Goal: Task Accomplishment & Management: Manage account settings

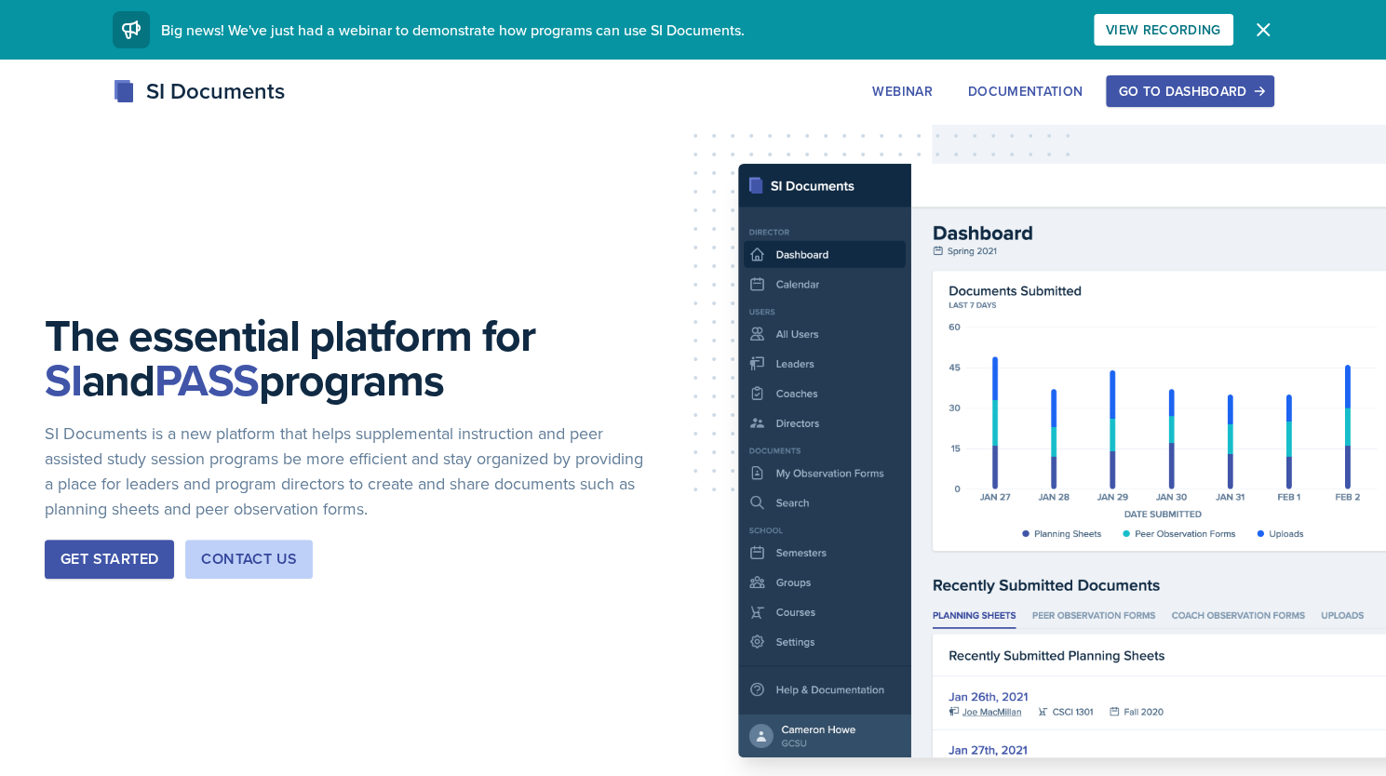
click at [1159, 104] on button "Go to Dashboard" at bounding box center [1190, 91] width 168 height 32
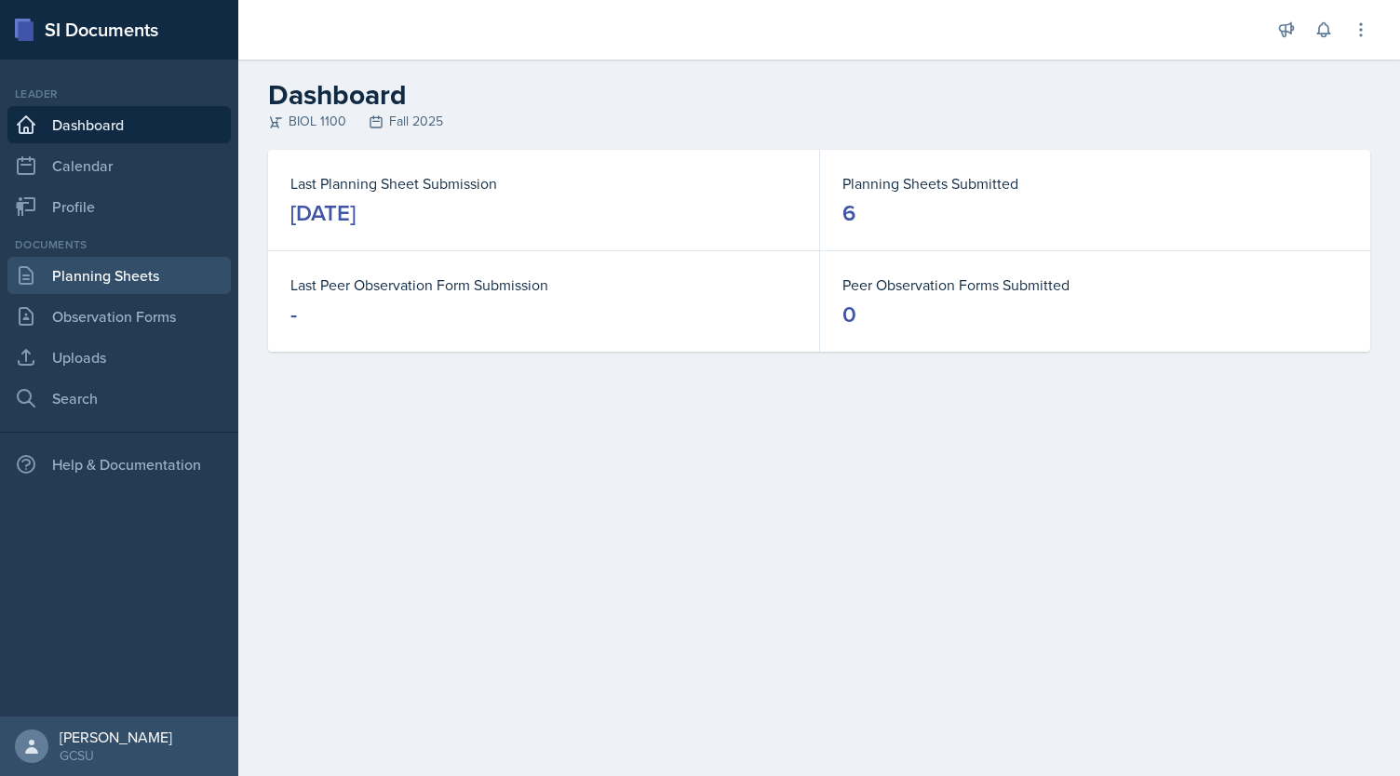
click at [139, 280] on link "Planning Sheets" at bounding box center [118, 275] width 223 height 37
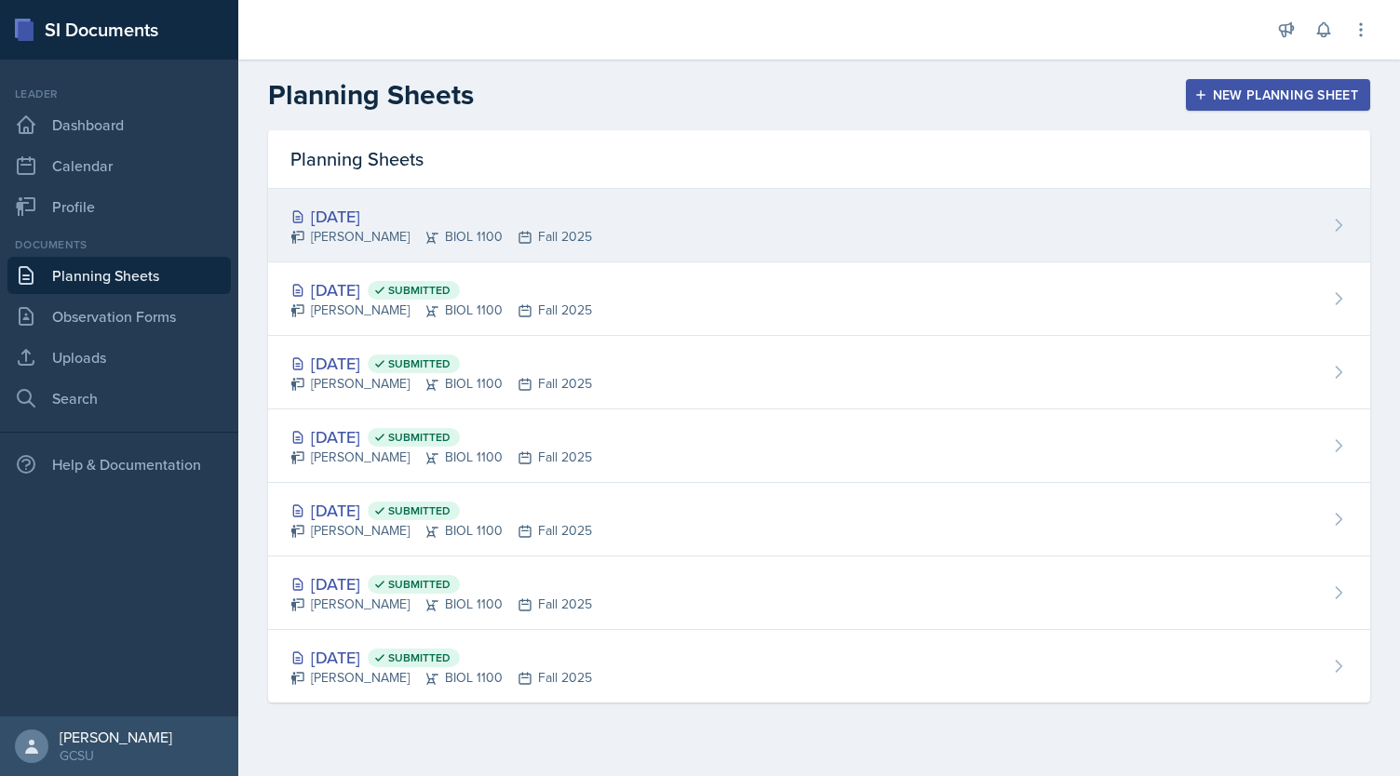
click at [343, 219] on div "[DATE]" at bounding box center [441, 216] width 302 height 25
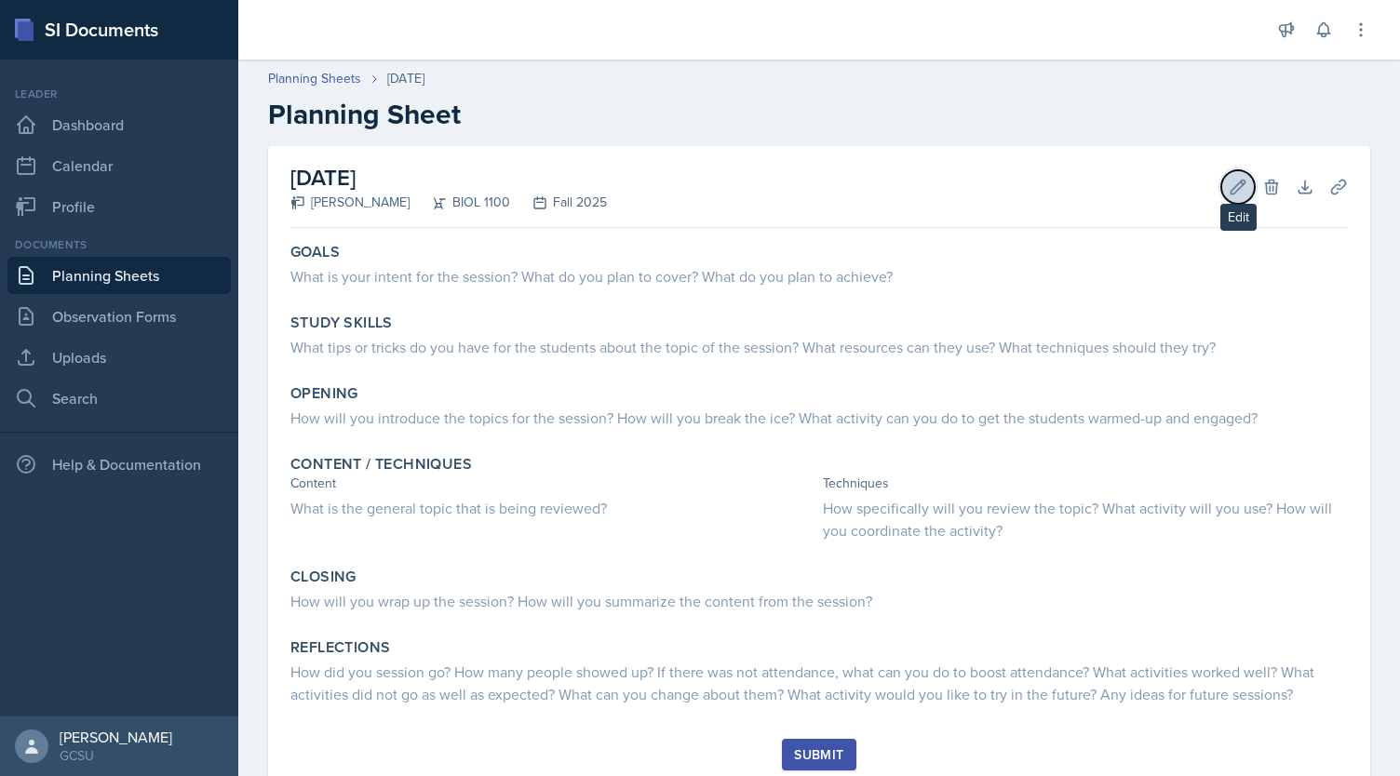
click at [1229, 193] on icon at bounding box center [1238, 187] width 19 height 19
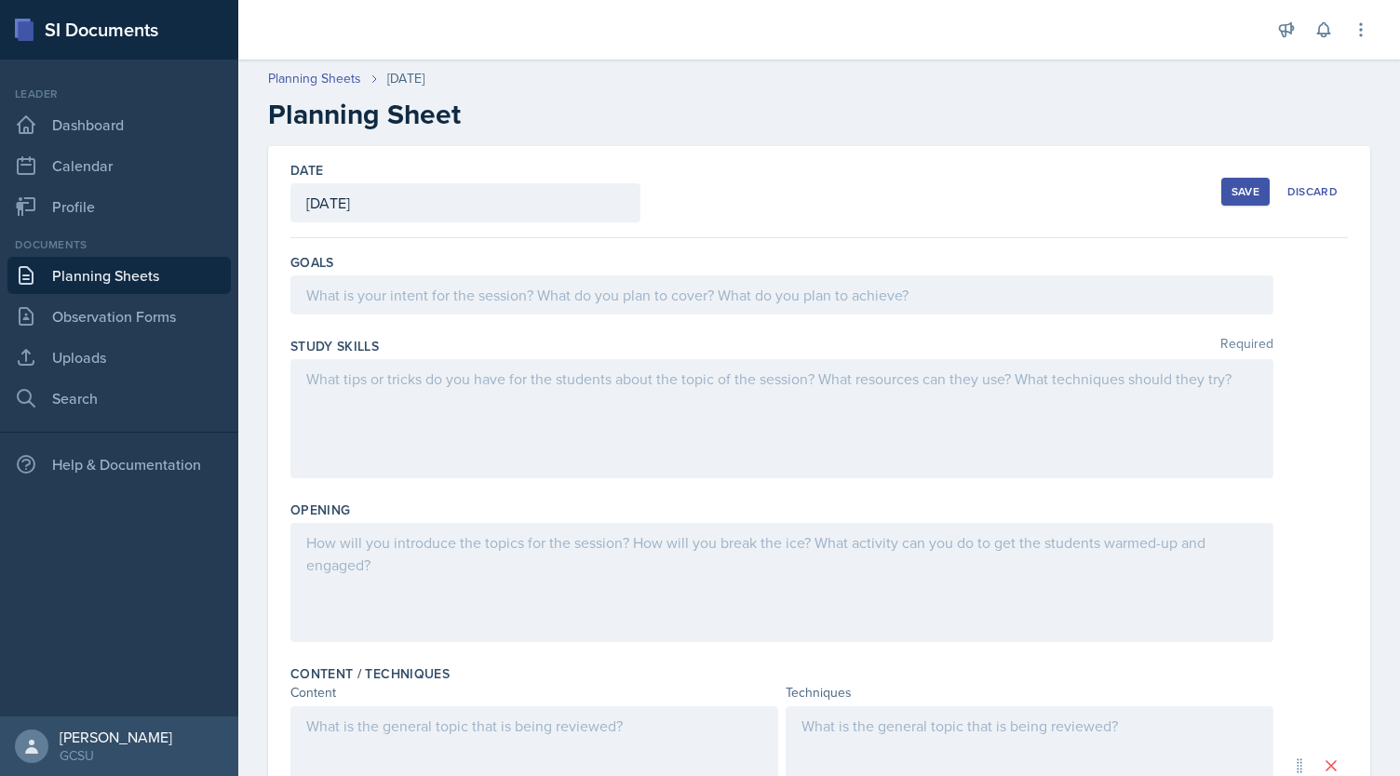
click at [927, 297] on div at bounding box center [781, 295] width 983 height 39
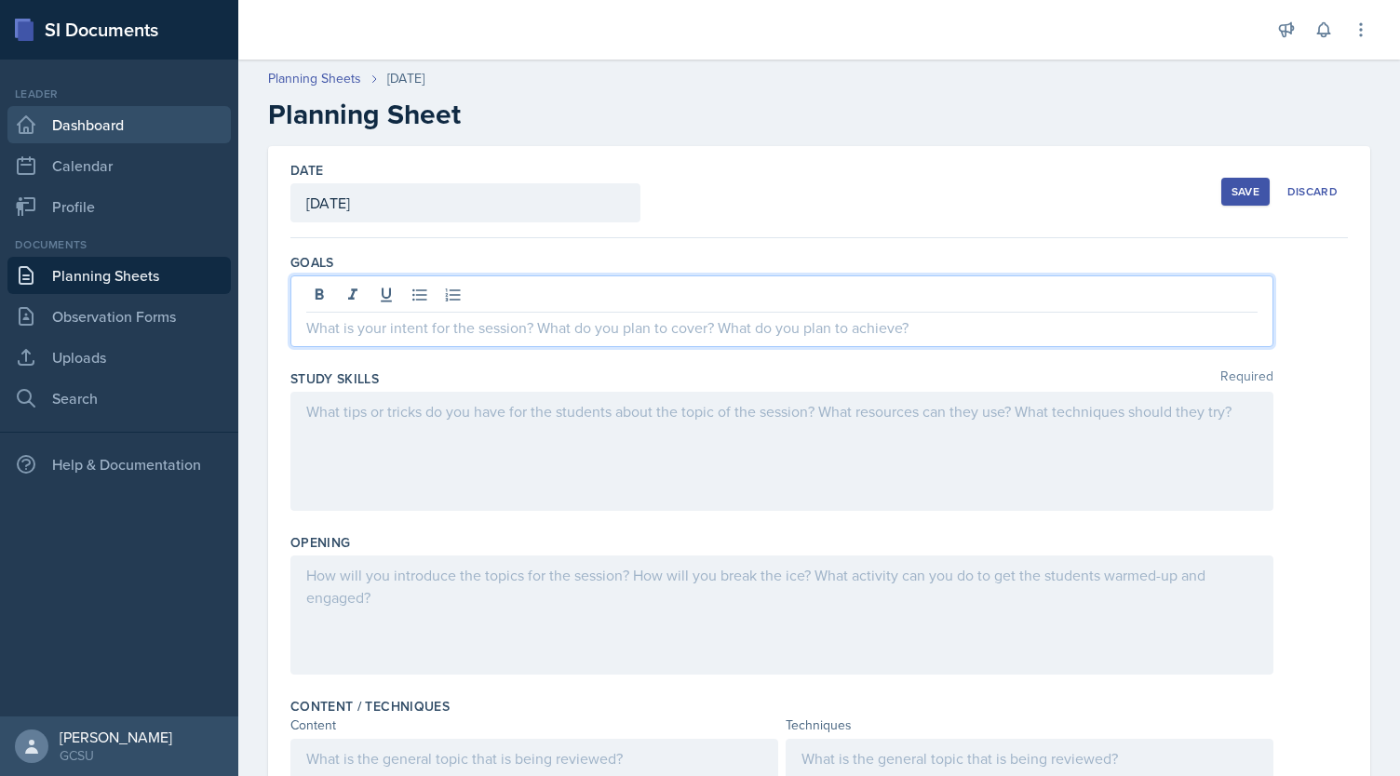
click at [149, 136] on link "Dashboard" at bounding box center [118, 124] width 223 height 37
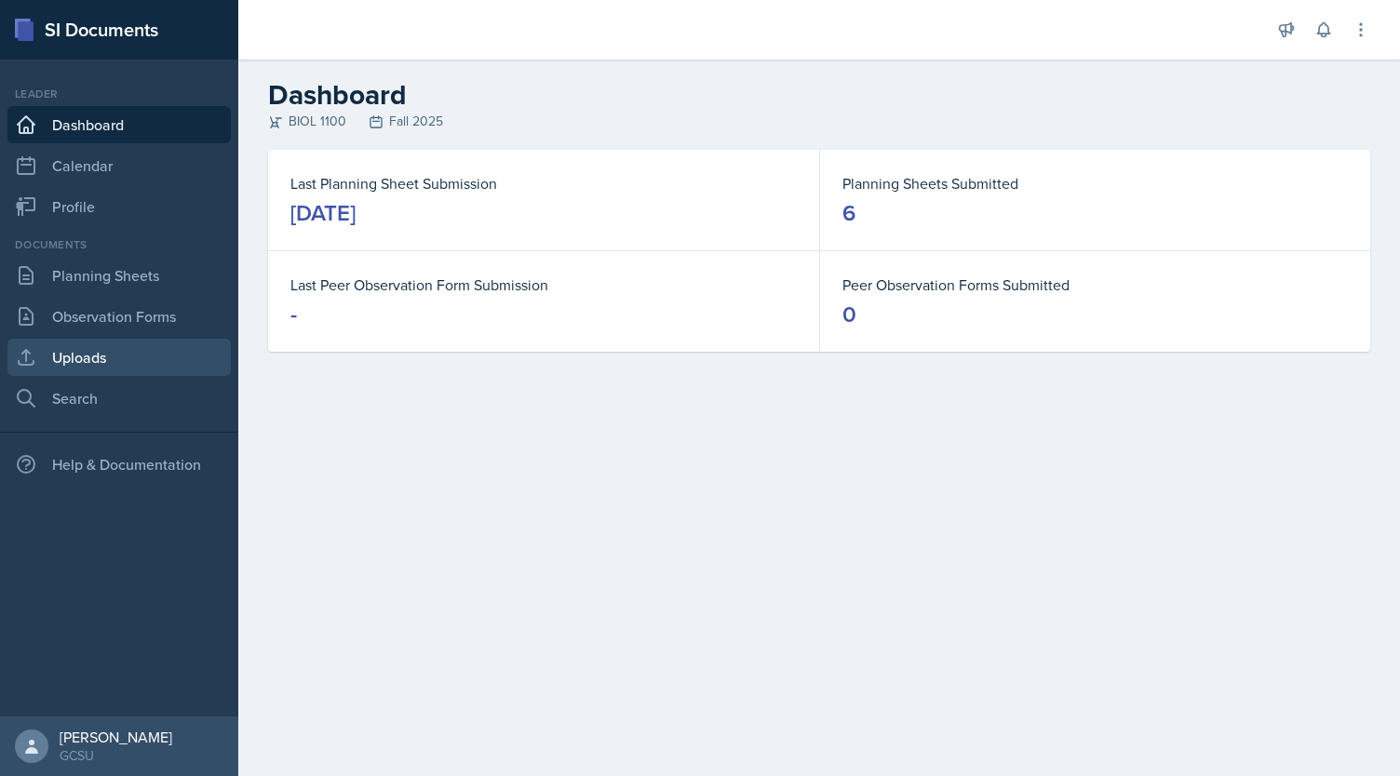
click at [117, 354] on link "Uploads" at bounding box center [118, 357] width 223 height 37
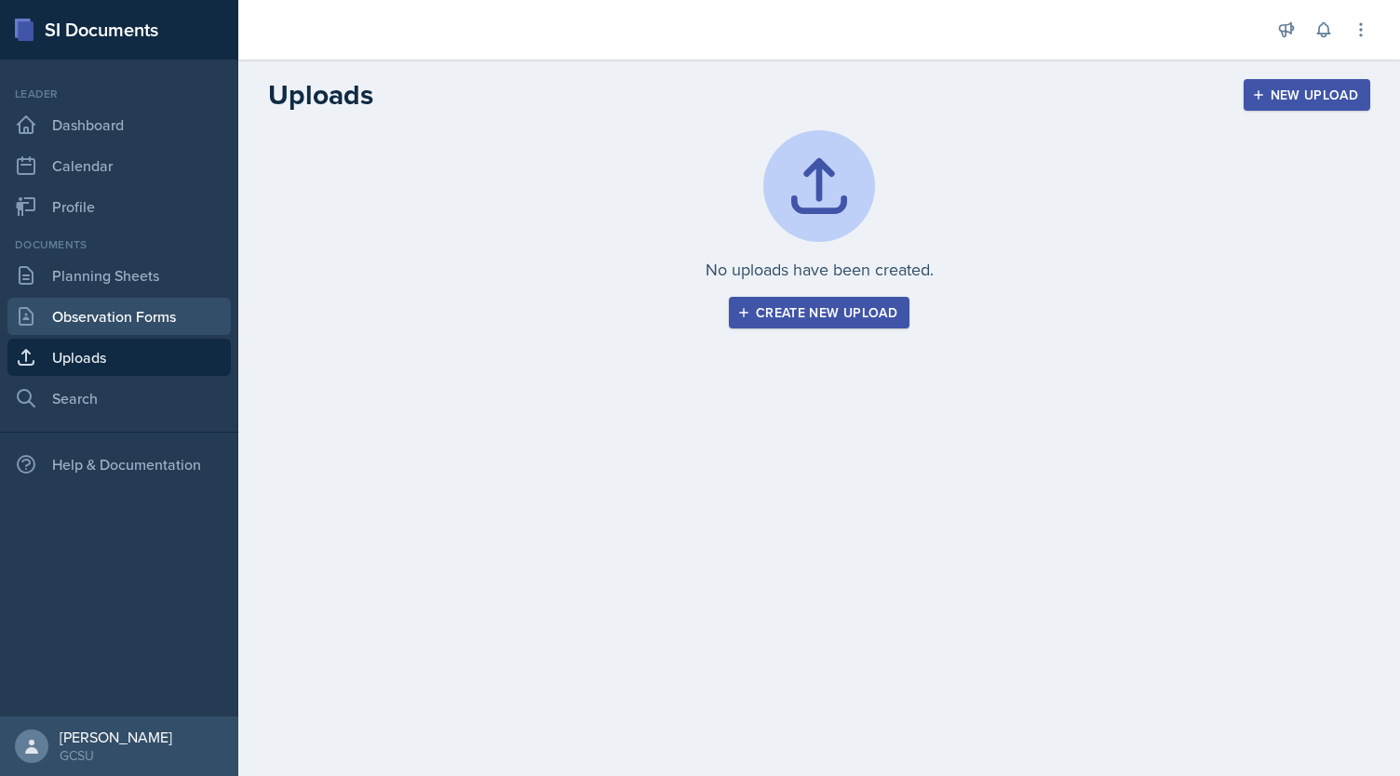
click at [161, 319] on link "Observation Forms" at bounding box center [118, 316] width 223 height 37
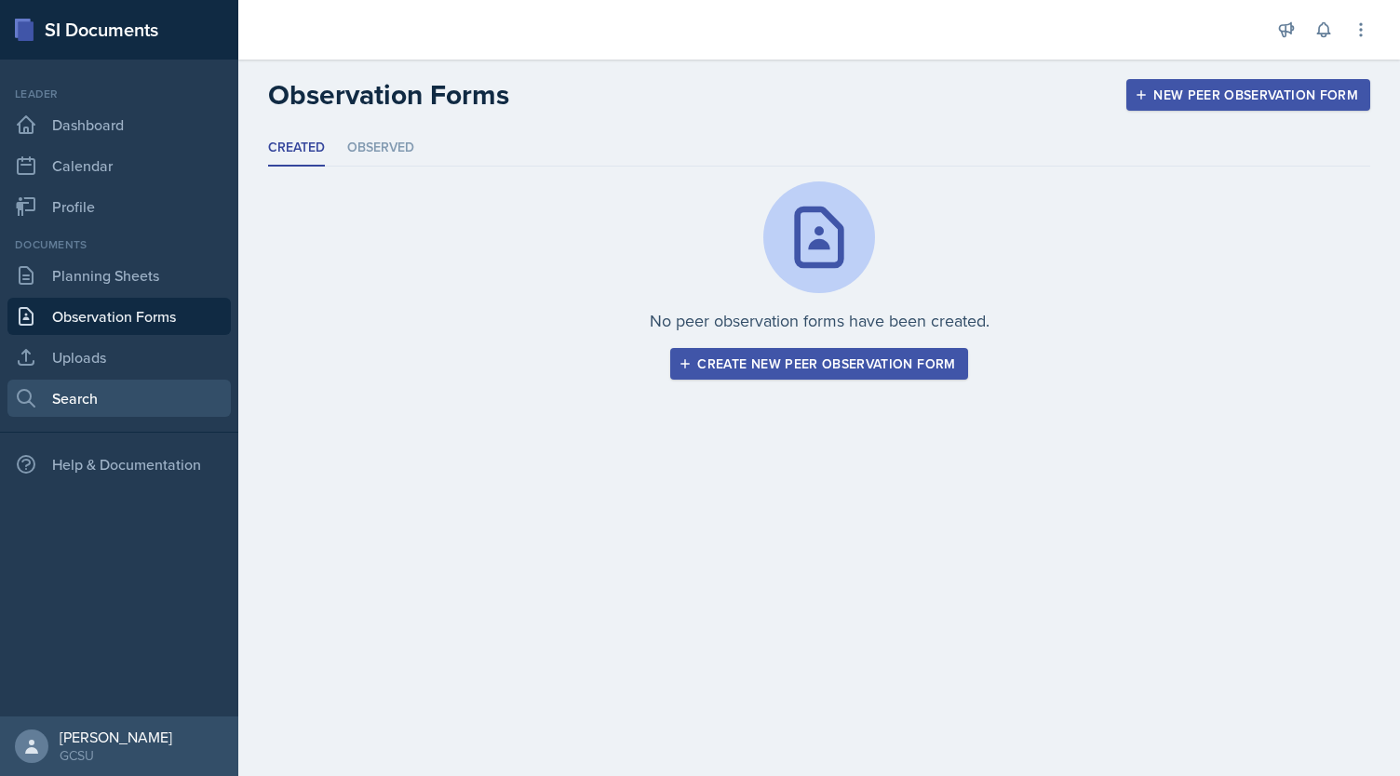
click at [123, 386] on link "Search" at bounding box center [118, 398] width 223 height 37
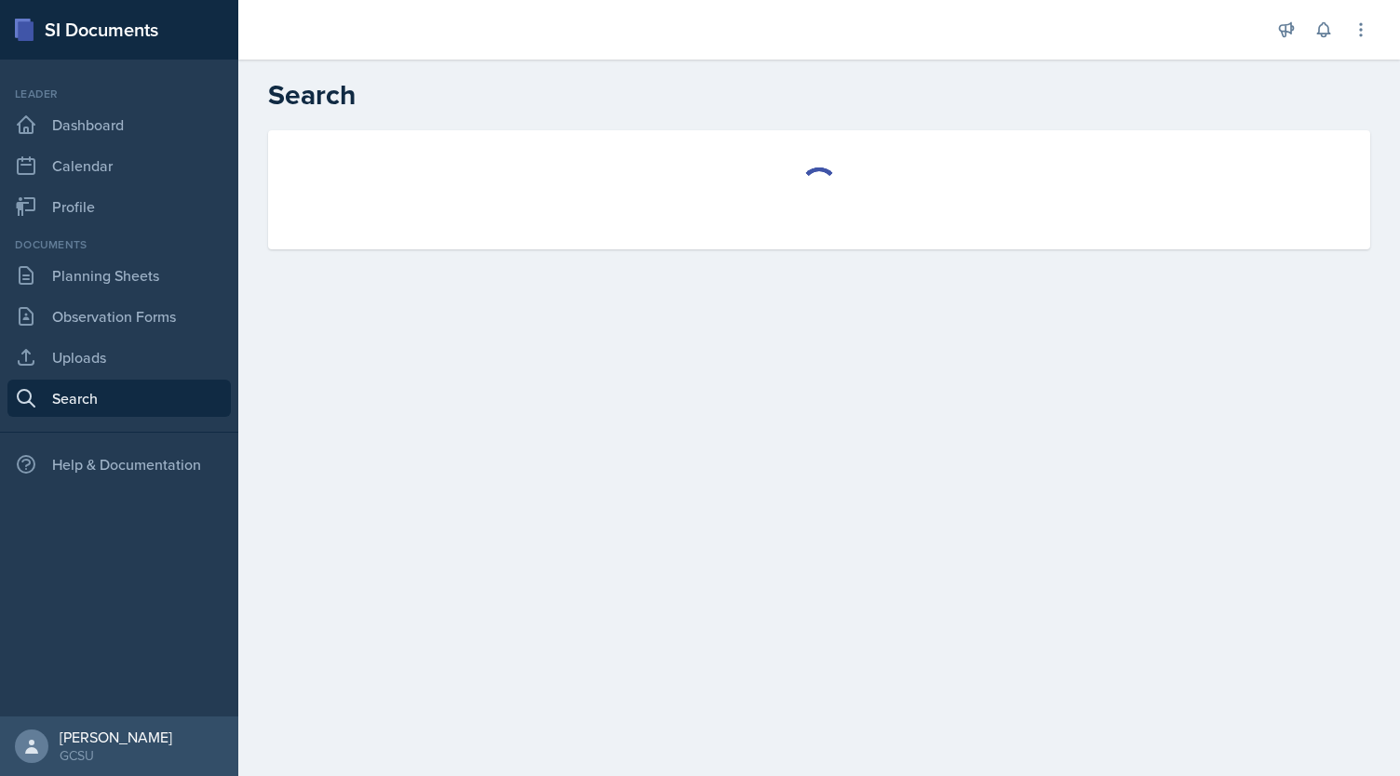
select select "all"
select select "1"
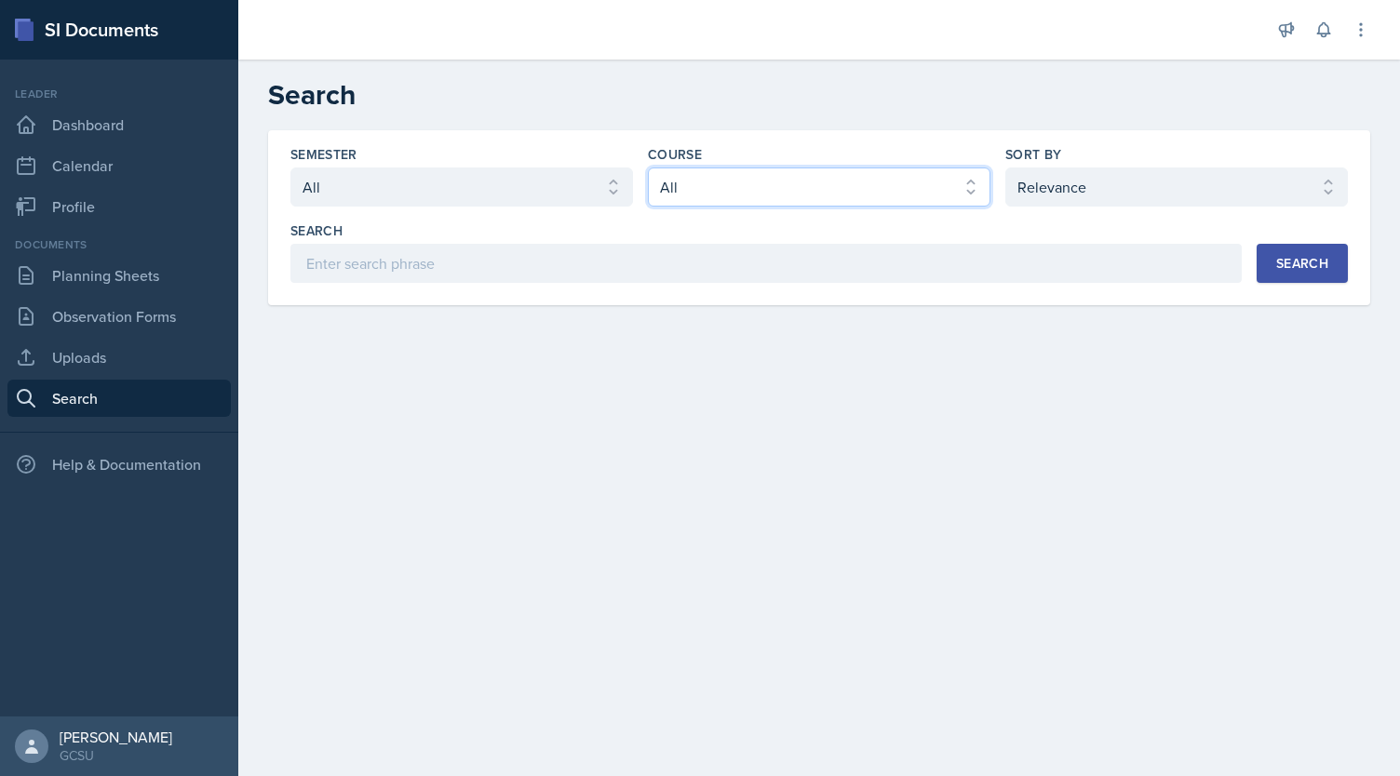
click at [801, 193] on select "Select course All ACCT 3101 ACCT 3102 ASTR 1000 BIOL 1100 BIOL 1107 BIOL 1108 B…" at bounding box center [819, 187] width 343 height 39
select select "6d02d006-d2ce-4ab3-bc11-53b48f3c94ca"
click at [648, 168] on select "Select course All ACCT 3101 ACCT 3102 ASTR 1000 BIOL 1100 BIOL 1107 BIOL 1108 B…" at bounding box center [819, 187] width 343 height 39
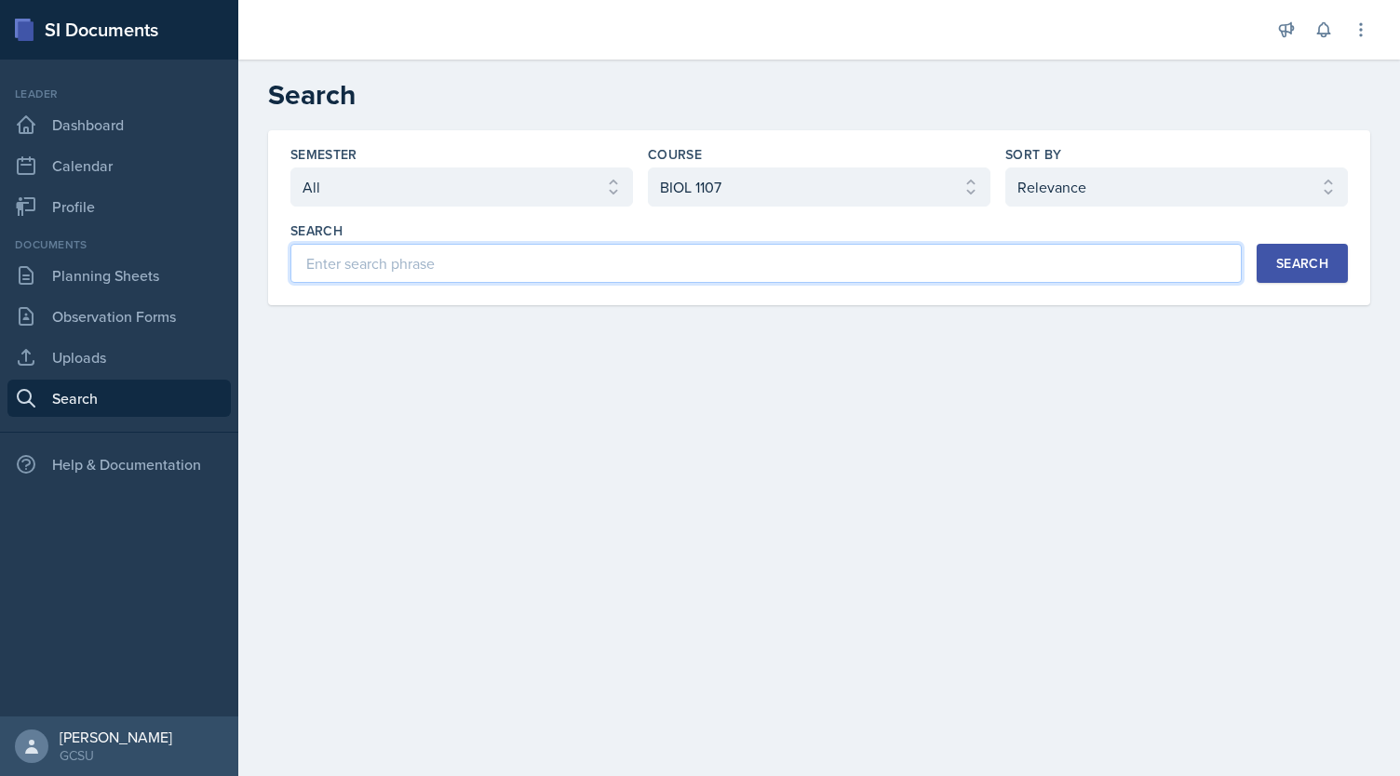
click at [374, 263] on input at bounding box center [765, 263] width 951 height 39
type input "cell membrane"
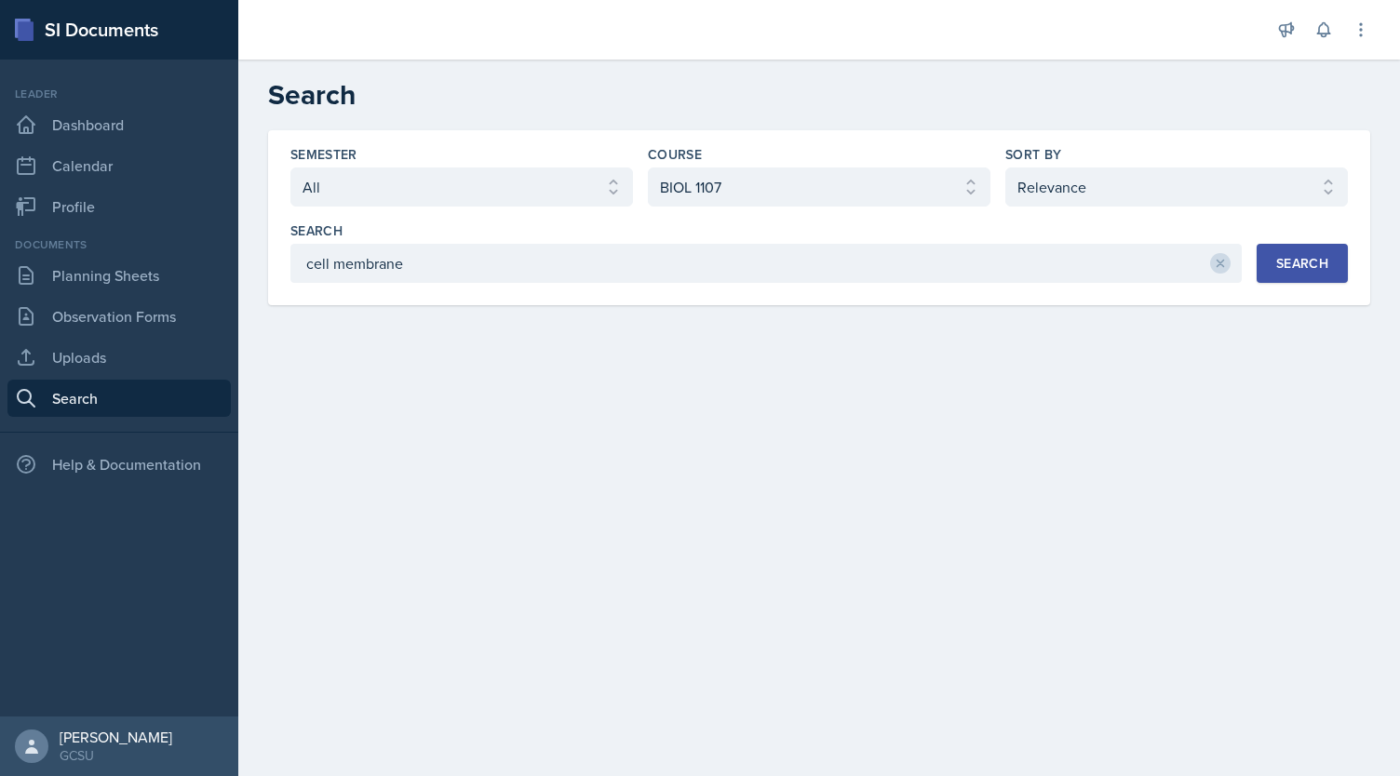
click at [1298, 250] on button "Search" at bounding box center [1302, 263] width 91 height 39
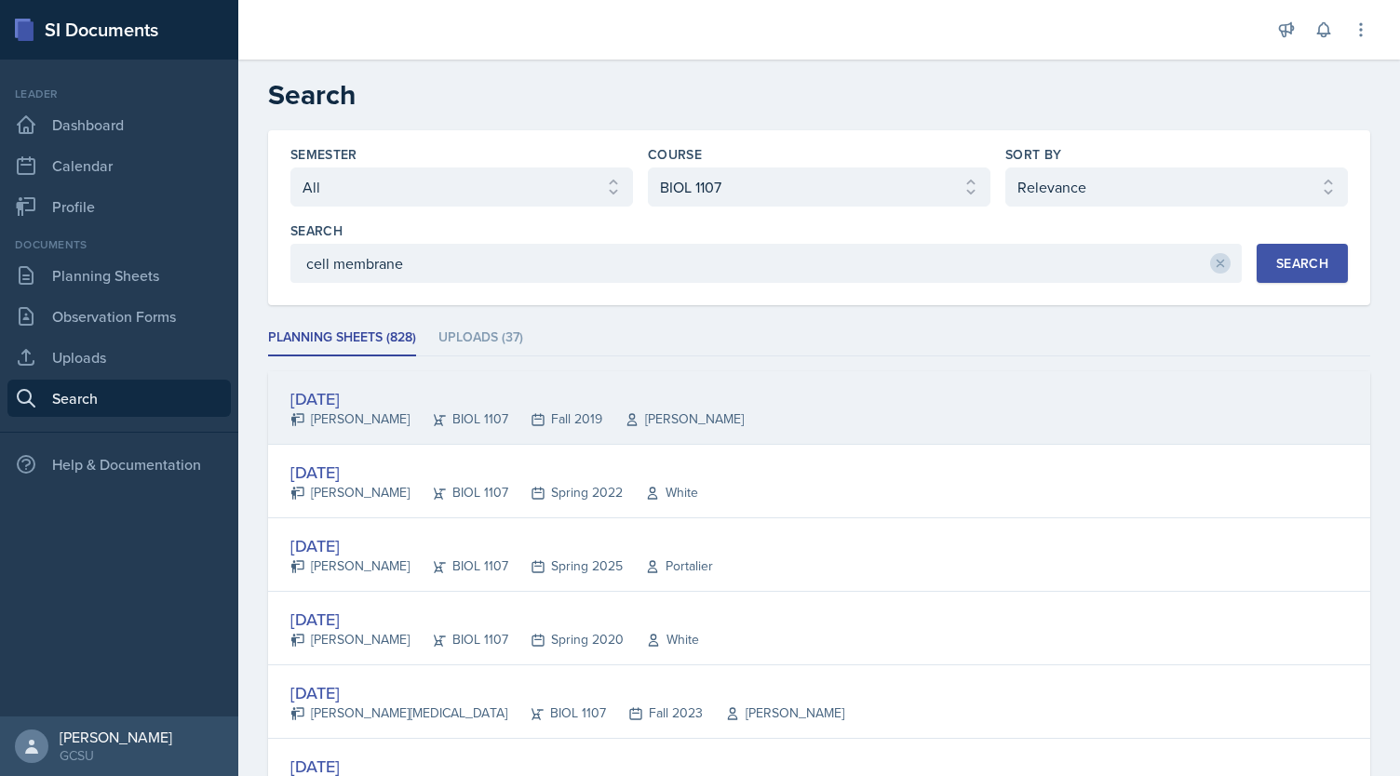
click at [362, 391] on div "[DATE]" at bounding box center [516, 398] width 453 height 25
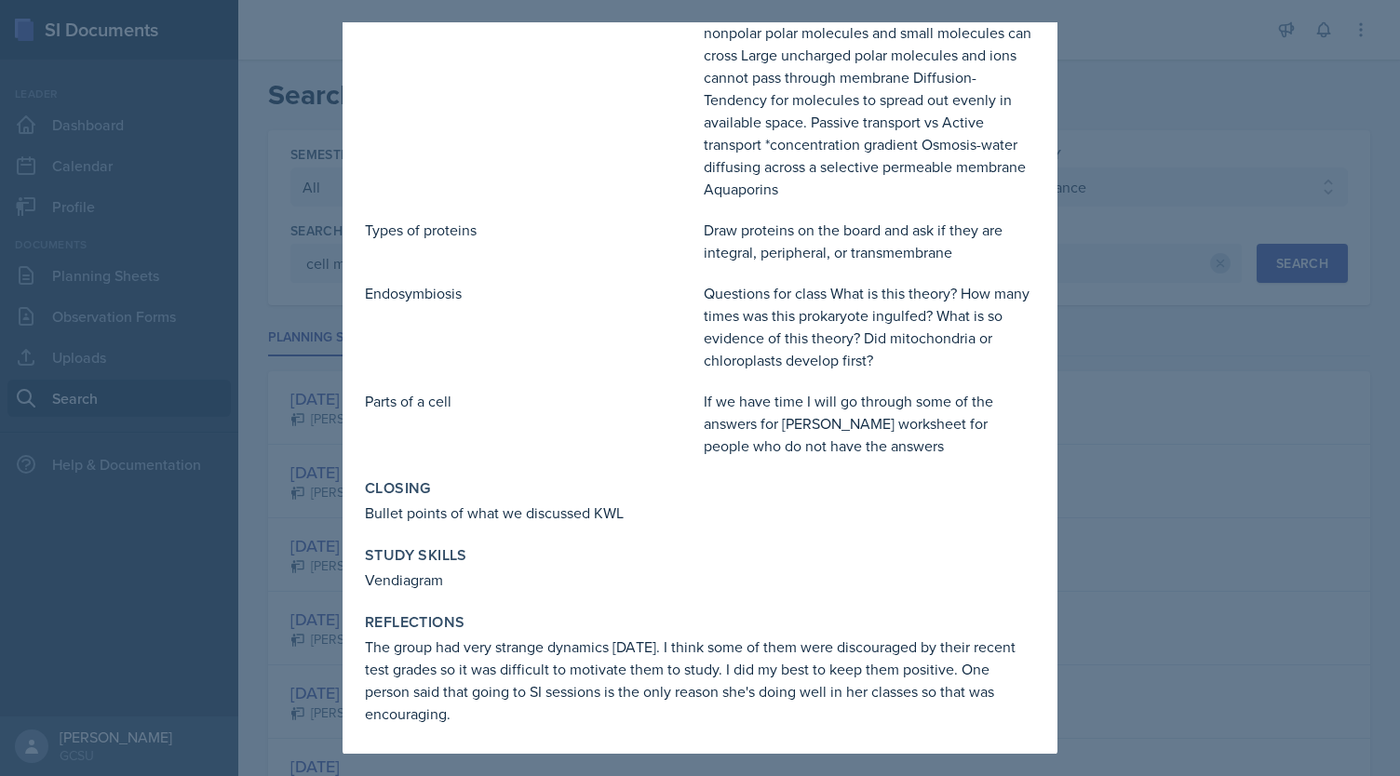
scroll to position [471, 0]
click at [1182, 402] on div at bounding box center [700, 388] width 1400 height 776
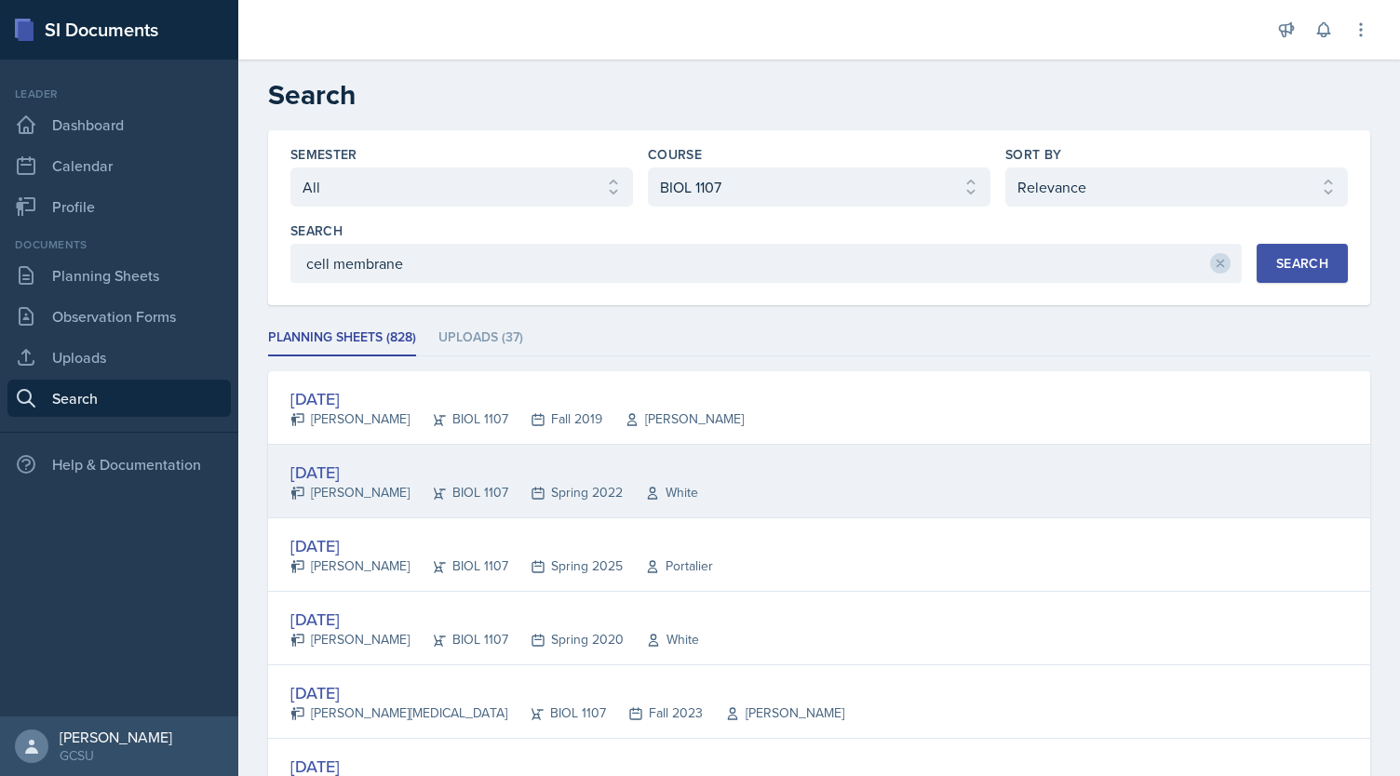
click at [357, 476] on div "[DATE]" at bounding box center [494, 472] width 408 height 25
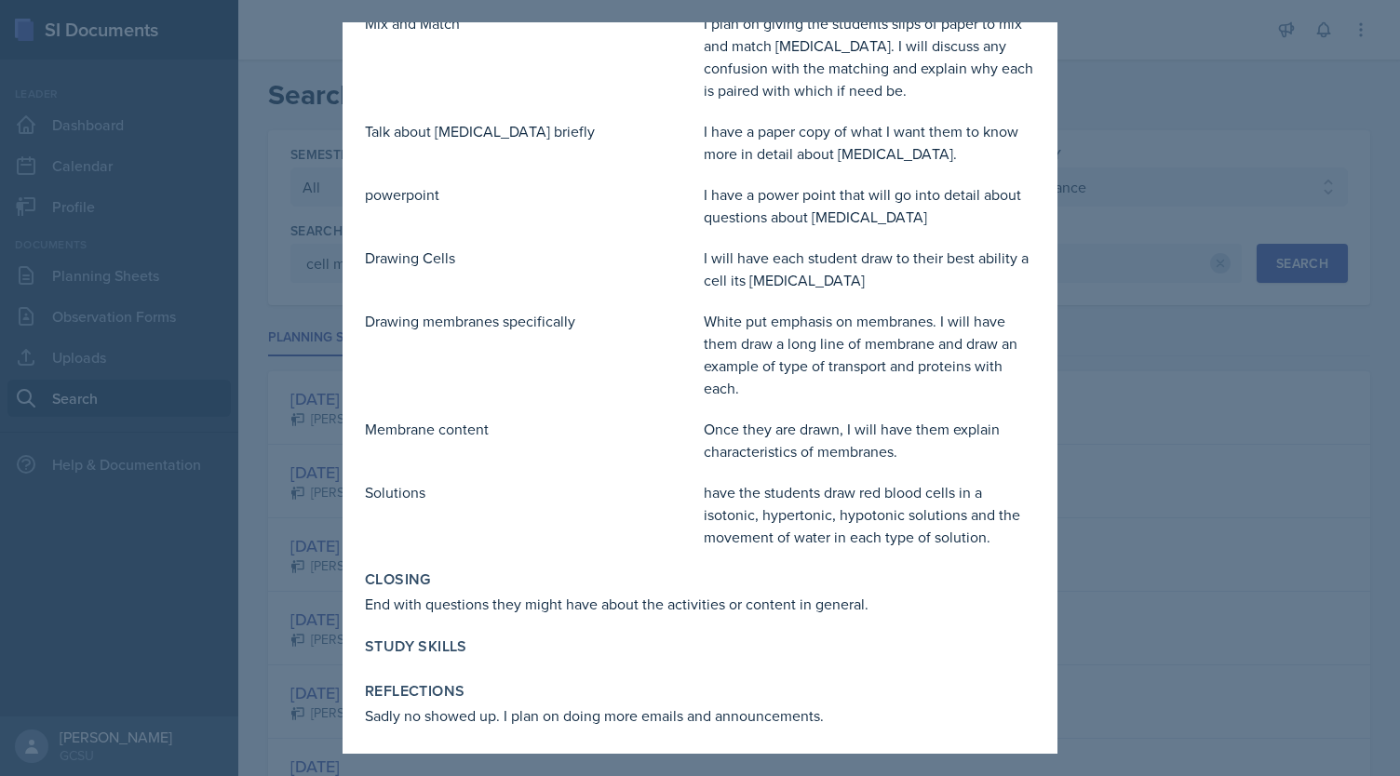
scroll to position [240, 0]
click at [1225, 550] on div at bounding box center [700, 388] width 1400 height 776
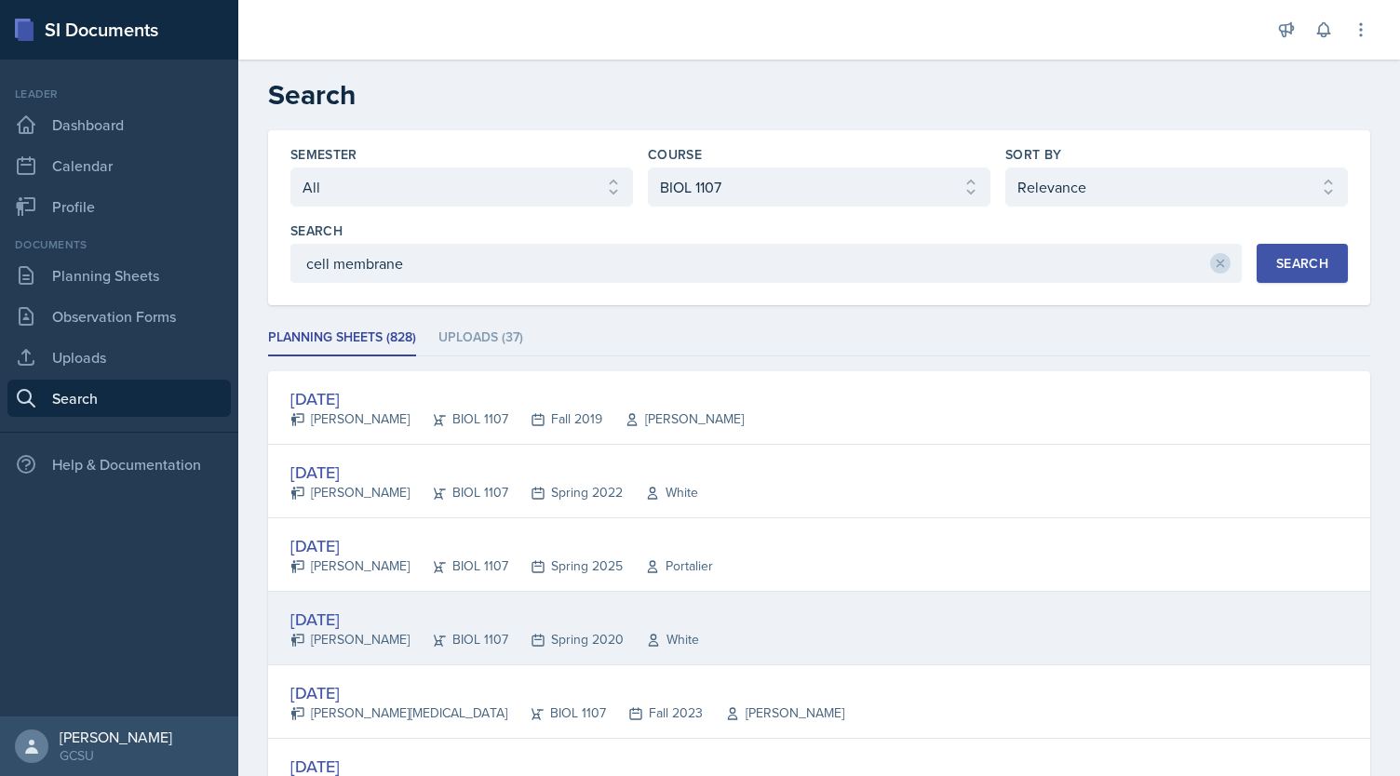
click at [378, 612] on div "[DATE]" at bounding box center [494, 619] width 409 height 25
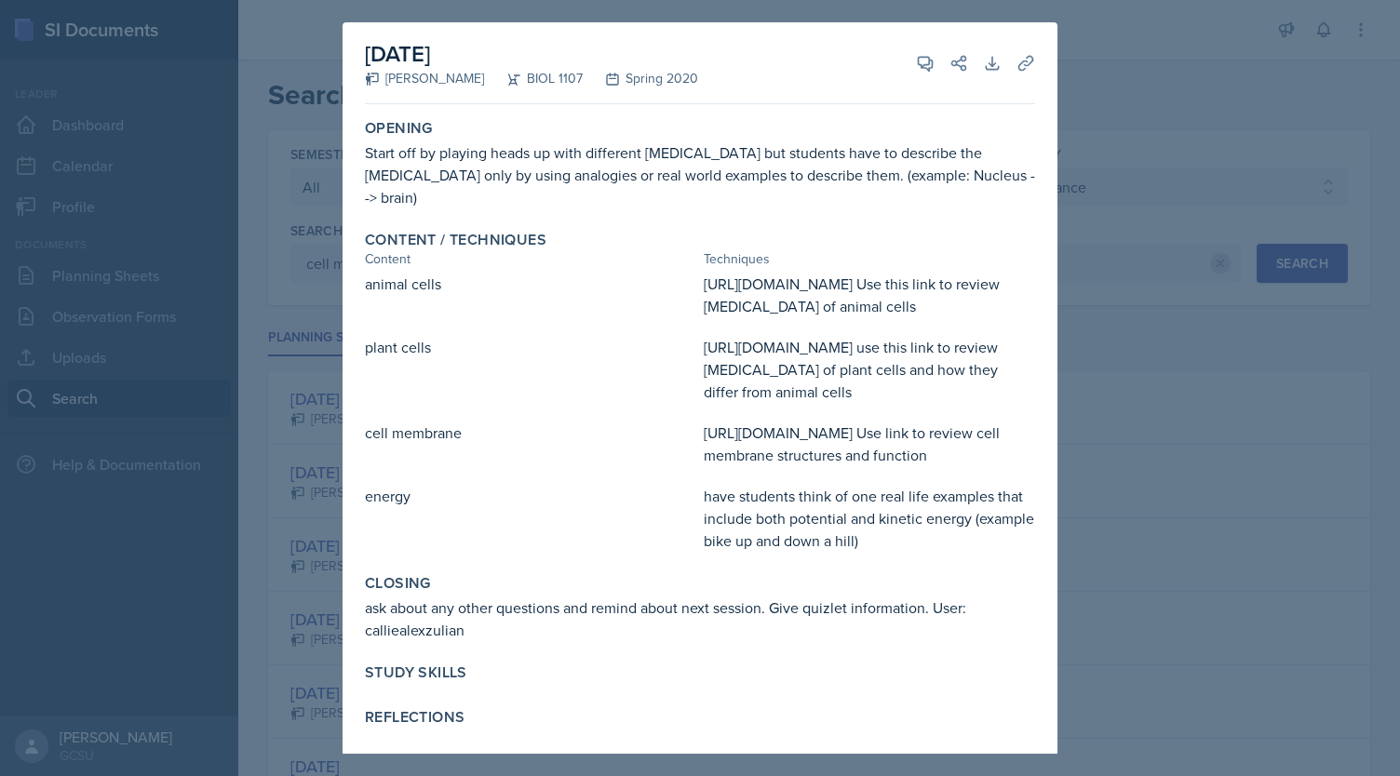
click at [783, 422] on div "[URL][DOMAIN_NAME] Use link to review cell membrane structures and function" at bounding box center [869, 444] width 331 height 45
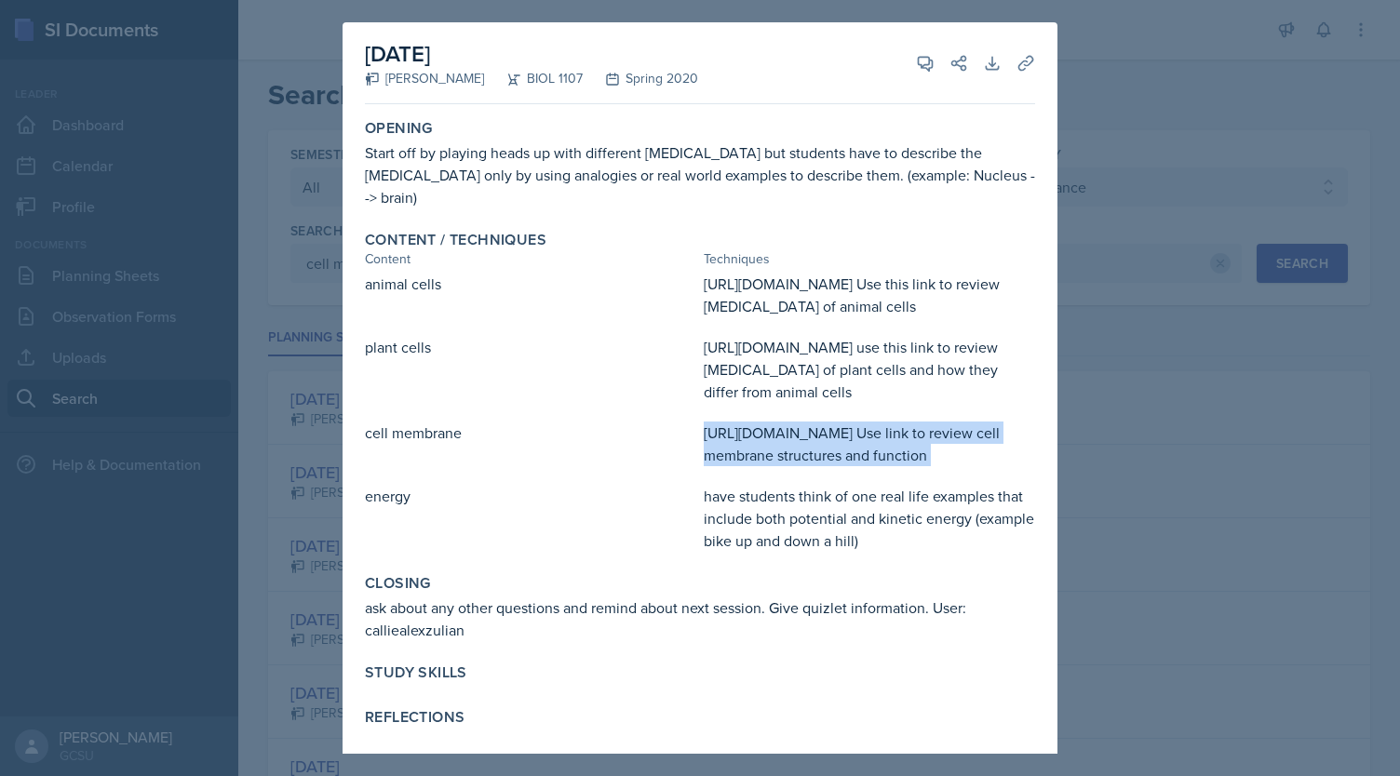
click at [783, 422] on div "[URL][DOMAIN_NAME] Use link to review cell membrane structures and function" at bounding box center [869, 444] width 331 height 45
drag, startPoint x: 694, startPoint y: 409, endPoint x: 1050, endPoint y: 407, distance: 355.6
click at [1050, 407] on div "[DATE] [PERSON_NAME] BIOL 1107 Spring 2020 View Comments Comments Send Share Do…" at bounding box center [700, 388] width 715 height 732
copy div "[URL][DOMAIN_NAME]"
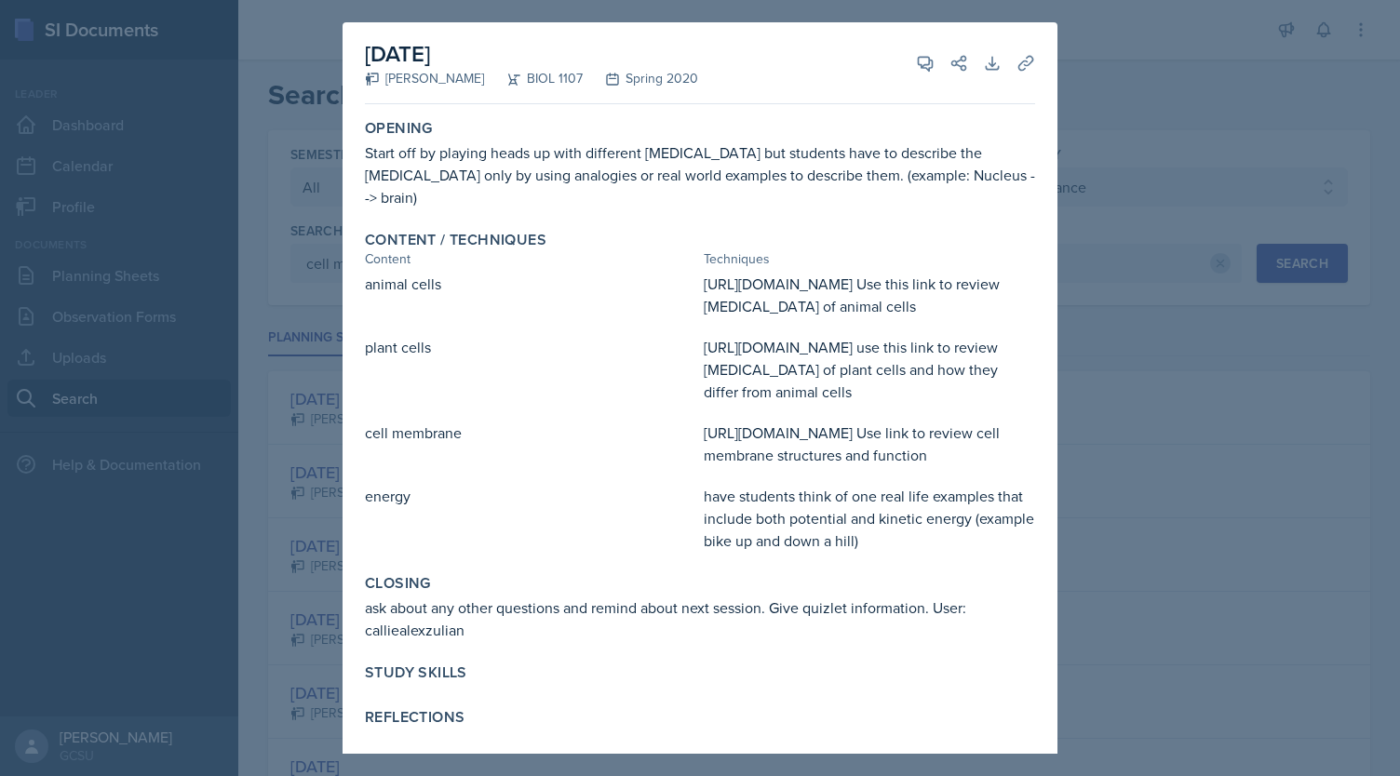
click at [594, 487] on div "energy" at bounding box center [530, 518] width 331 height 67
click at [909, 62] on button "View Comments" at bounding box center [926, 64] width 34 height 34
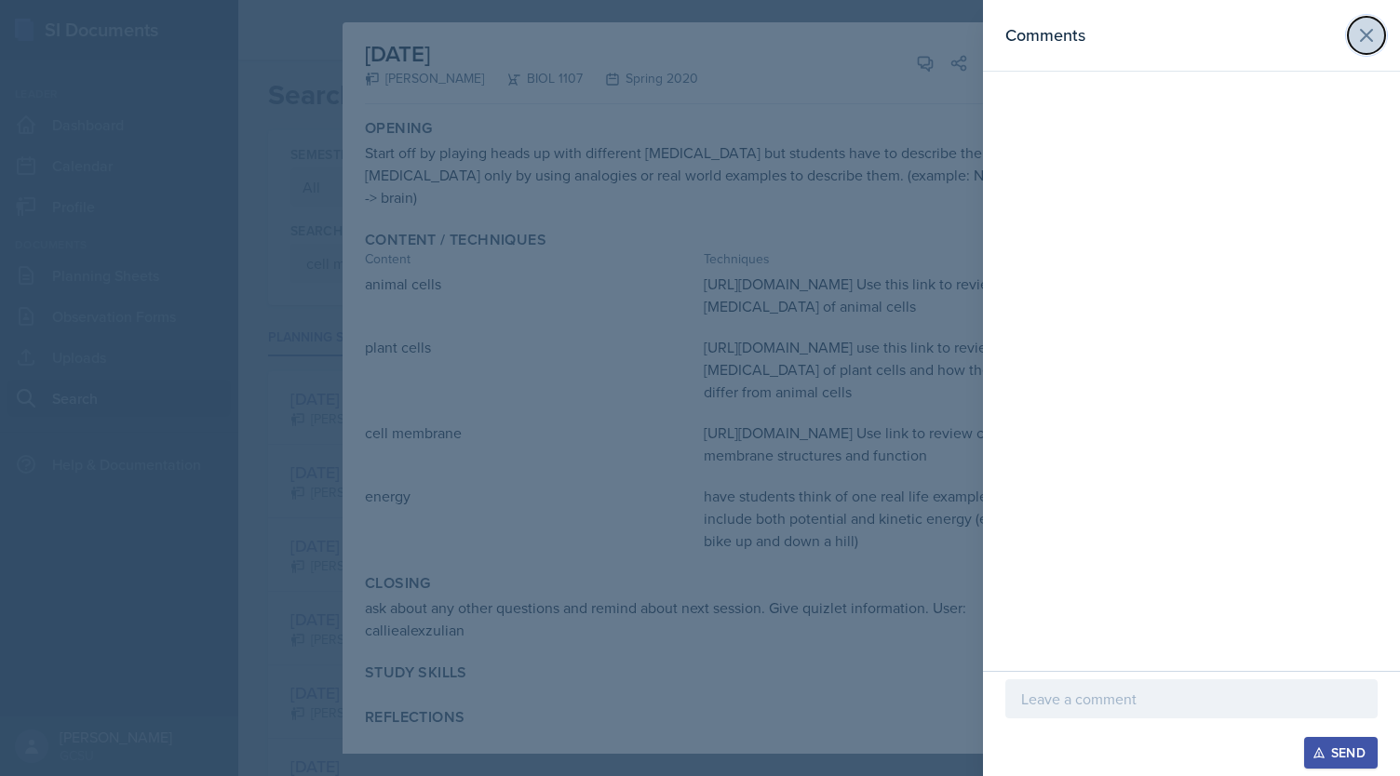
click at [1370, 31] on icon at bounding box center [1366, 35] width 11 height 11
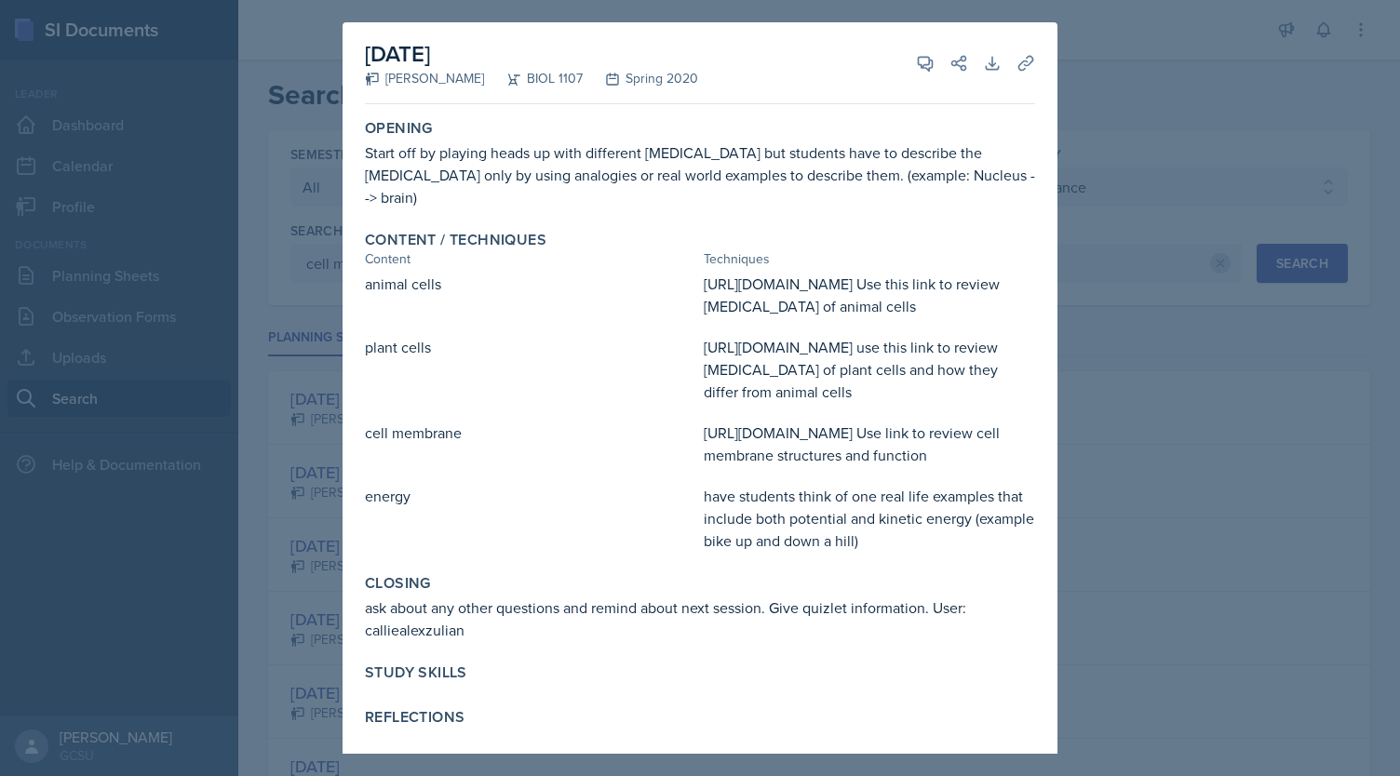
click at [1175, 83] on div at bounding box center [700, 388] width 1400 height 776
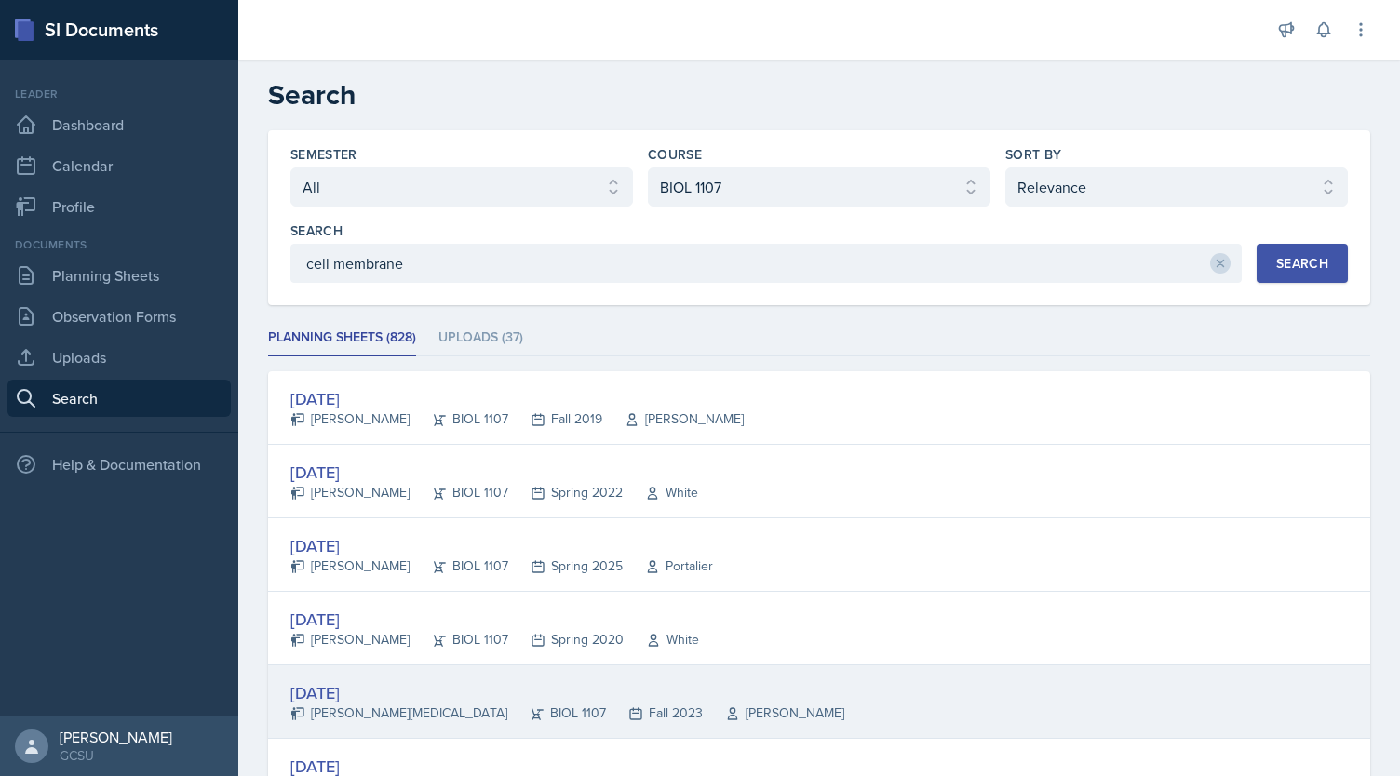
click at [377, 683] on div "[DATE]" at bounding box center [567, 692] width 554 height 25
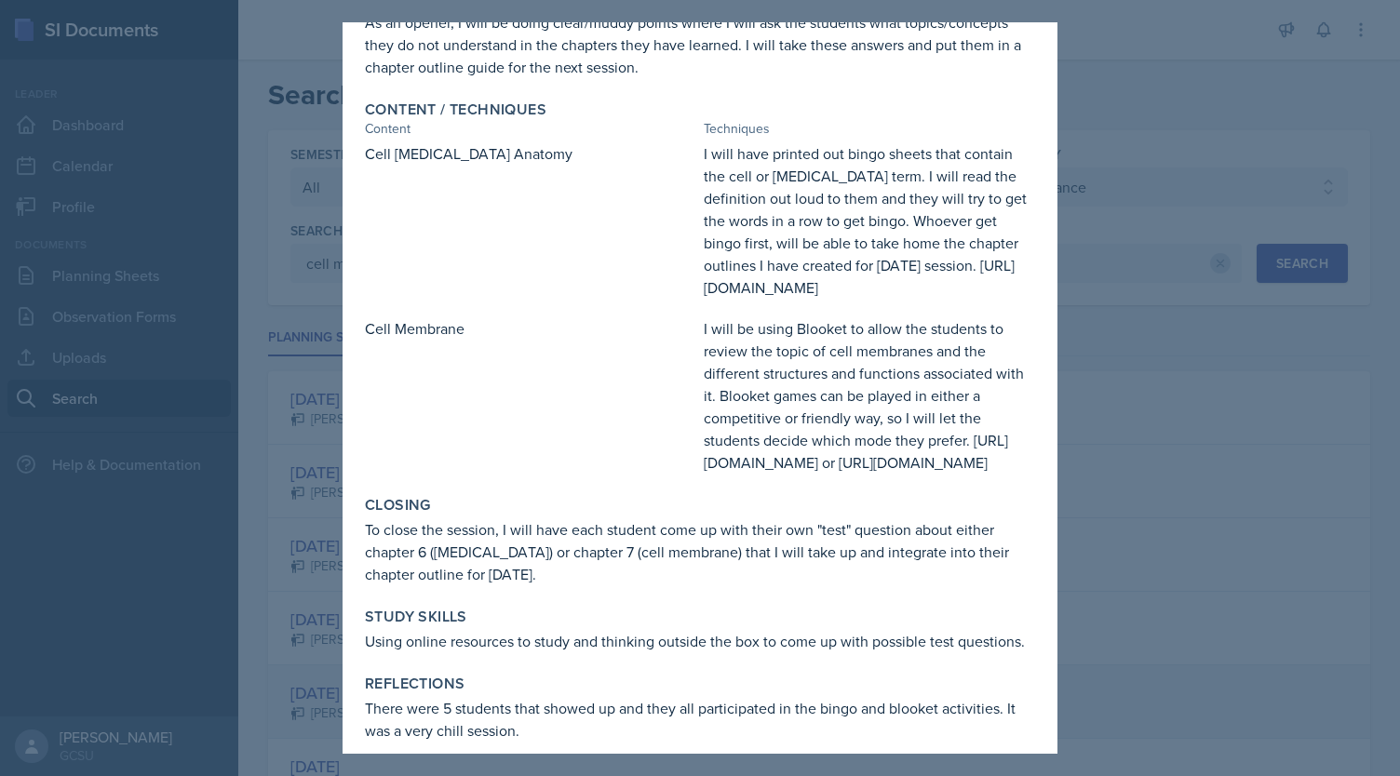
scroll to position [131, 0]
drag, startPoint x: 685, startPoint y: 524, endPoint x: 776, endPoint y: 527, distance: 91.3
click at [776, 473] on div "Cell Membrane I will be using Blooket to allow the students to review the topic…" at bounding box center [700, 394] width 670 height 156
click at [776, 473] on div "I will be using Blooket to allow the students to review the topic of cell membr…" at bounding box center [869, 394] width 331 height 156
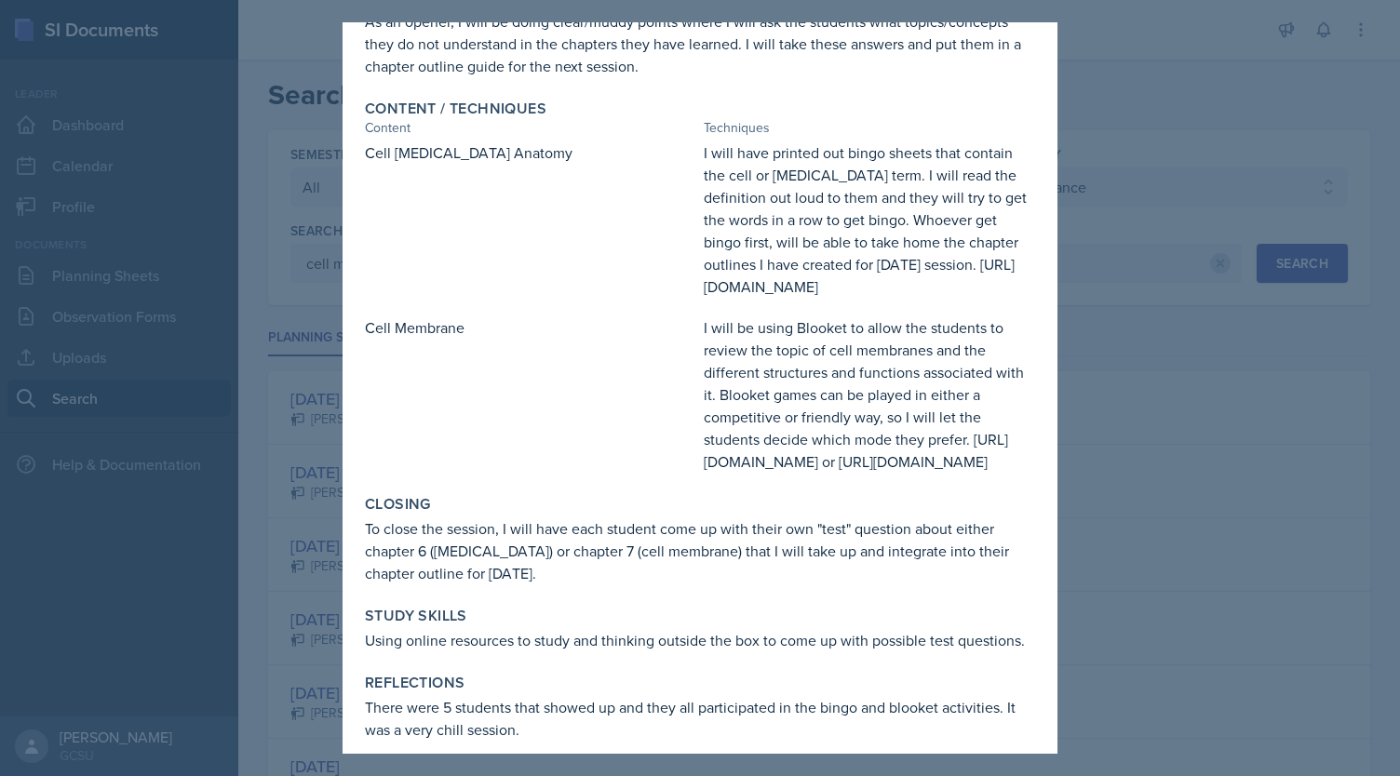
click at [776, 473] on div "I will be using Blooket to allow the students to review the topic of cell membr…" at bounding box center [869, 394] width 331 height 156
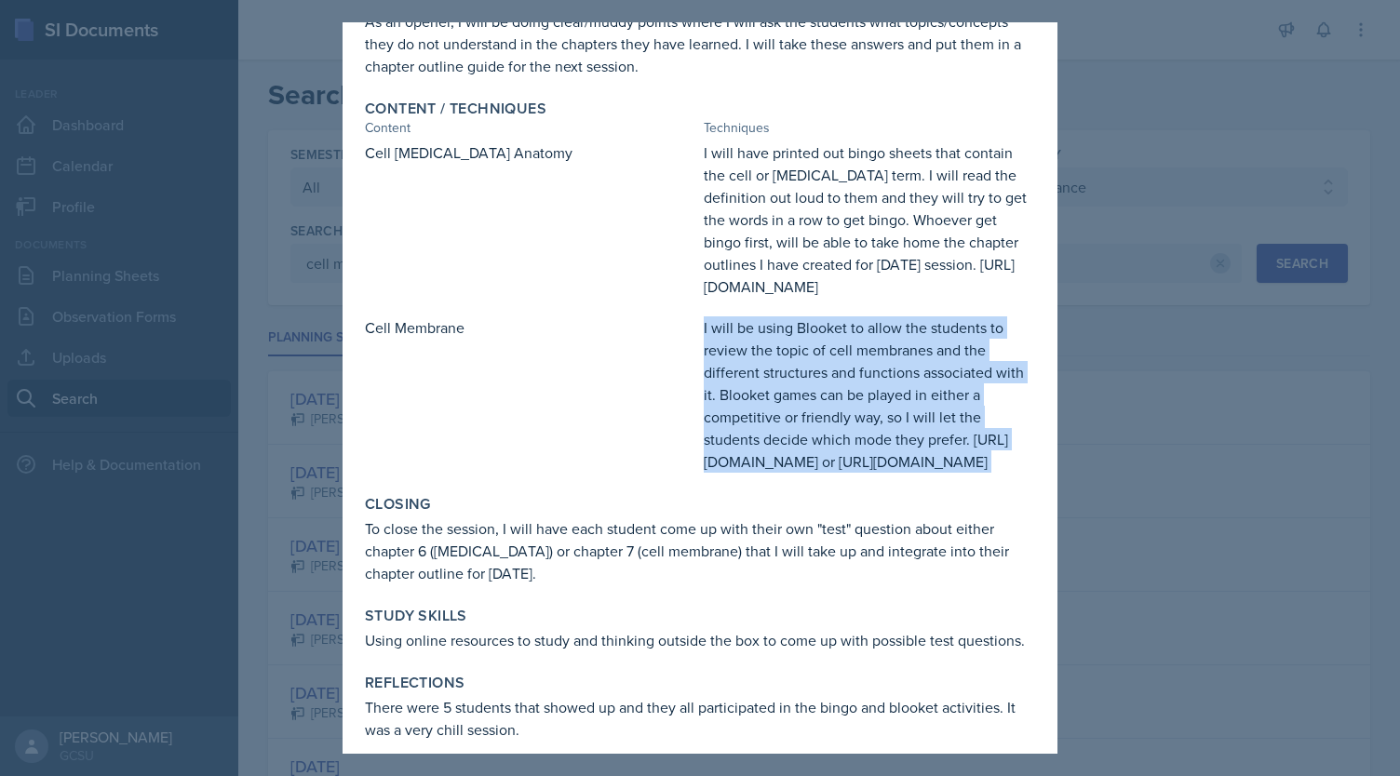
click at [776, 473] on div "I will be using Blooket to allow the students to review the topic of cell membr…" at bounding box center [869, 394] width 331 height 156
click at [704, 473] on div "I will be using Blooket to allow the students to review the topic of cell membr…" at bounding box center [869, 394] width 331 height 156
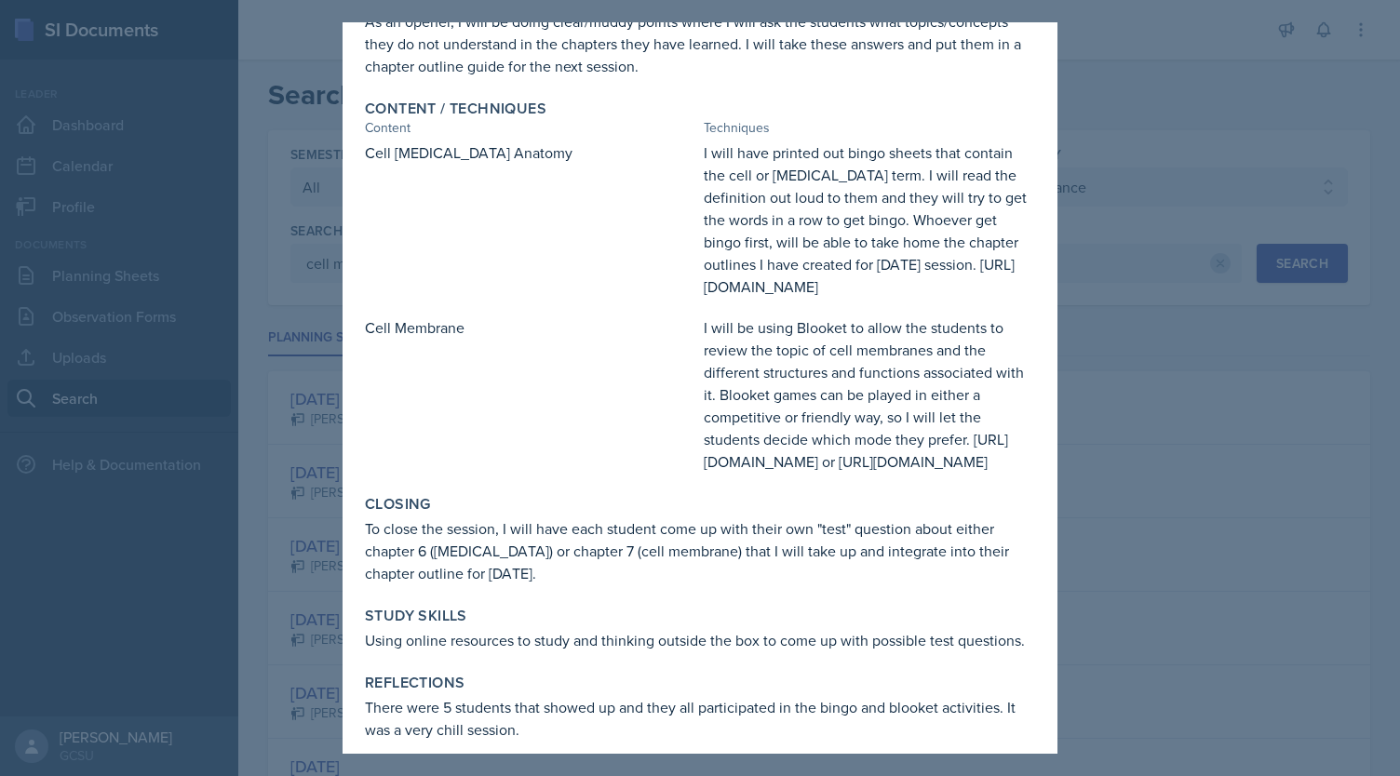
click at [689, 473] on div "Cell Membrane I will be using Blooket to allow the students to review the topic…" at bounding box center [700, 394] width 670 height 156
click at [689, 473] on div "Cell Membrane" at bounding box center [530, 394] width 331 height 156
drag, startPoint x: 696, startPoint y: 485, endPoint x: 1048, endPoint y: 484, distance: 351.9
click at [1048, 484] on div "[DATE] [PERSON_NAME][MEDICAL_DATA] BIOL 1107 Fall 2023 View Comments Comments S…" at bounding box center [700, 388] width 715 height 732
copy div "[URL][DOMAIN_NAME]"
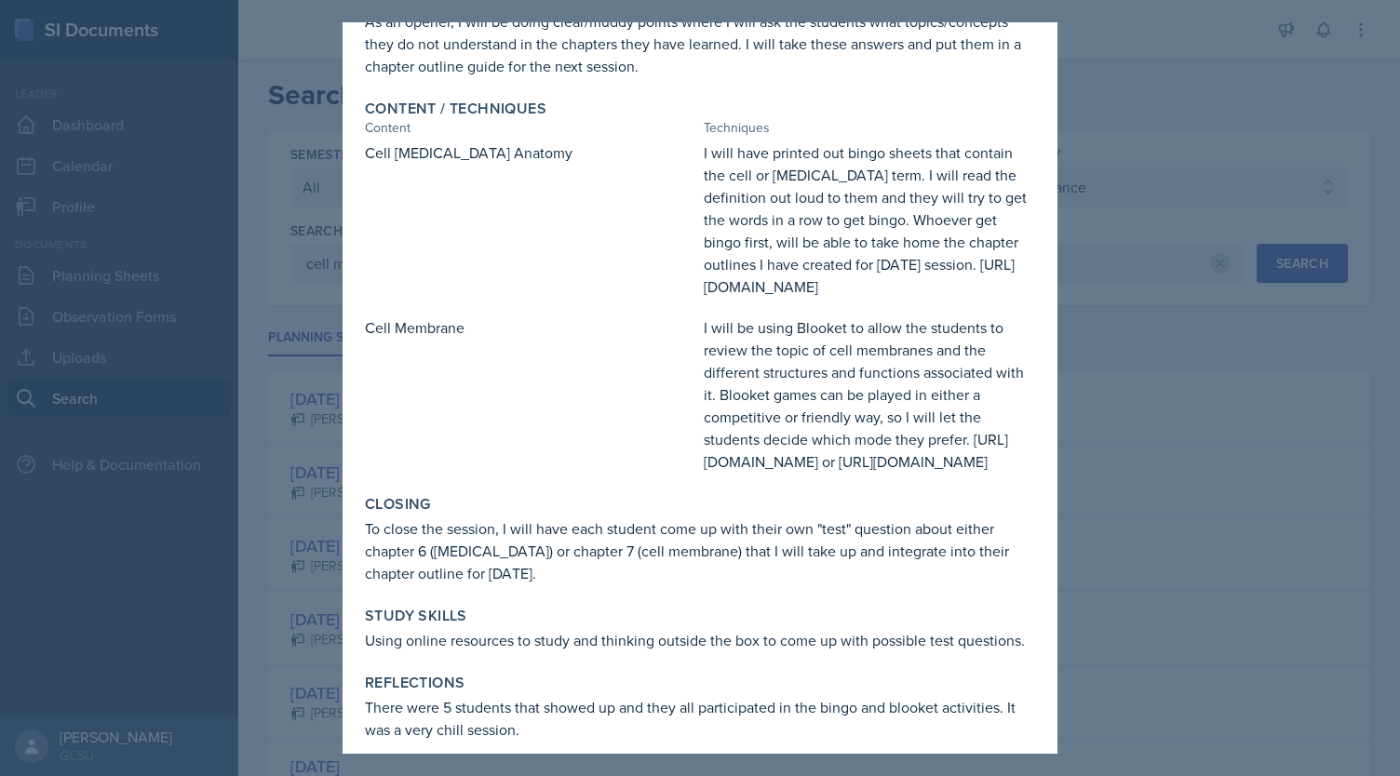
click at [799, 473] on div "I will be using Blooket to allow the students to review the topic of cell membr…" at bounding box center [869, 394] width 331 height 156
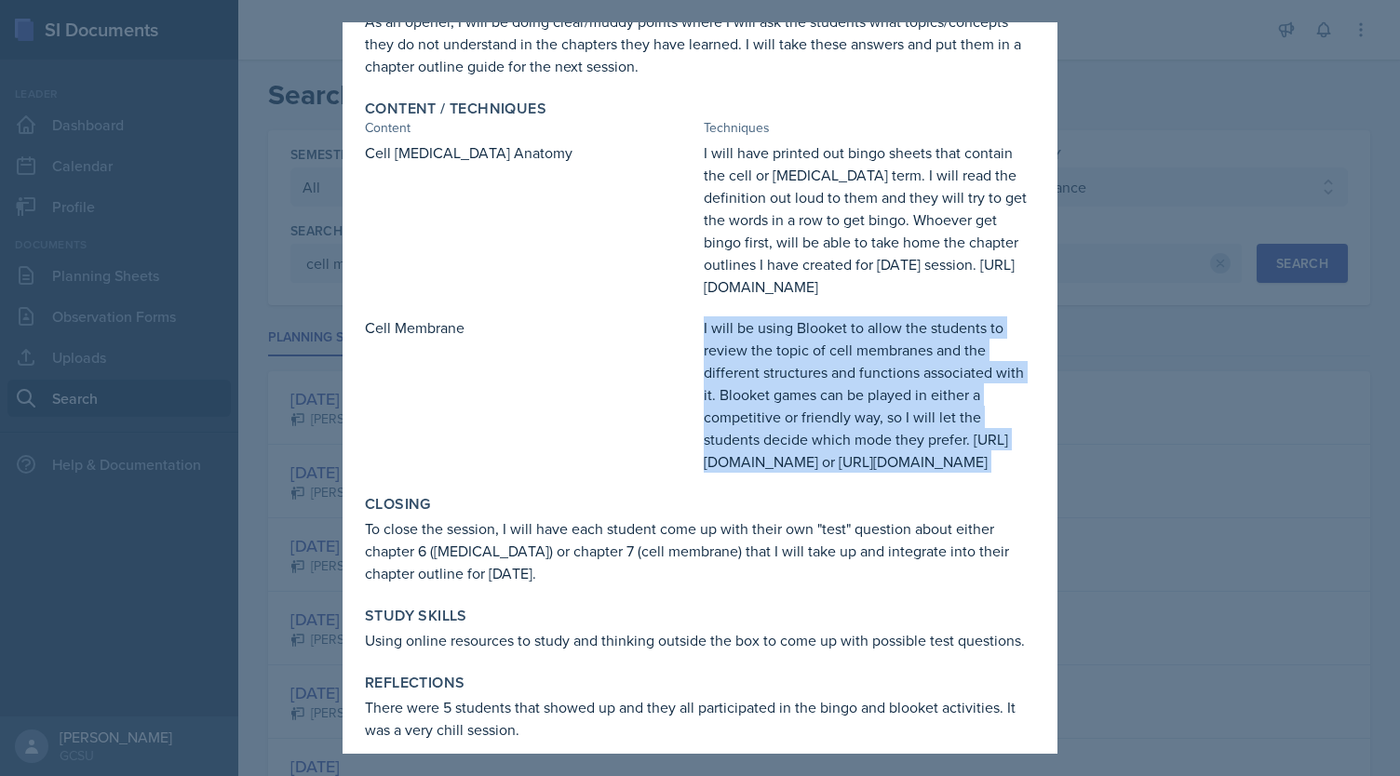
click at [799, 473] on div "I will be using Blooket to allow the students to review the topic of cell membr…" at bounding box center [869, 394] width 331 height 156
drag, startPoint x: 699, startPoint y: 520, endPoint x: 1055, endPoint y: 532, distance: 355.8
click at [1055, 532] on div "[DATE] [PERSON_NAME][MEDICAL_DATA] BIOL 1107 Fall 2023 View Comments Comments S…" at bounding box center [700, 388] width 715 height 732
copy div "[URL][DOMAIN_NAME]"
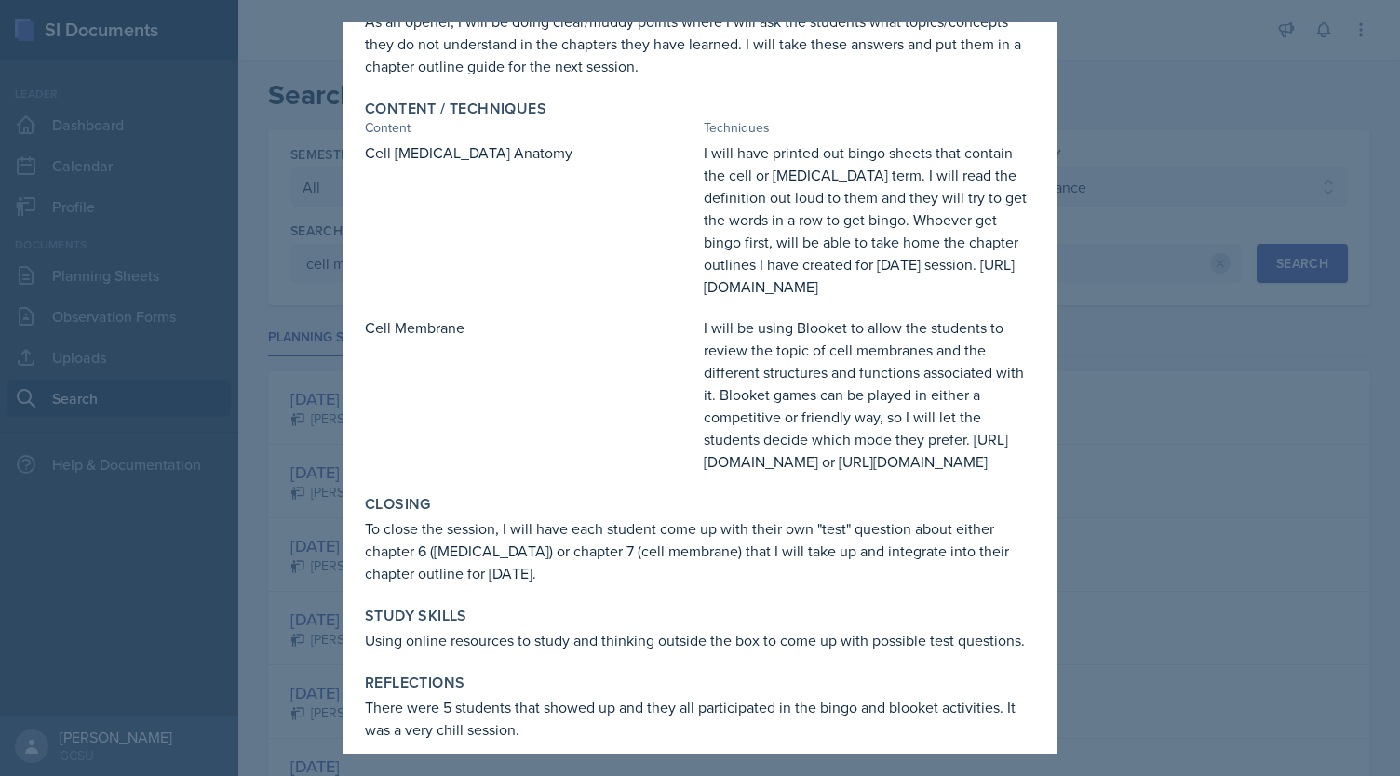
click at [1180, 417] on div at bounding box center [700, 388] width 1400 height 776
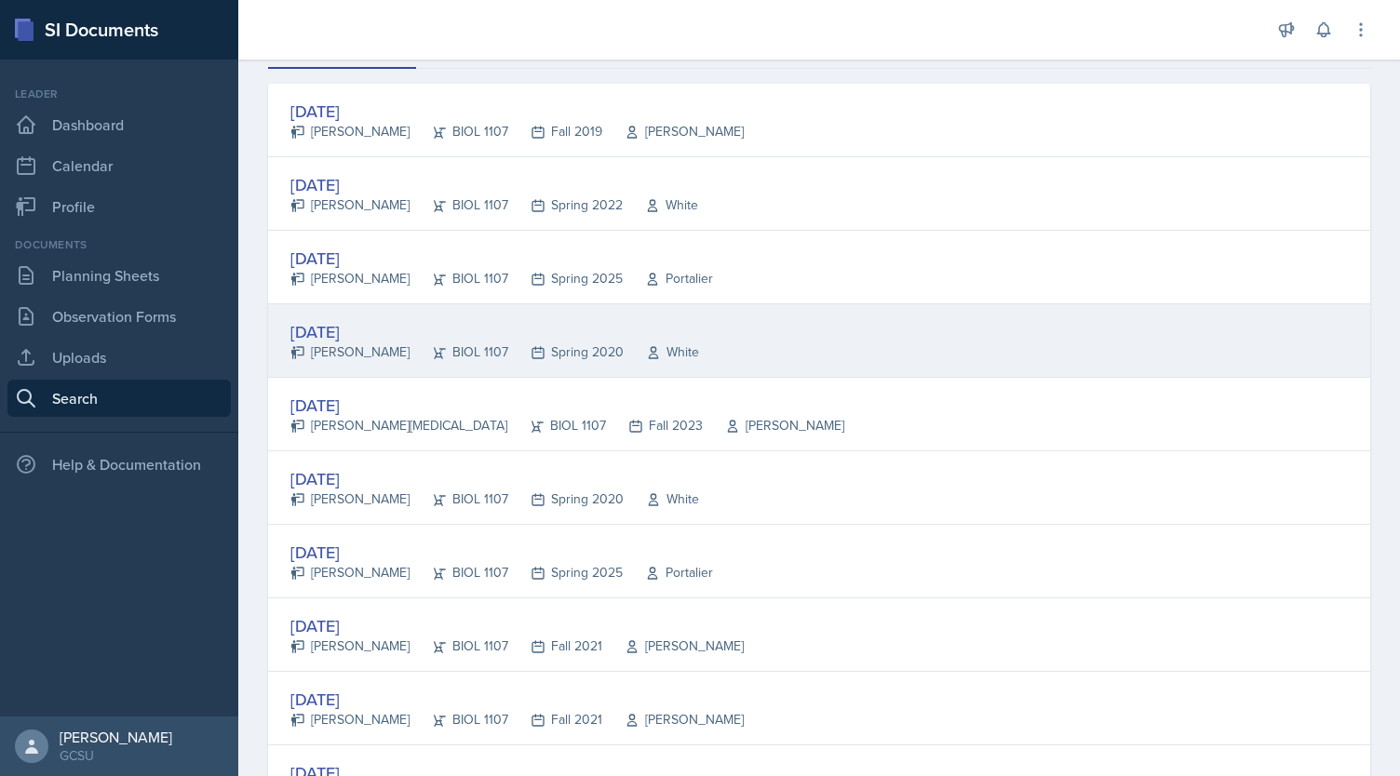
scroll to position [289, 0]
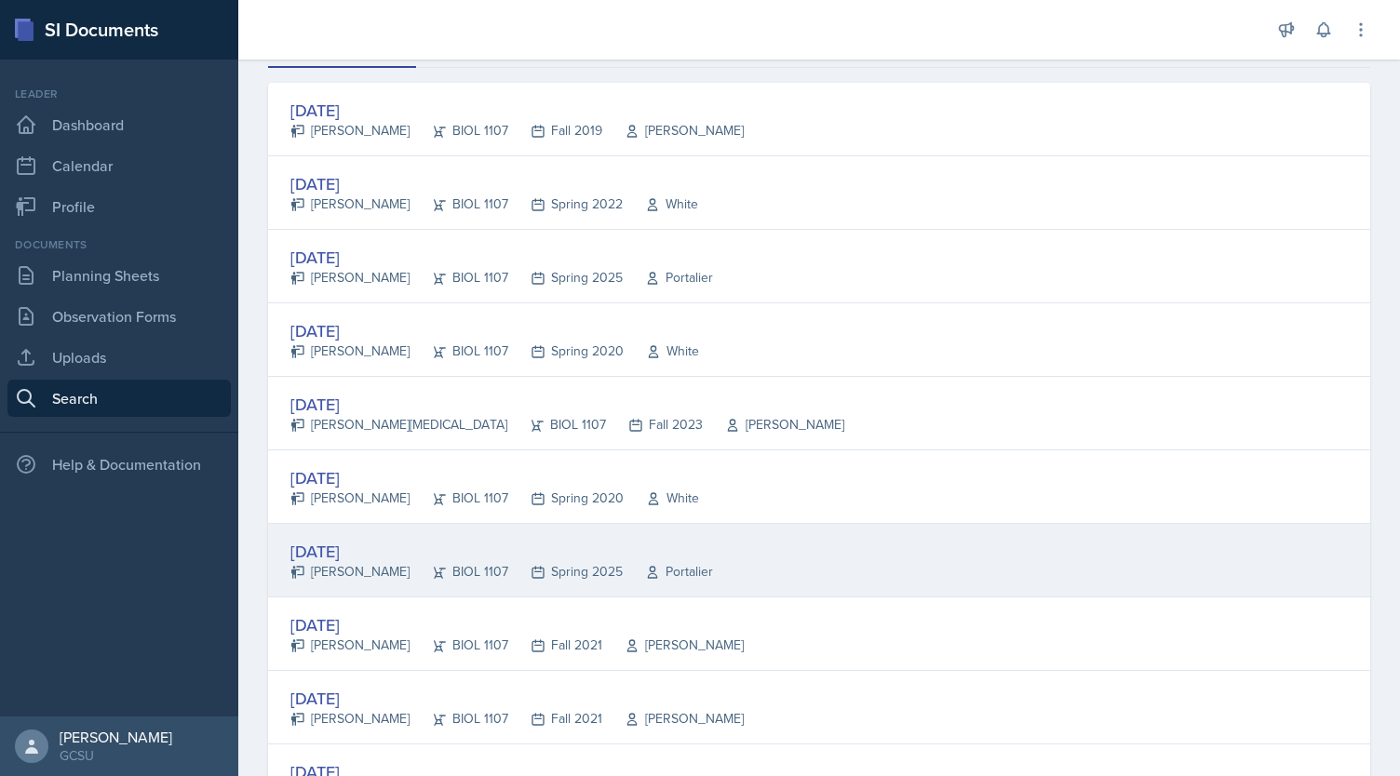
click at [325, 548] on div "[DATE]" at bounding box center [501, 551] width 423 height 25
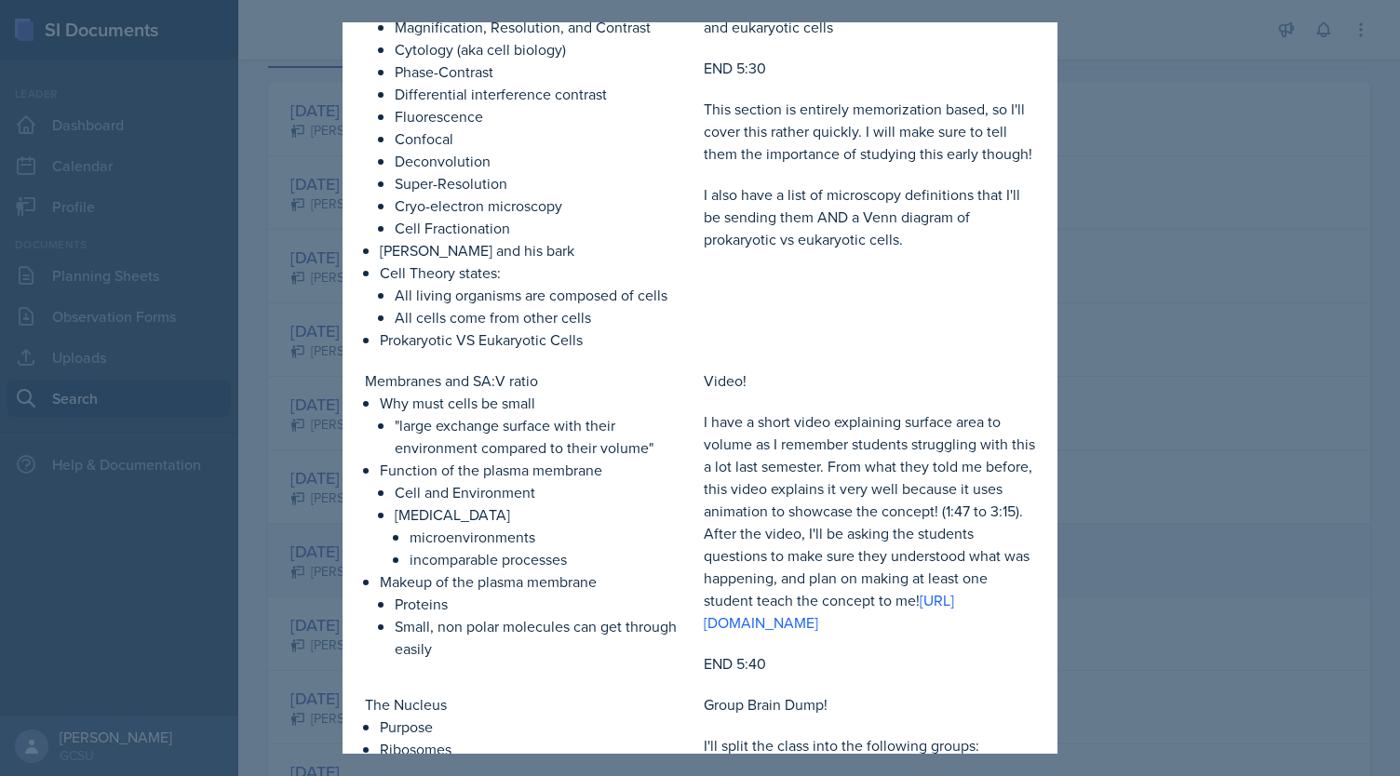
scroll to position [592, 0]
click at [791, 633] on link "[URL][DOMAIN_NAME]" at bounding box center [829, 611] width 250 height 43
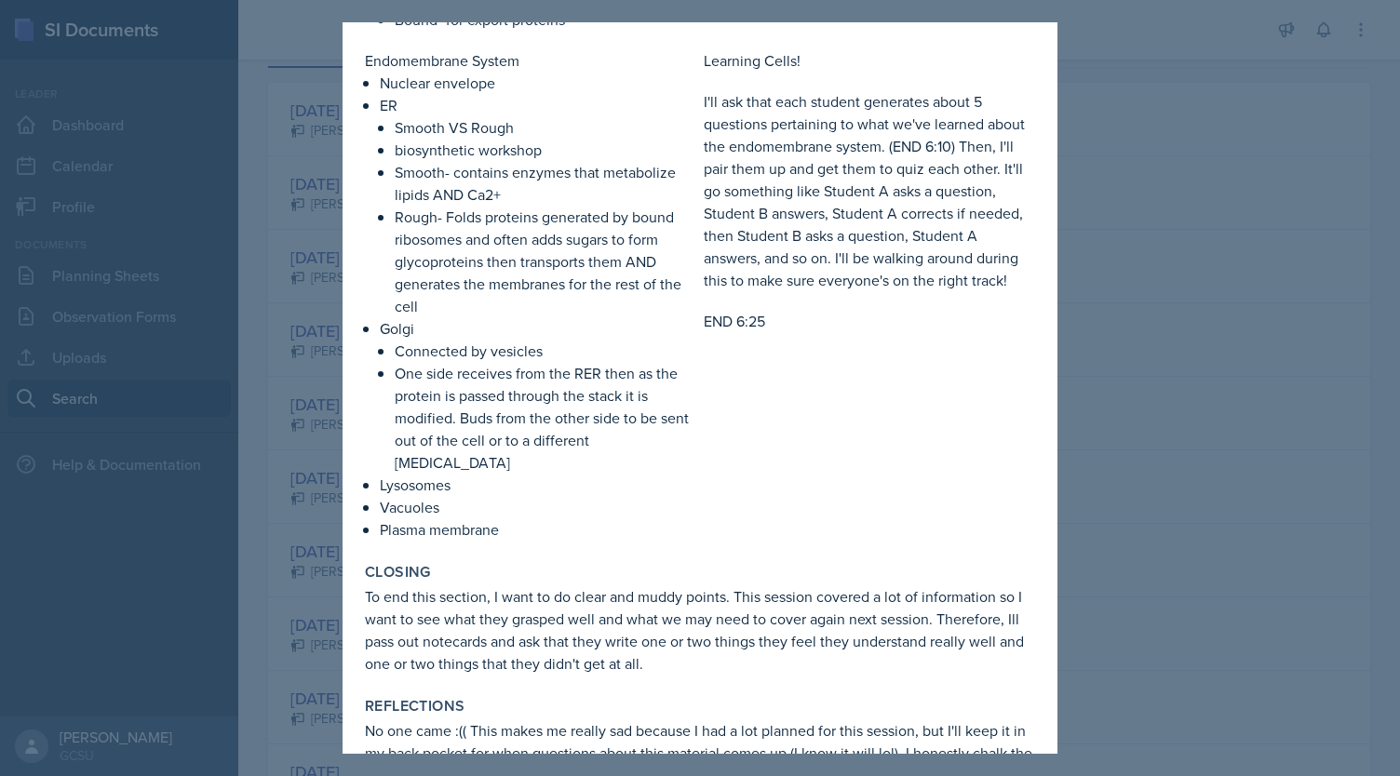
scroll to position [1741, 0]
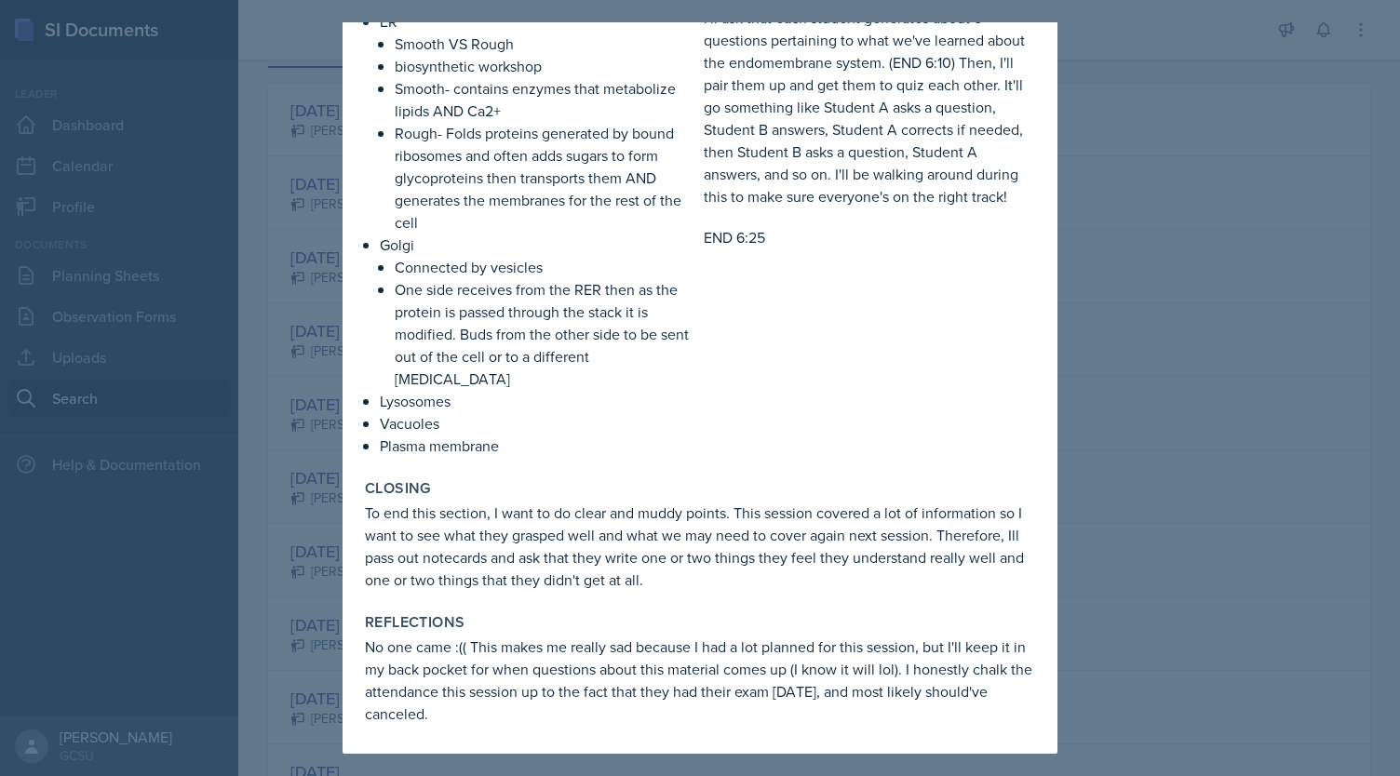
click at [1184, 345] on div at bounding box center [700, 388] width 1400 height 776
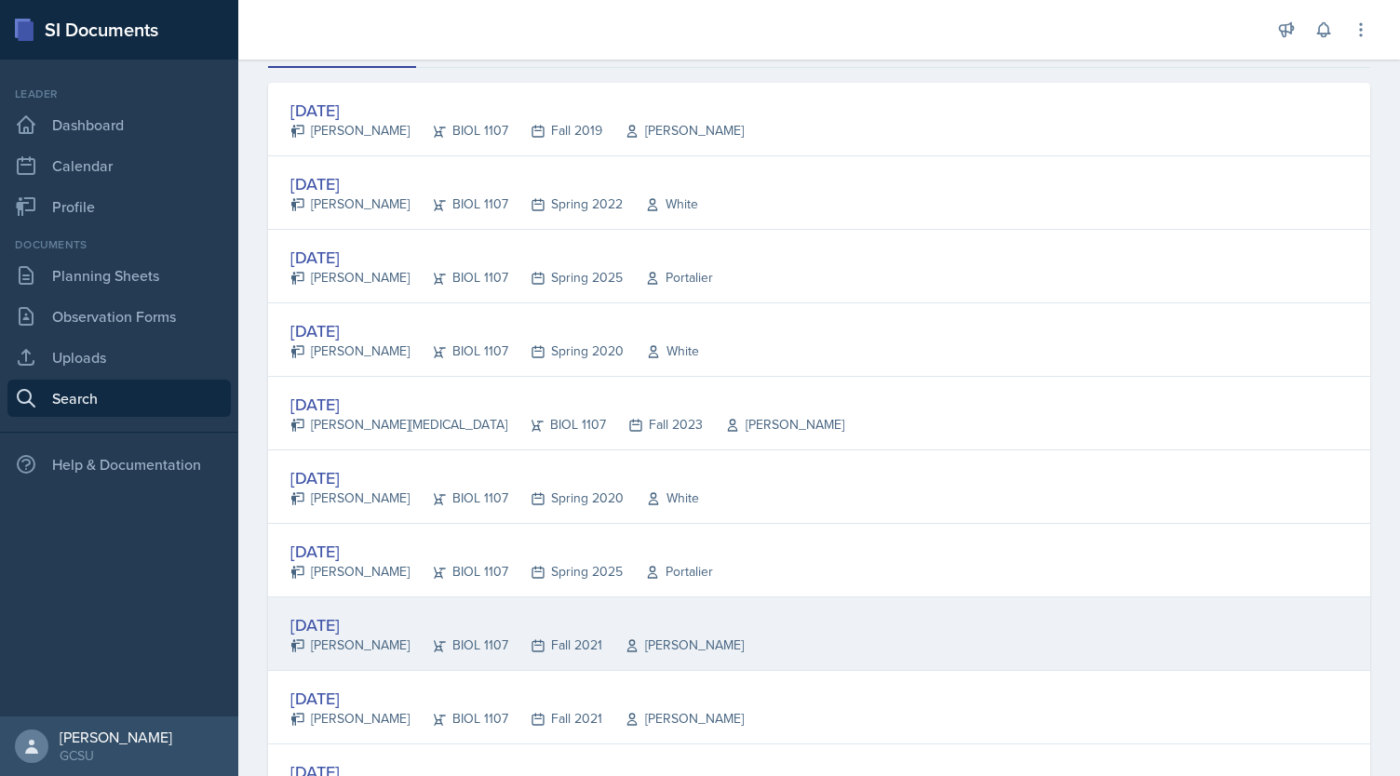
click at [384, 625] on div "[DATE]" at bounding box center [516, 625] width 453 height 25
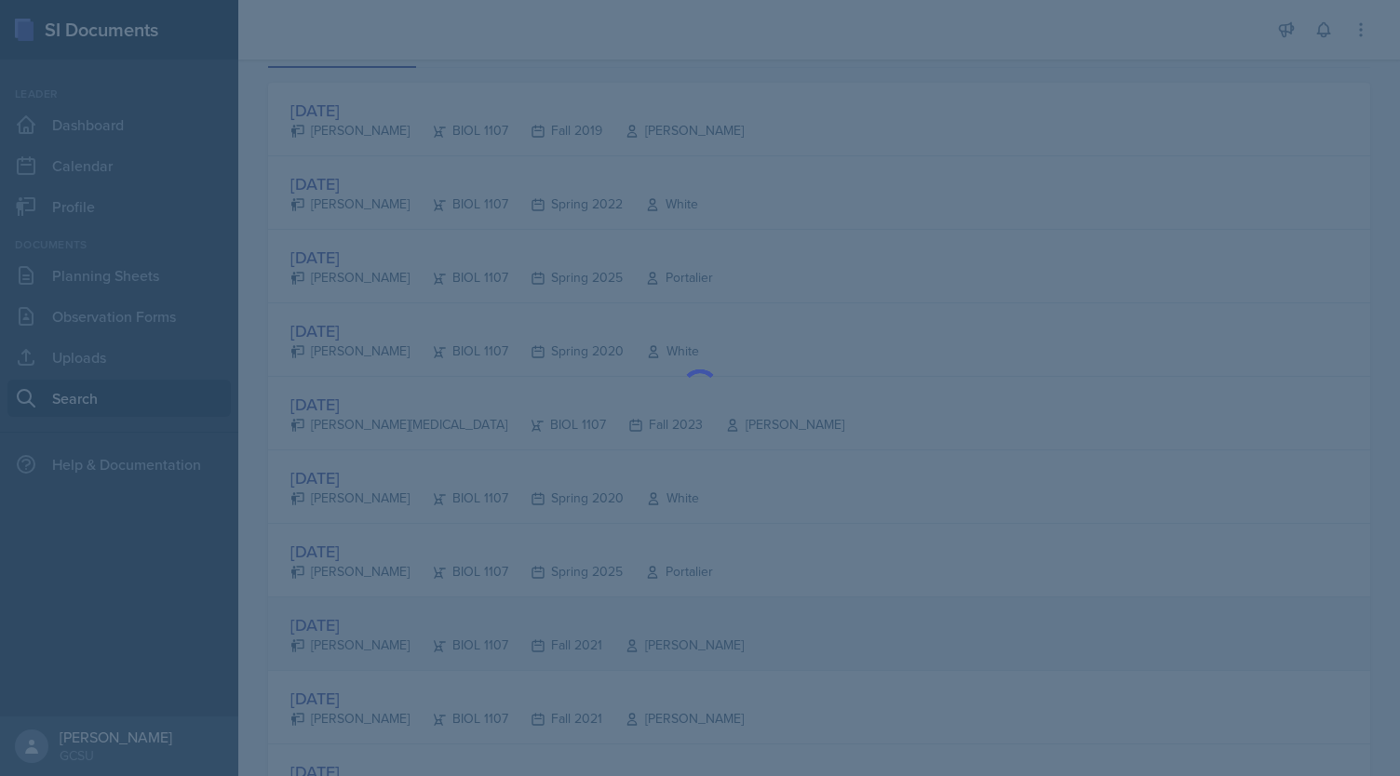
scroll to position [0, 0]
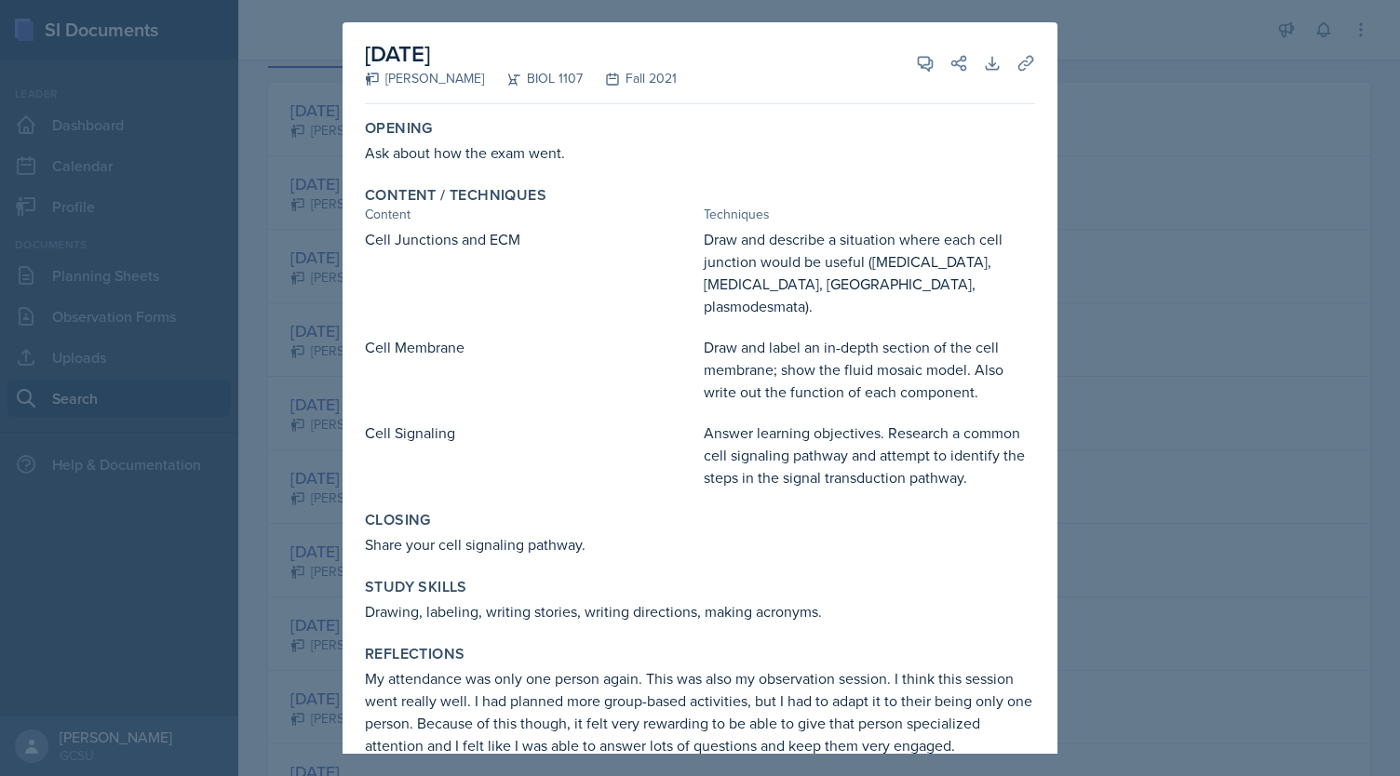
click at [1104, 251] on div at bounding box center [700, 388] width 1400 height 776
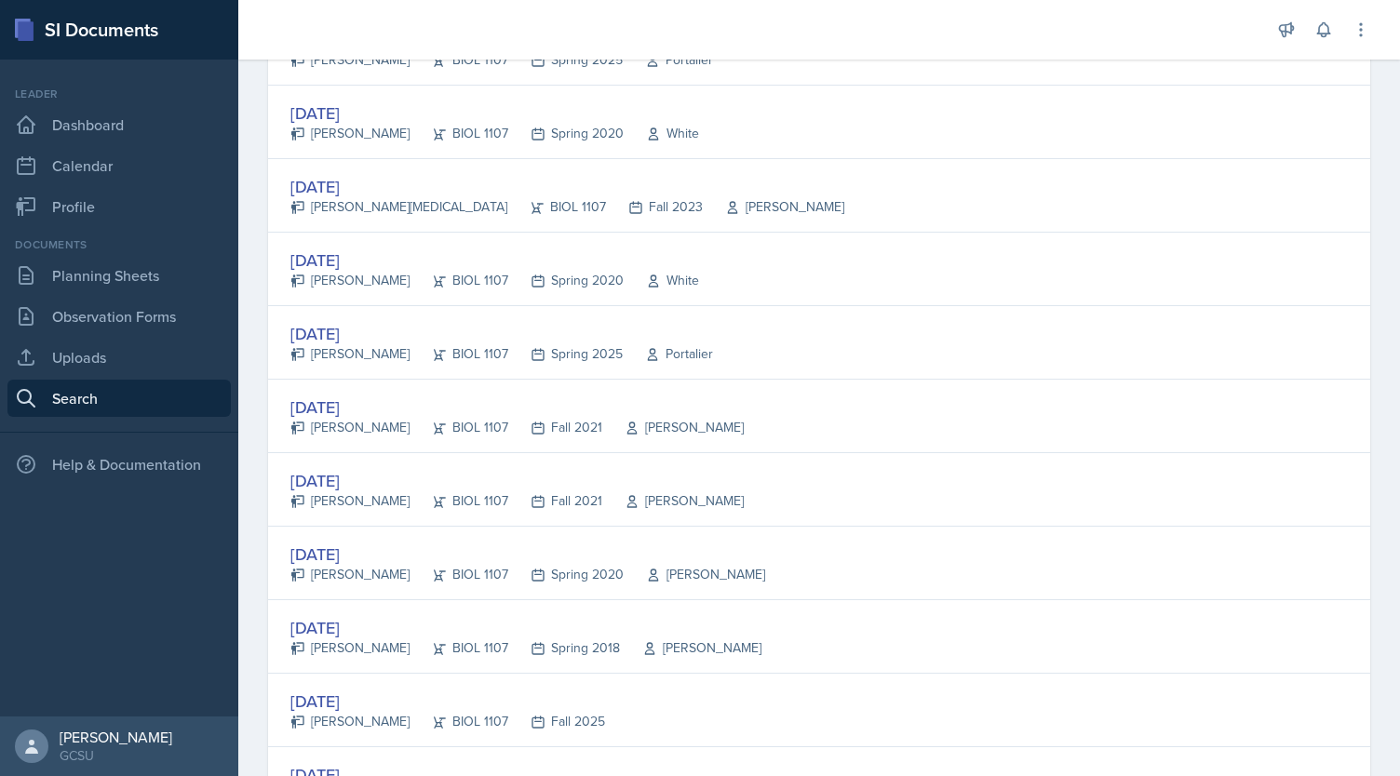
scroll to position [509, 0]
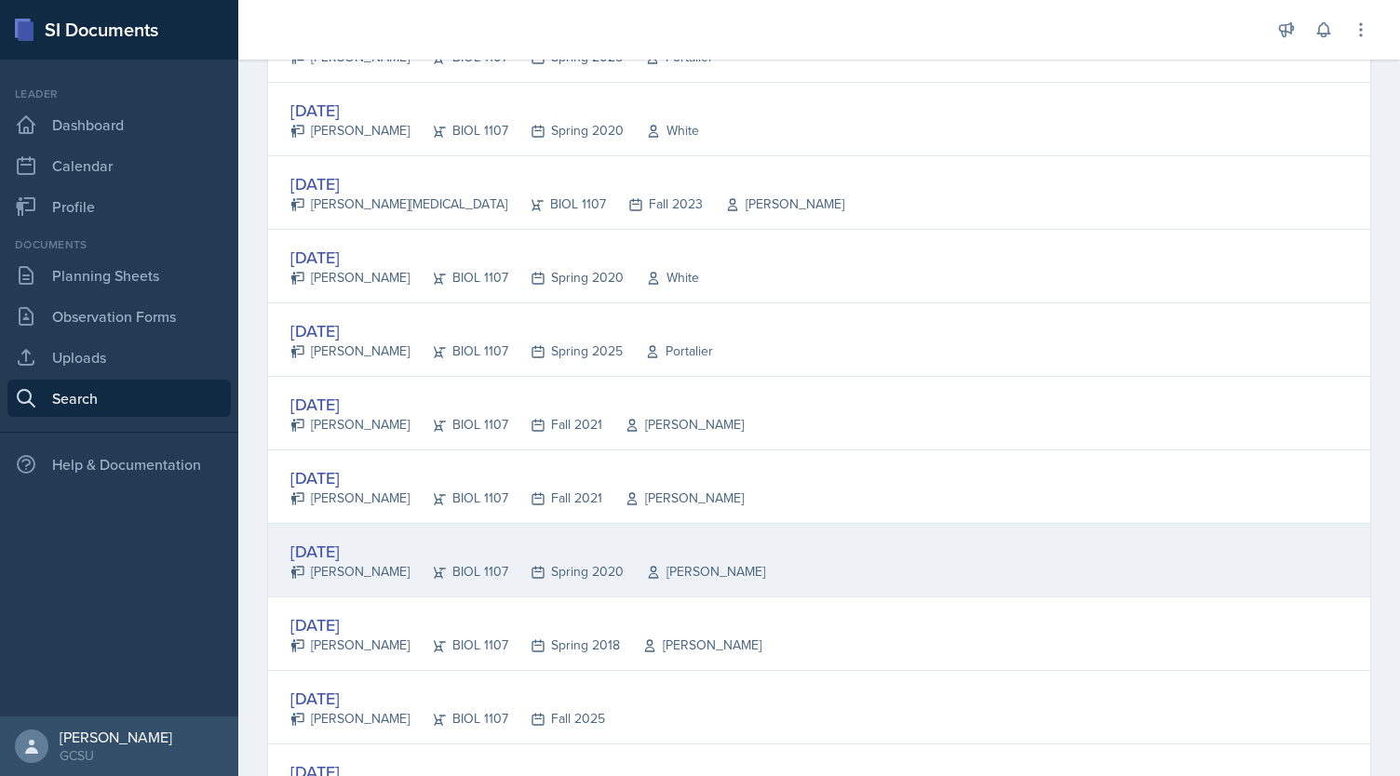
click at [363, 562] on div "[PERSON_NAME]" at bounding box center [349, 572] width 119 height 20
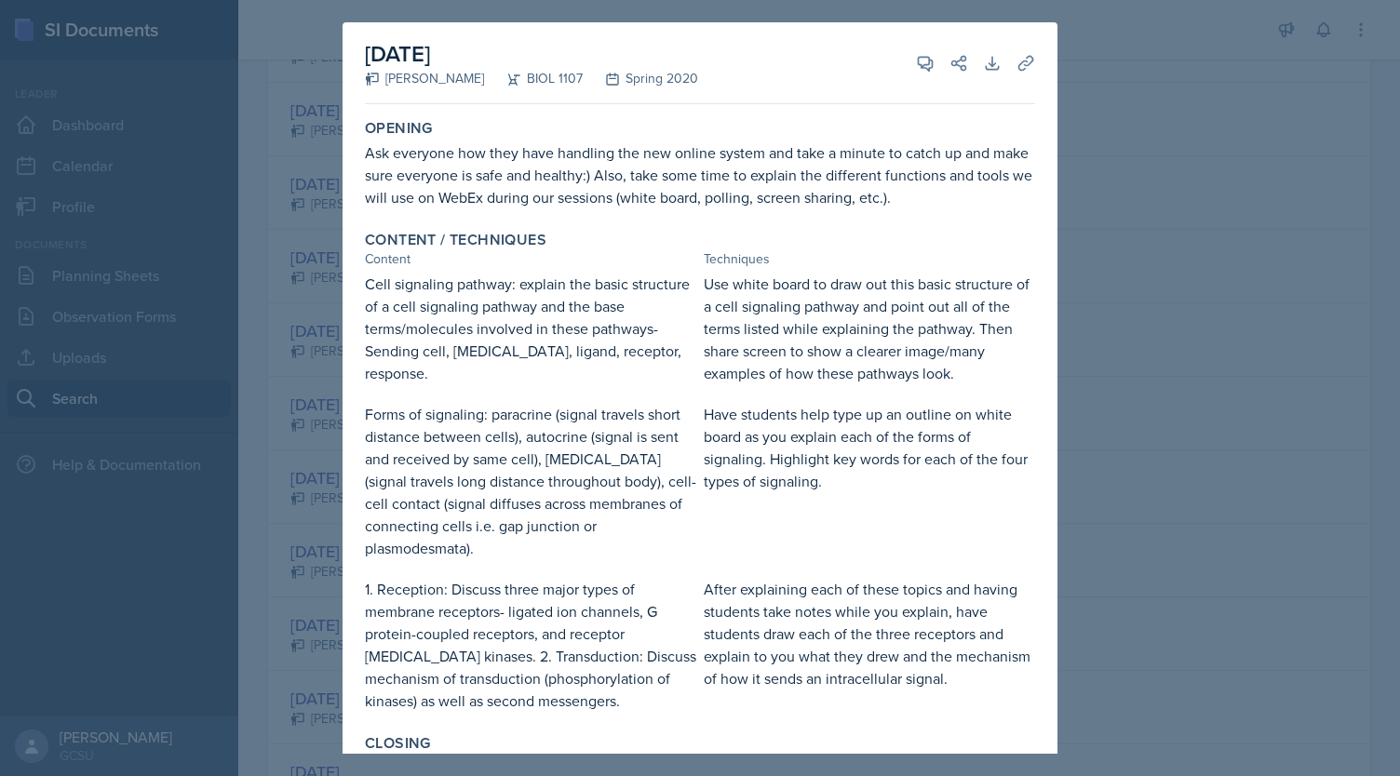
click at [1174, 203] on div at bounding box center [700, 388] width 1400 height 776
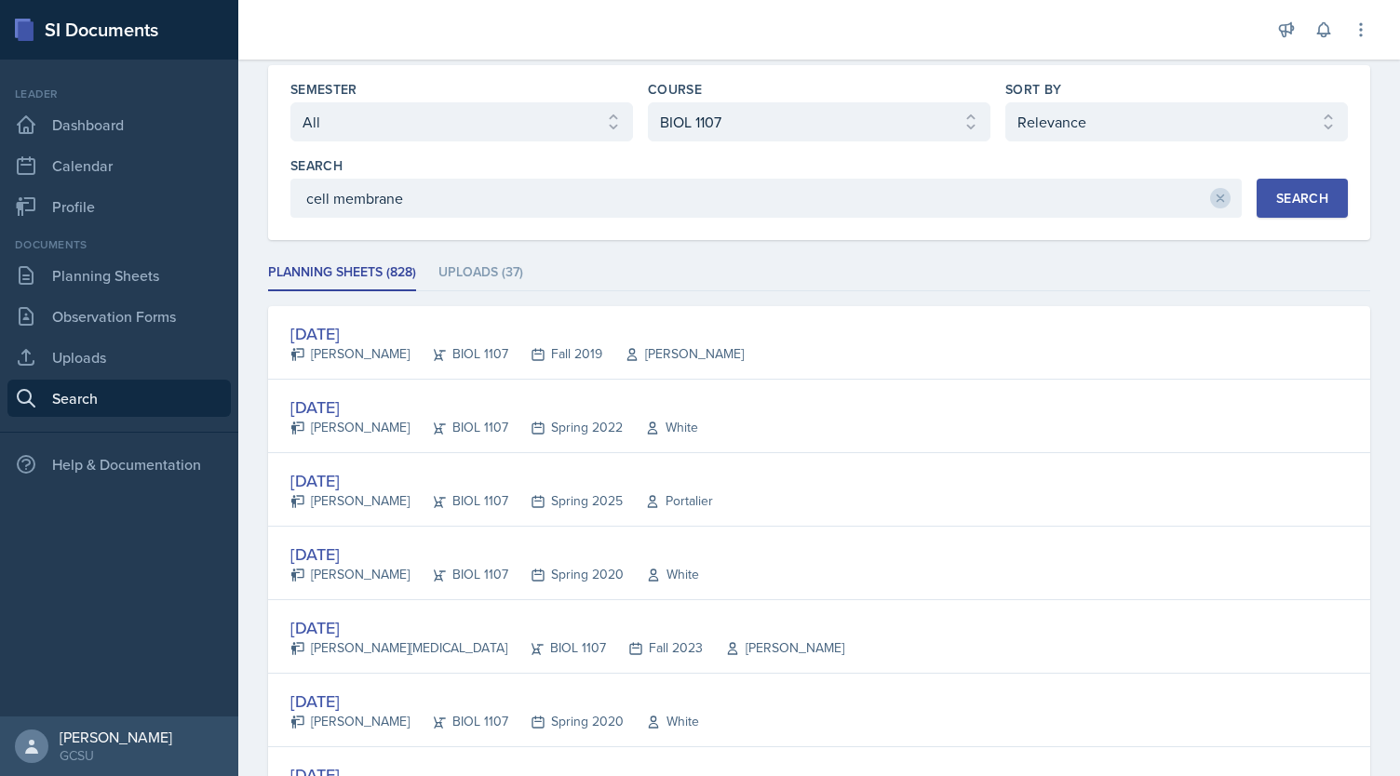
scroll to position [0, 0]
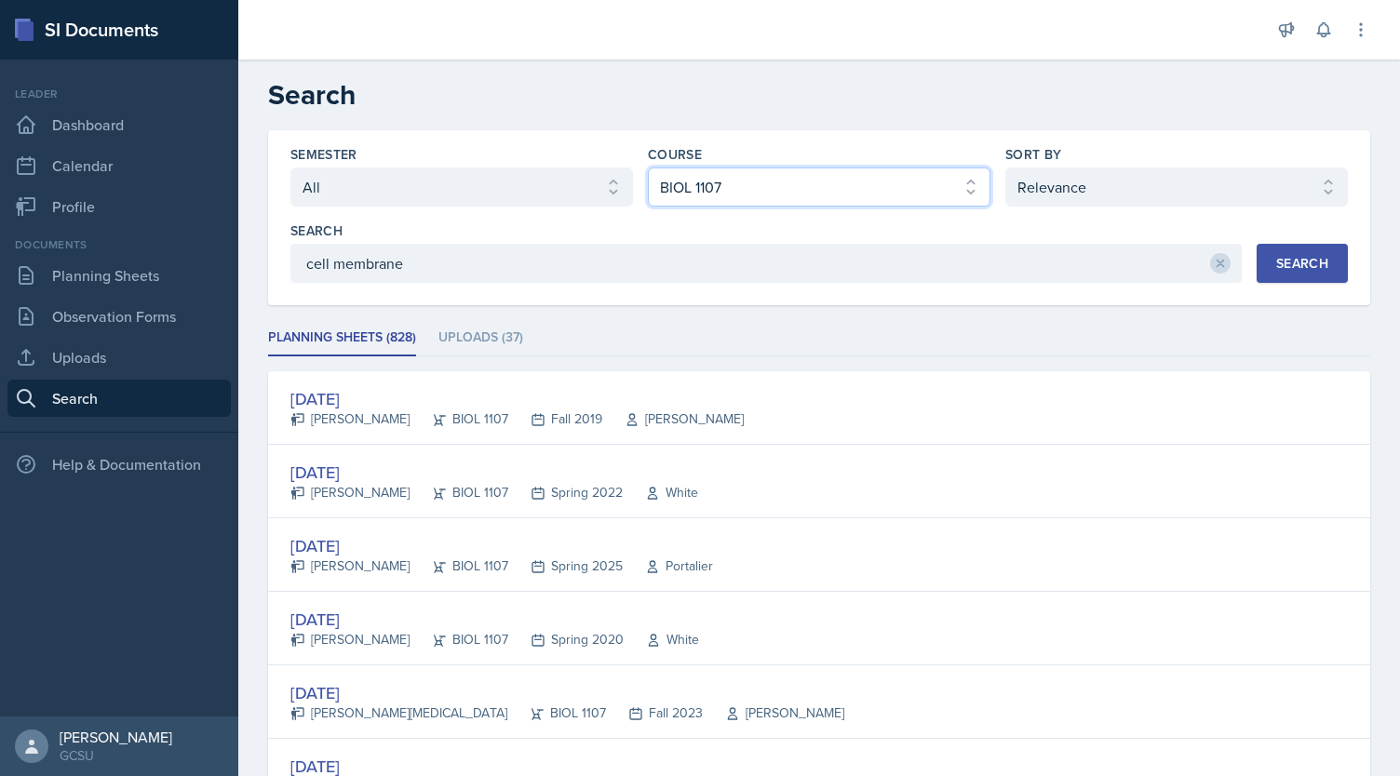
click at [925, 201] on select "Select course All ACCT 3101 ACCT 3102 ASTR 1000 BIOL 1100 BIOL 1107 BIOL 1108 B…" at bounding box center [819, 187] width 343 height 39
select select "36541d13-729a-45ef-a9cb-922687840166"
click at [648, 168] on select "Select course All ACCT 3101 ACCT 3102 ASTR 1000 BIOL 1100 BIOL 1107 BIOL 1108 B…" at bounding box center [819, 187] width 343 height 39
click at [1285, 275] on button "Search" at bounding box center [1302, 263] width 91 height 39
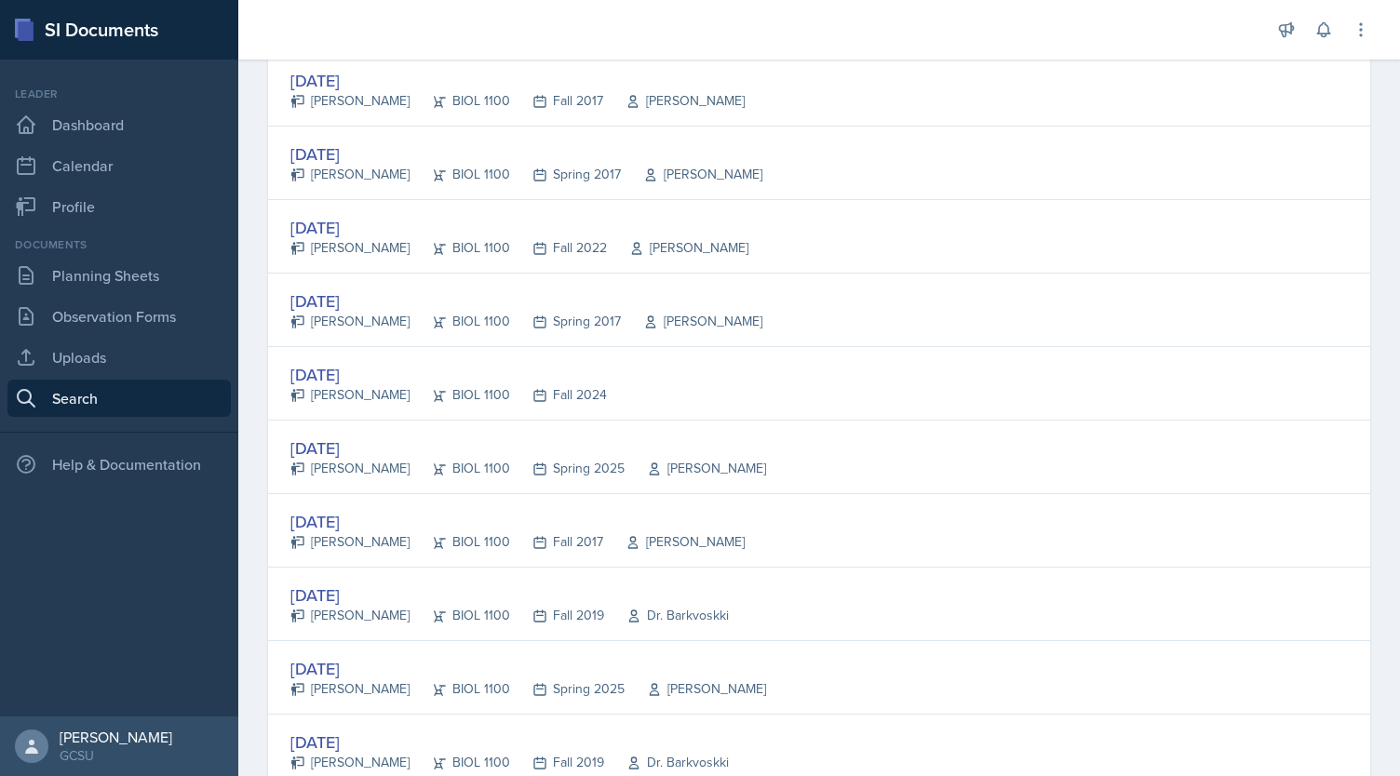
scroll to position [404, 0]
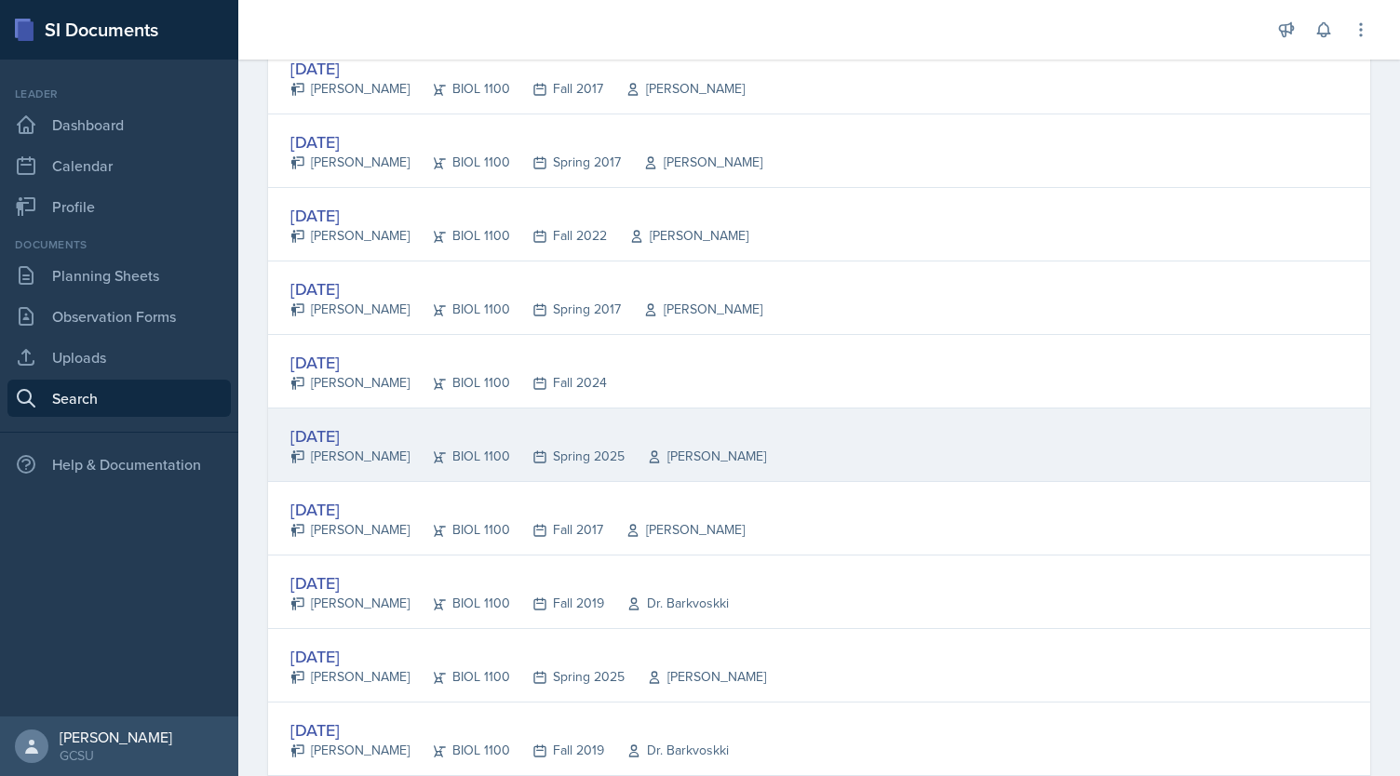
click at [351, 441] on div "[DATE]" at bounding box center [528, 436] width 476 height 25
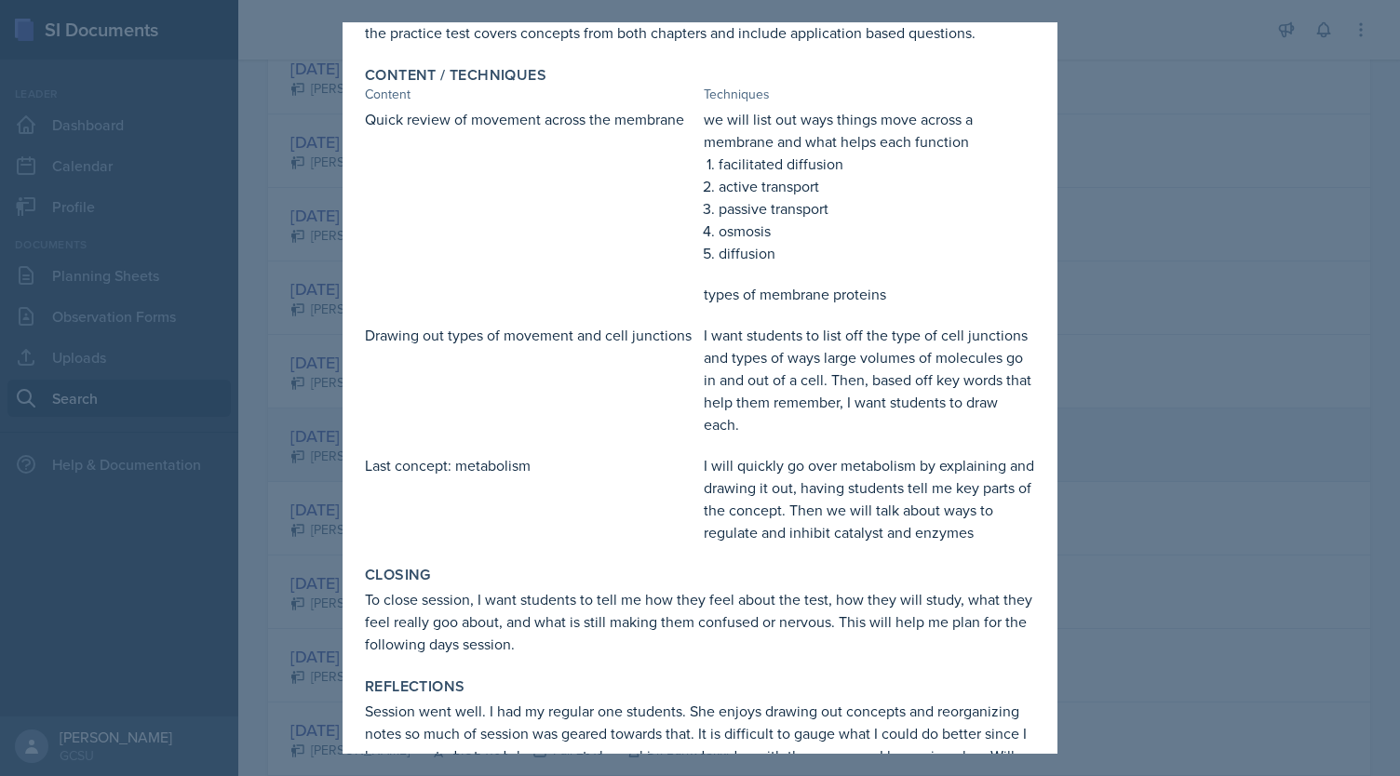
scroll to position [516, 0]
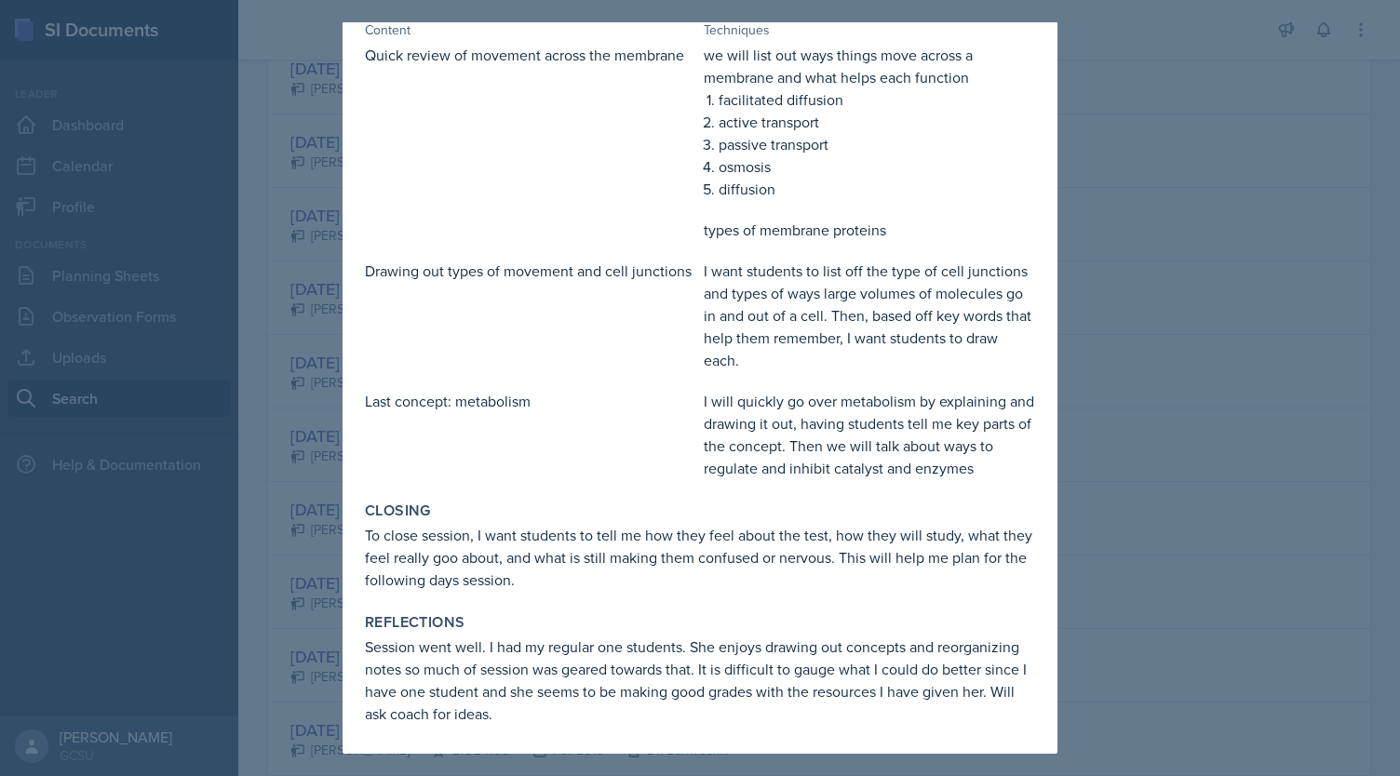
click at [1144, 311] on div at bounding box center [700, 388] width 1400 height 776
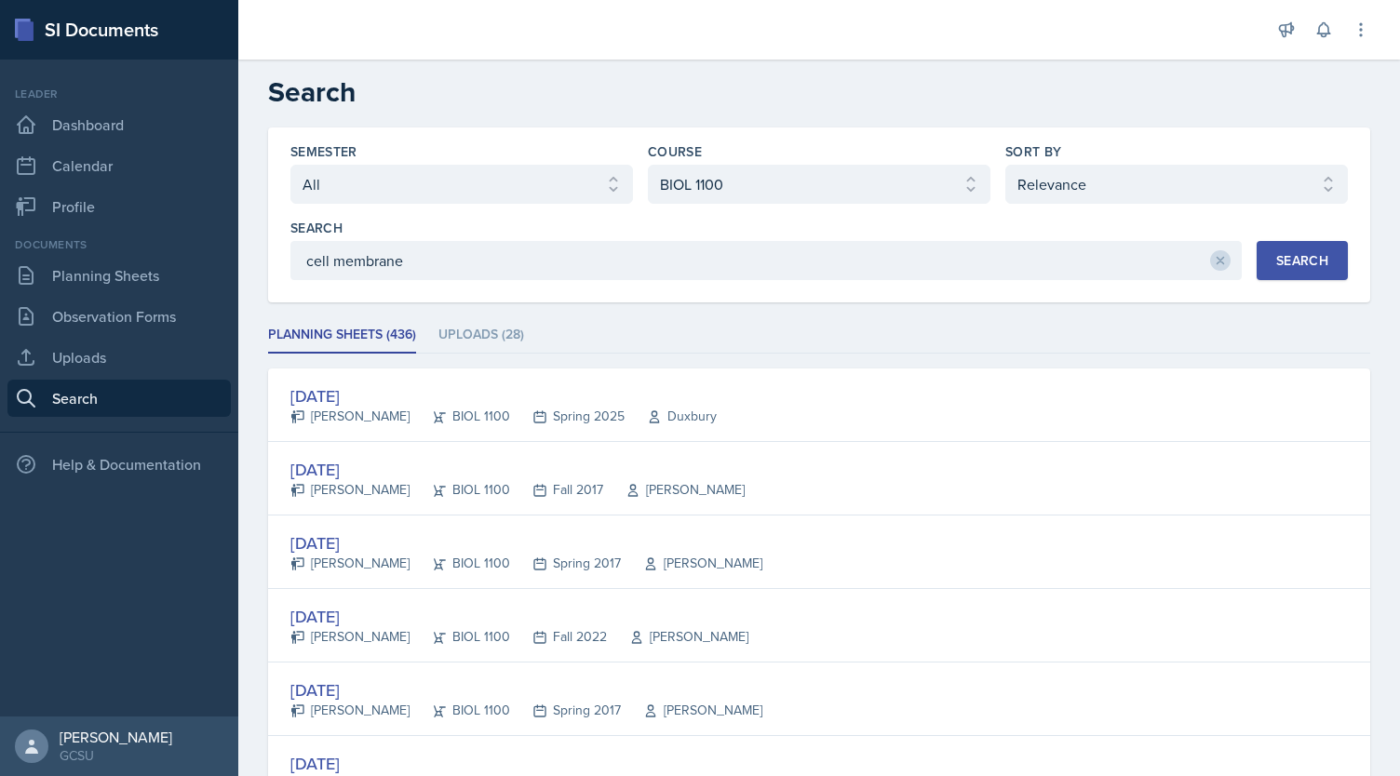
scroll to position [0, 0]
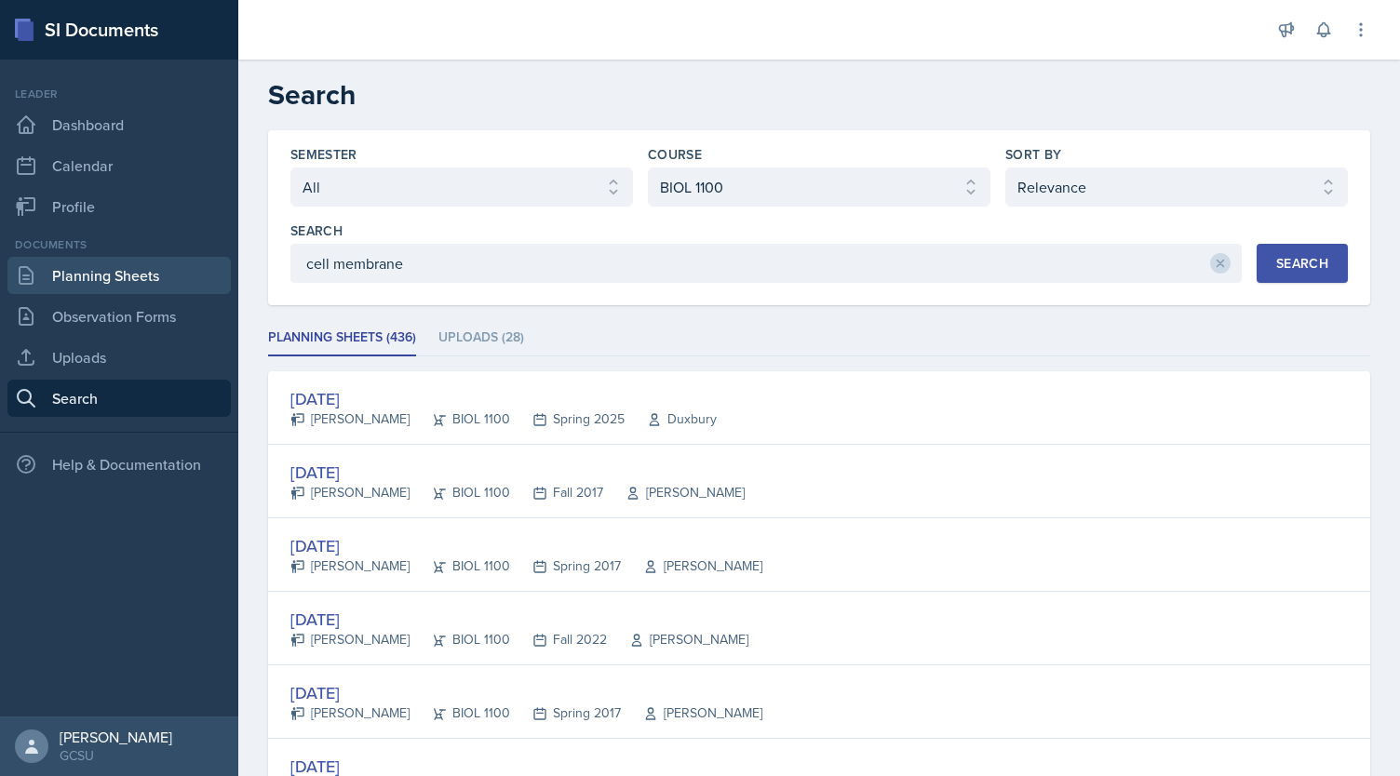
click at [151, 292] on link "Planning Sheets" at bounding box center [118, 275] width 223 height 37
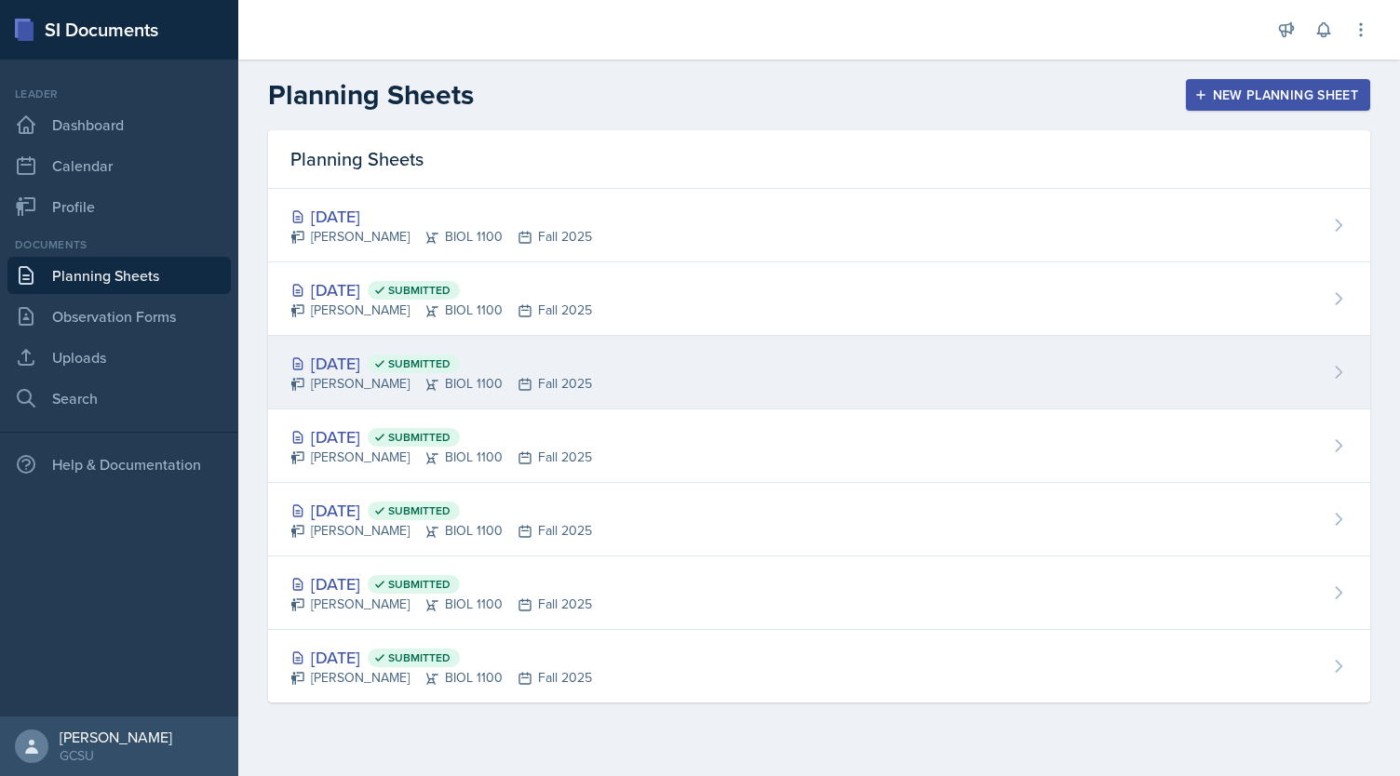
click at [366, 360] on div "[DATE] Submitted" at bounding box center [441, 363] width 302 height 25
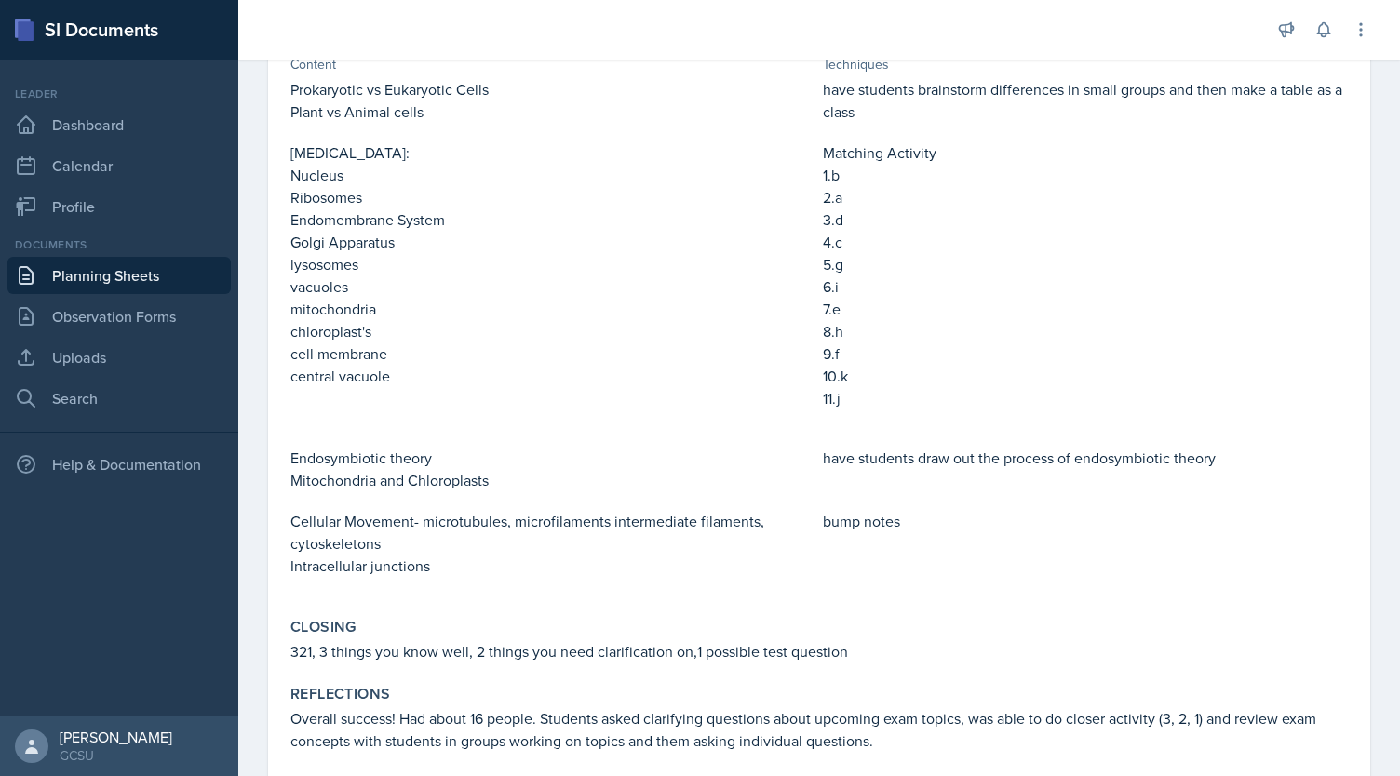
scroll to position [633, 0]
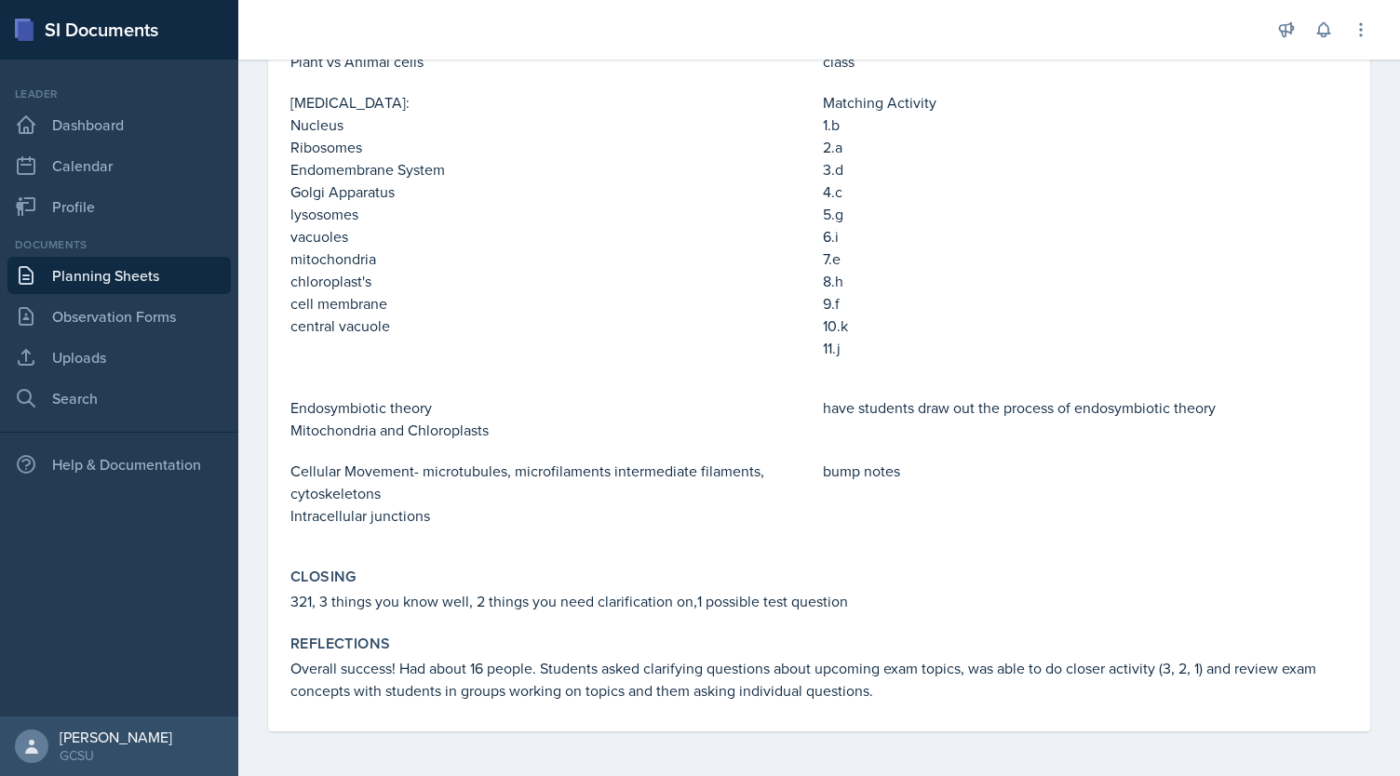
click at [152, 282] on link "Planning Sheets" at bounding box center [118, 275] width 223 height 37
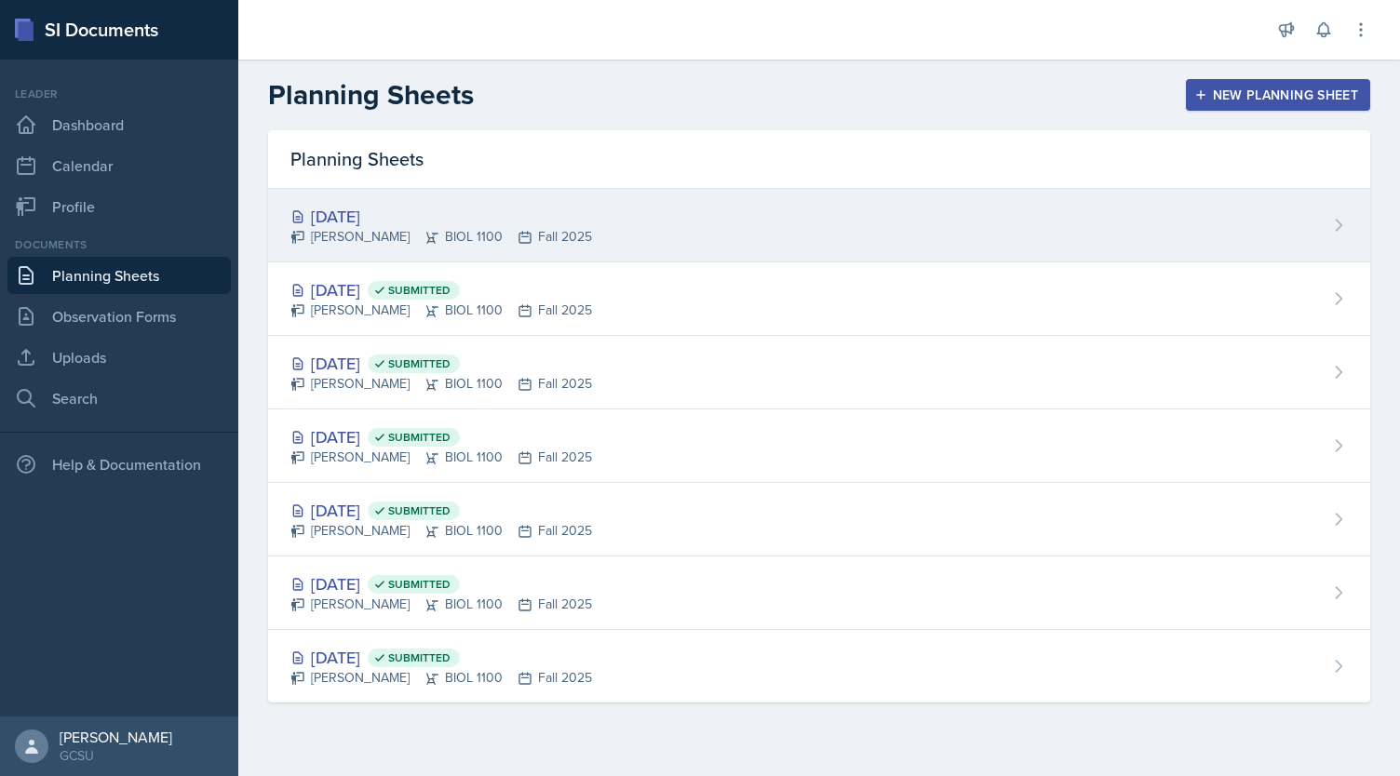
click at [374, 206] on div "[DATE]" at bounding box center [441, 216] width 302 height 25
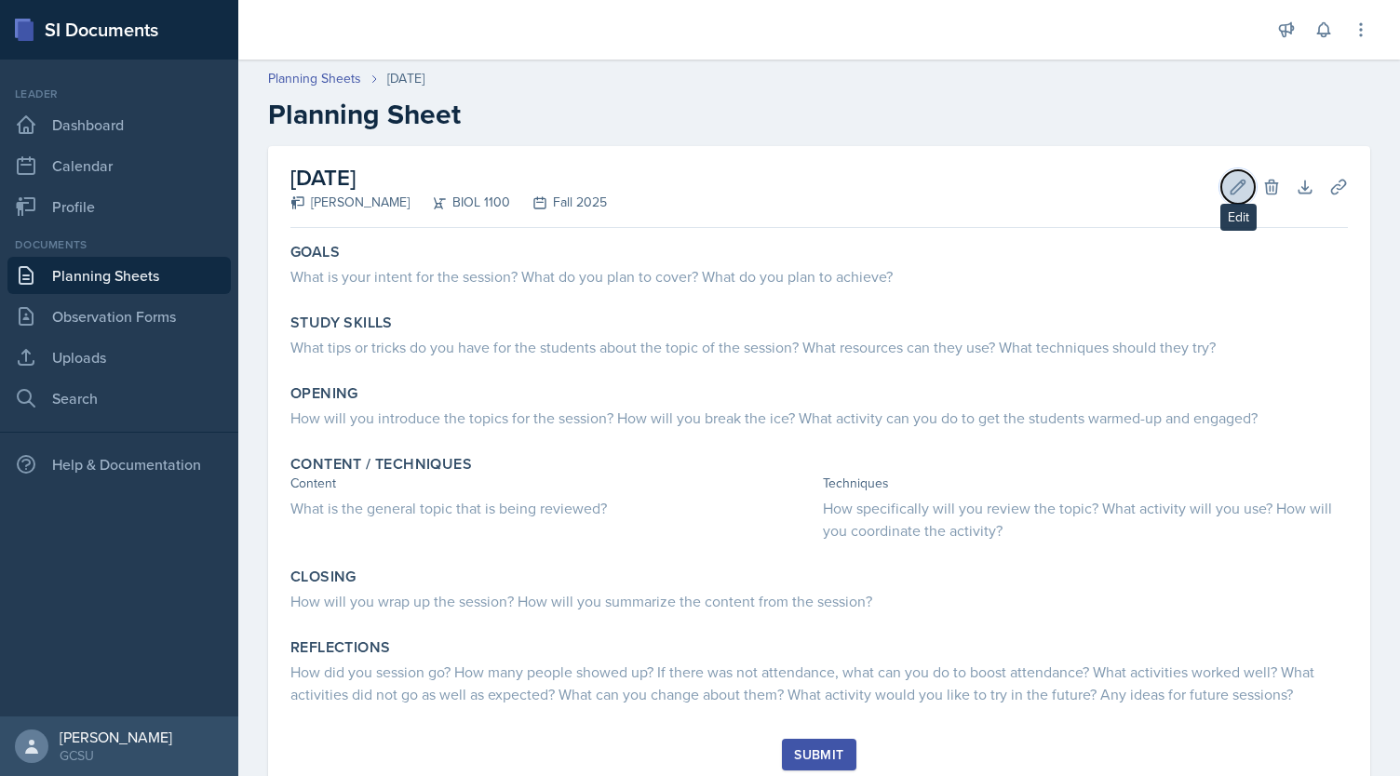
click at [1238, 186] on button "Edit" at bounding box center [1238, 187] width 34 height 34
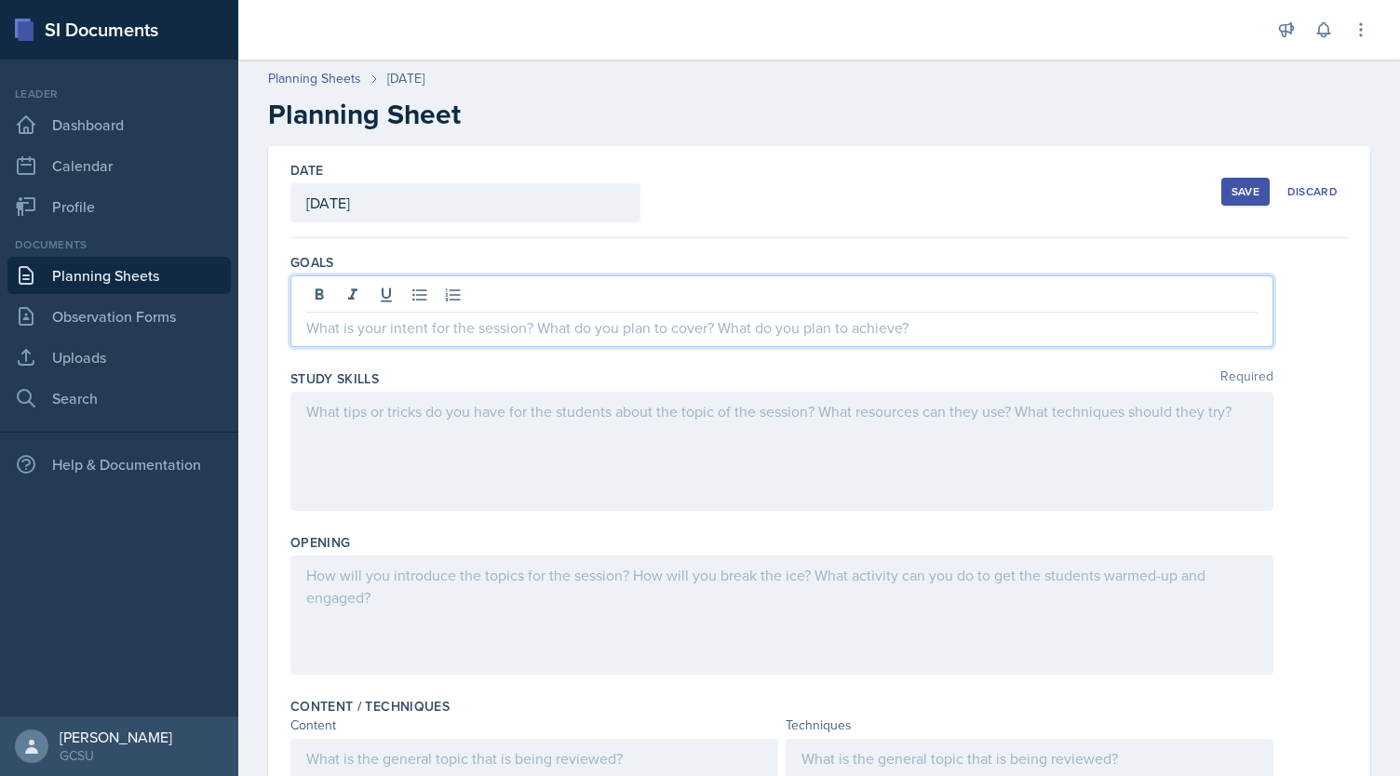
click at [555, 286] on div at bounding box center [781, 312] width 983 height 72
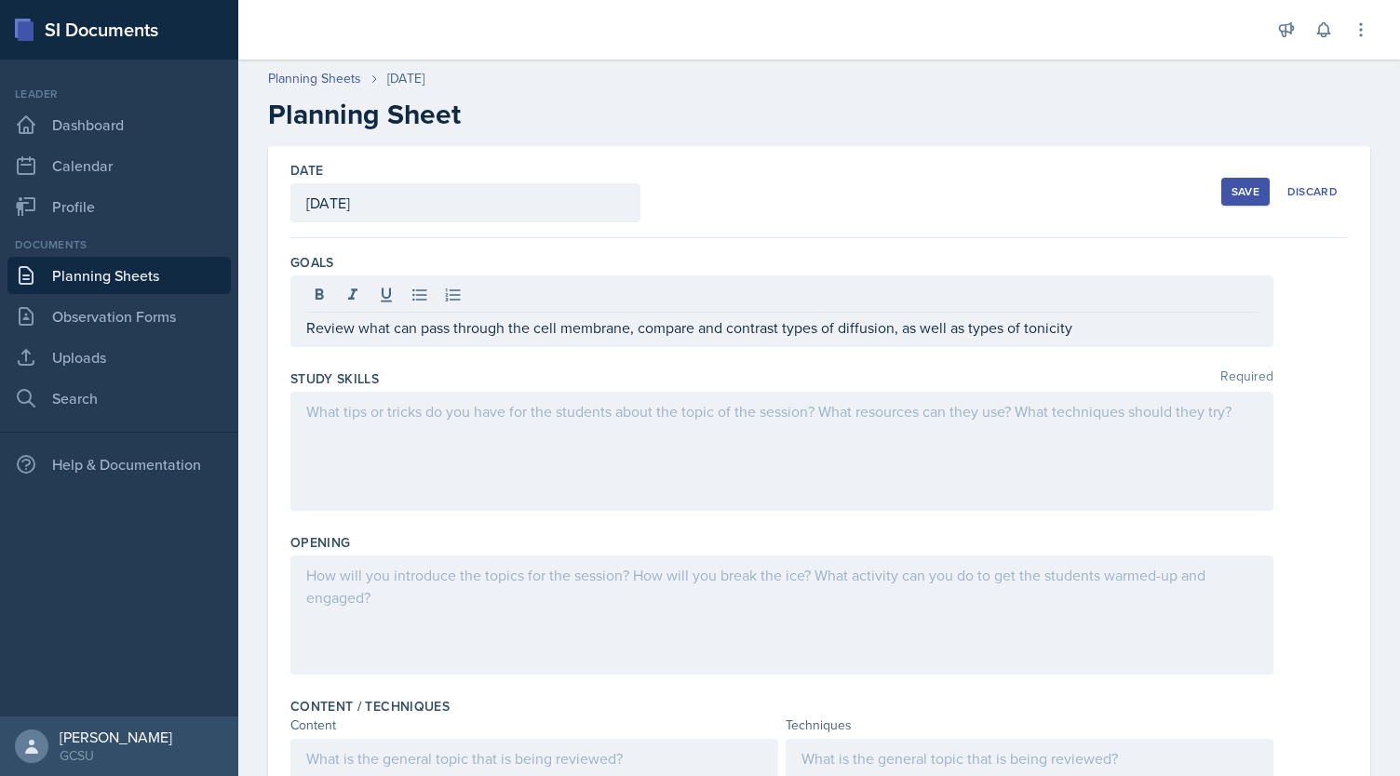
click at [681, 126] on h2 "Planning Sheet" at bounding box center [819, 115] width 1102 height 34
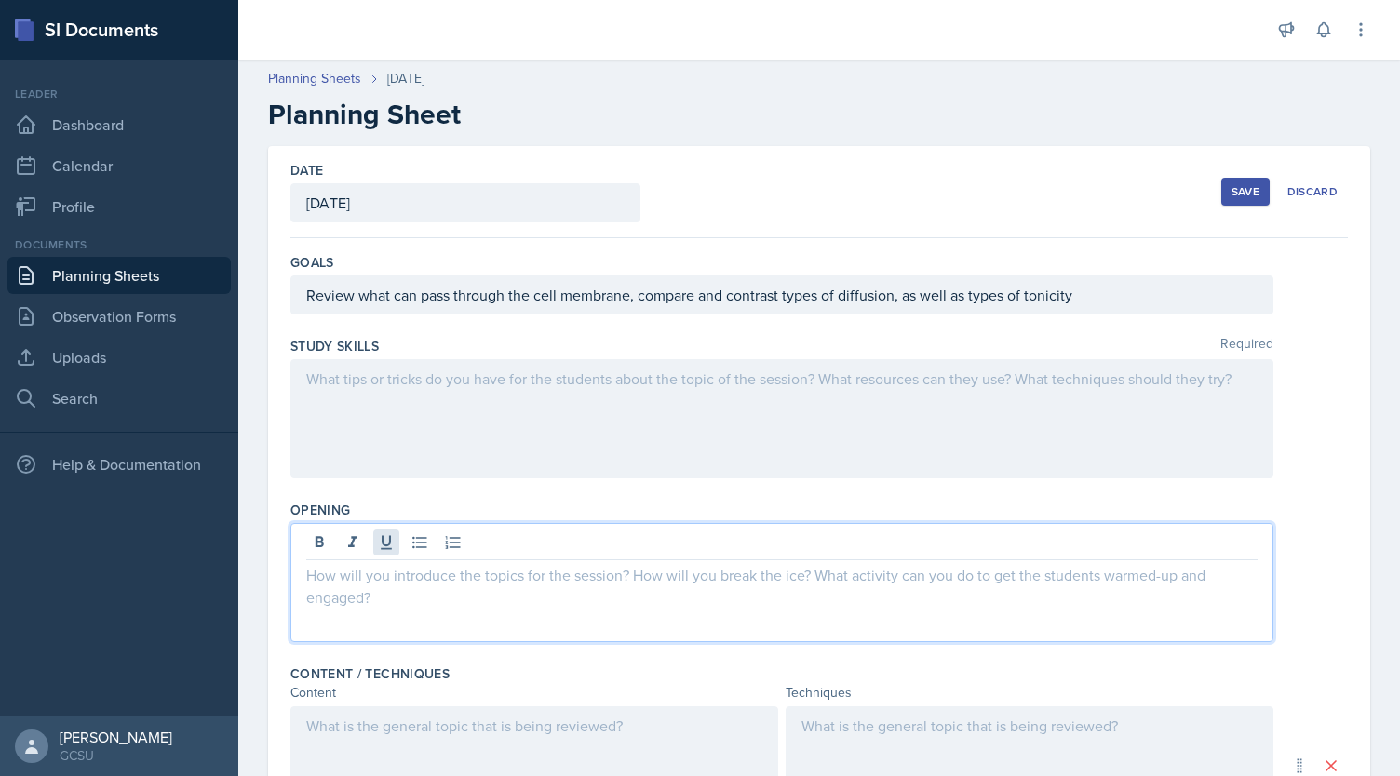
click at [388, 548] on div at bounding box center [781, 582] width 983 height 119
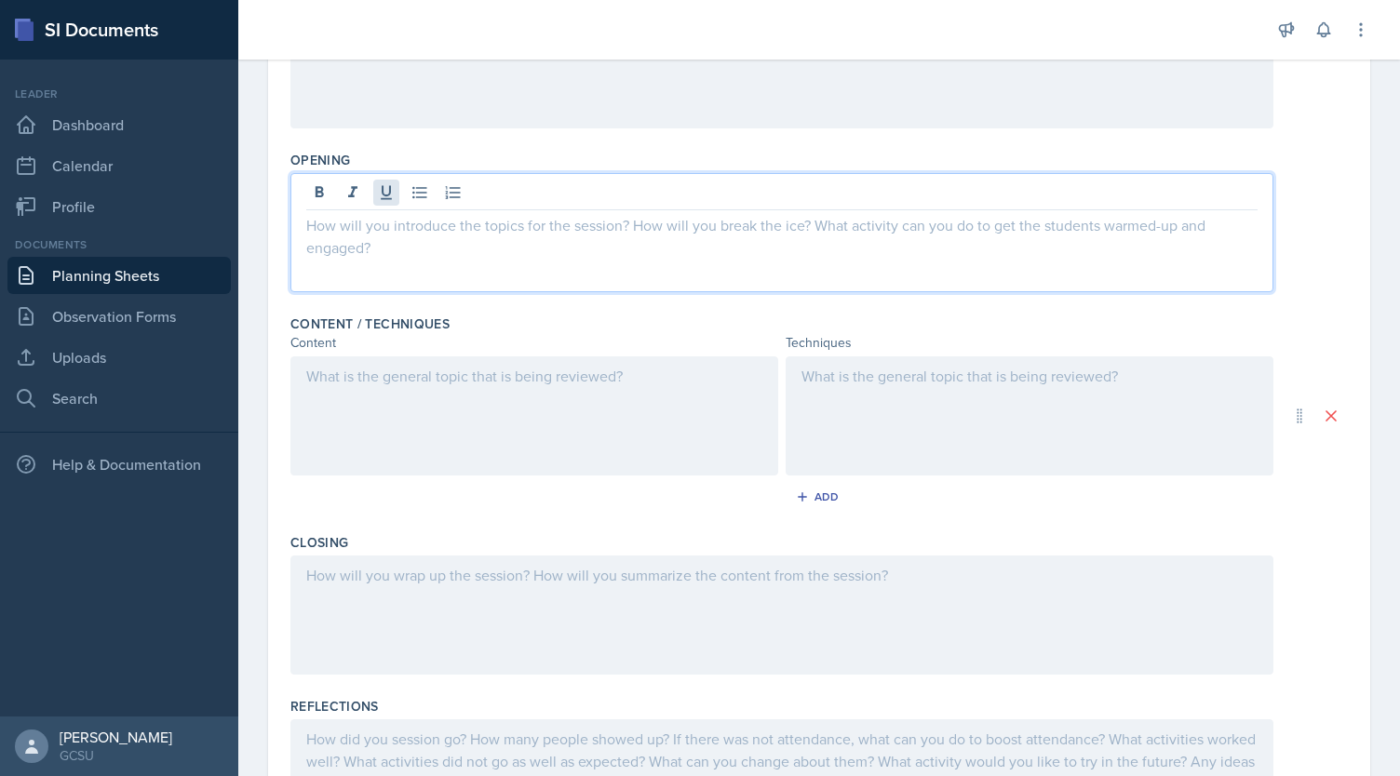
scroll to position [356, 0]
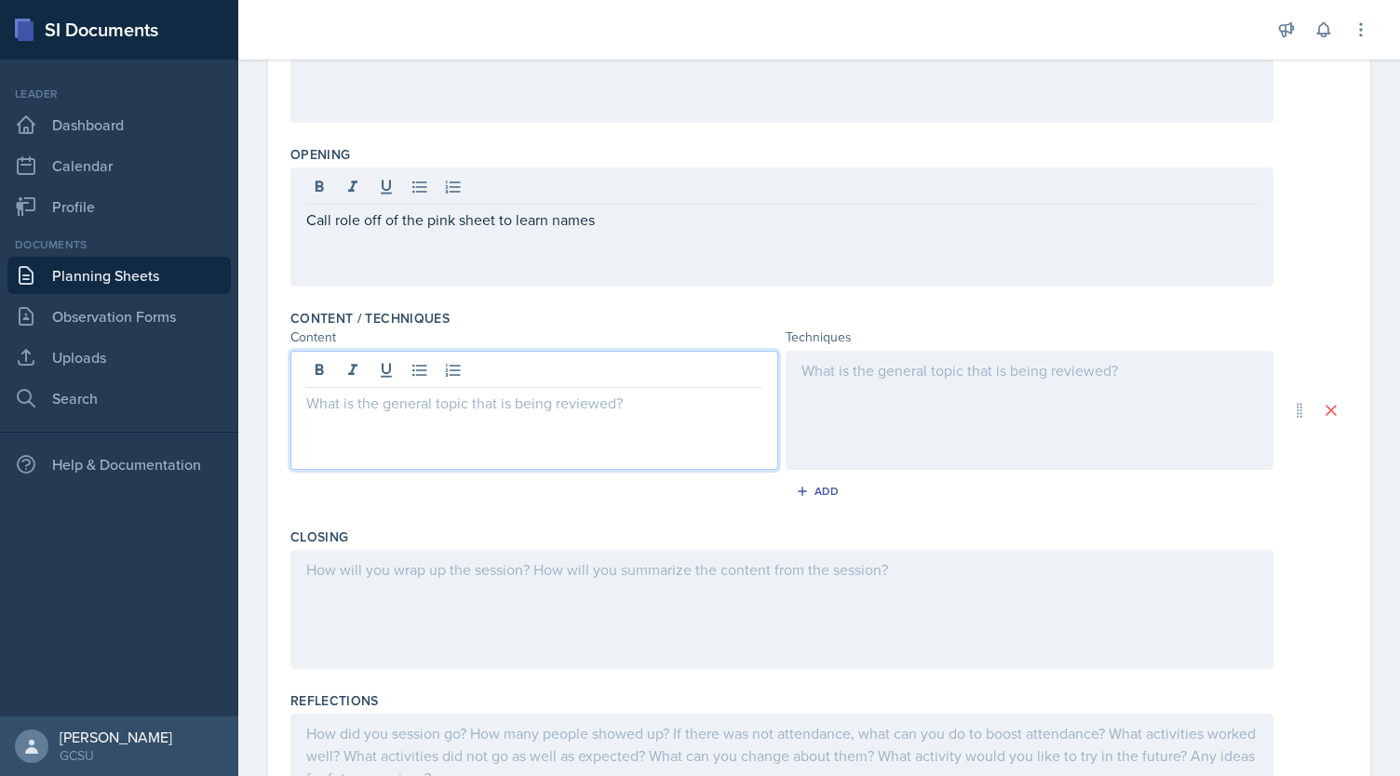
click at [585, 377] on div at bounding box center [534, 410] width 488 height 119
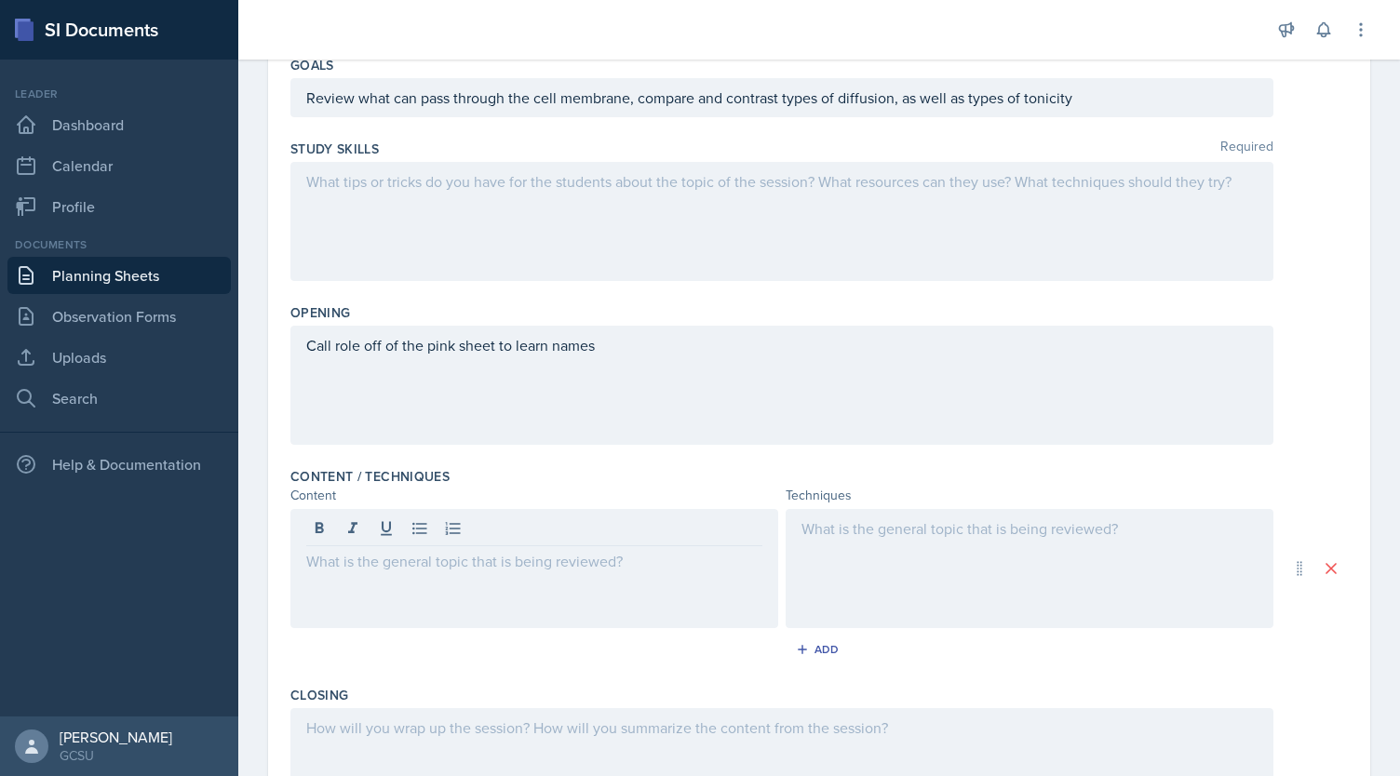
scroll to position [205, 0]
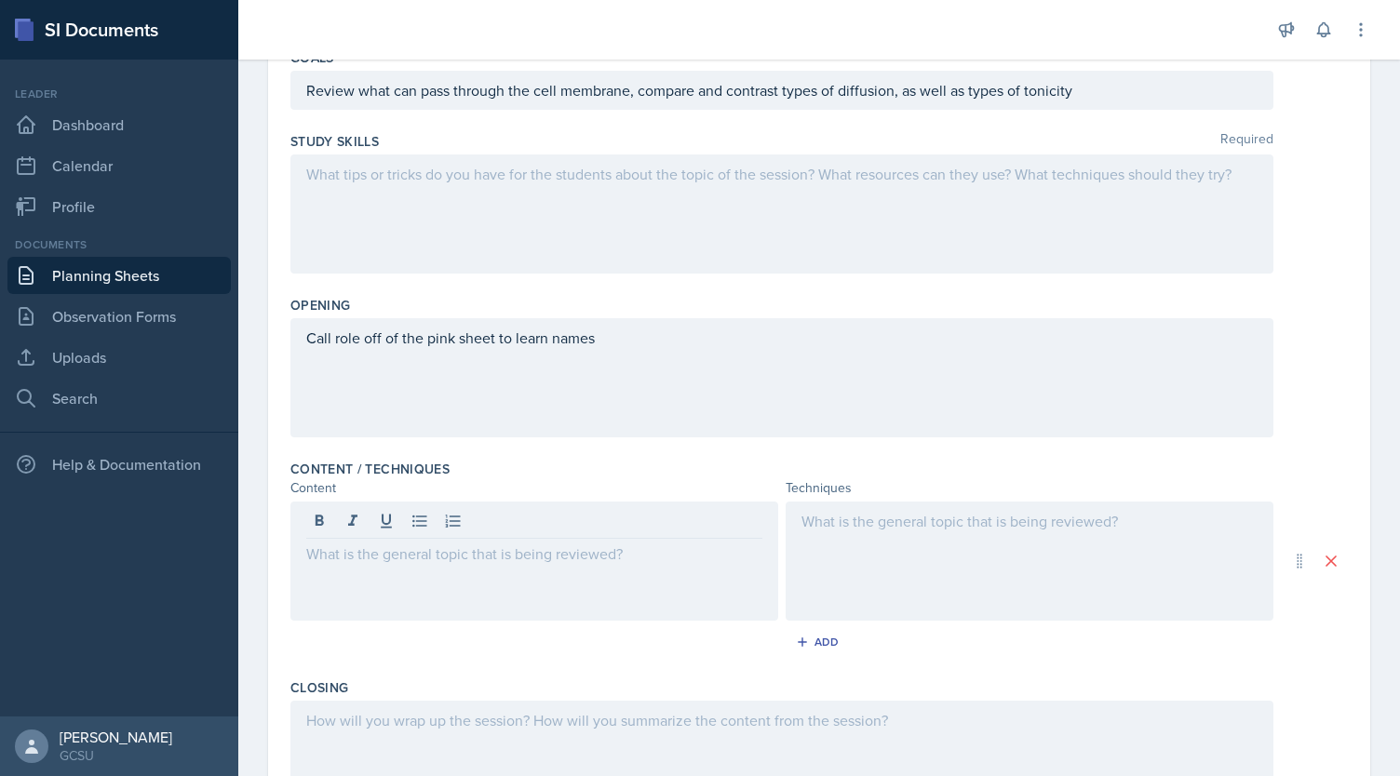
click at [497, 232] on div at bounding box center [781, 214] width 983 height 119
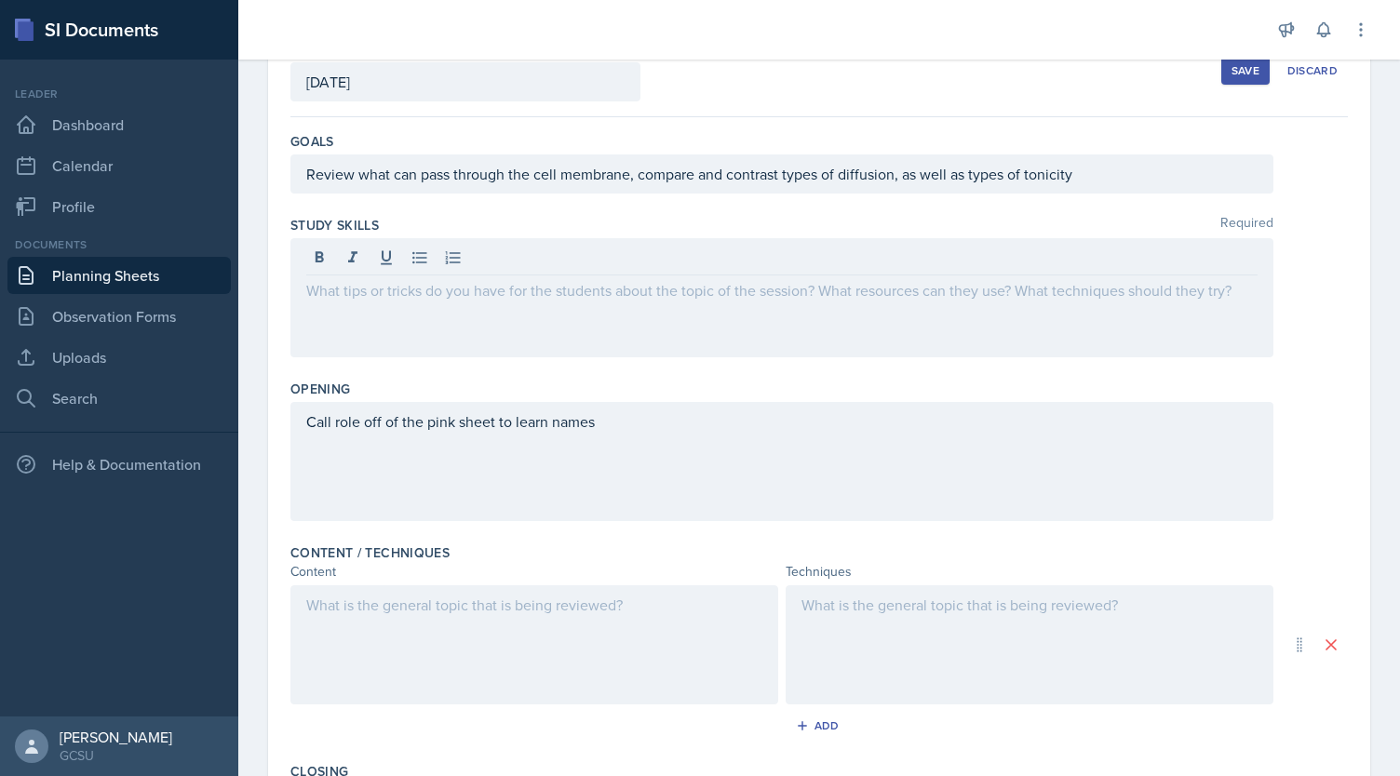
scroll to position [120, 0]
click at [687, 332] on div at bounding box center [781, 298] width 983 height 119
click at [632, 440] on div "Call role off of the pink sheet to learn names" at bounding box center [781, 462] width 983 height 119
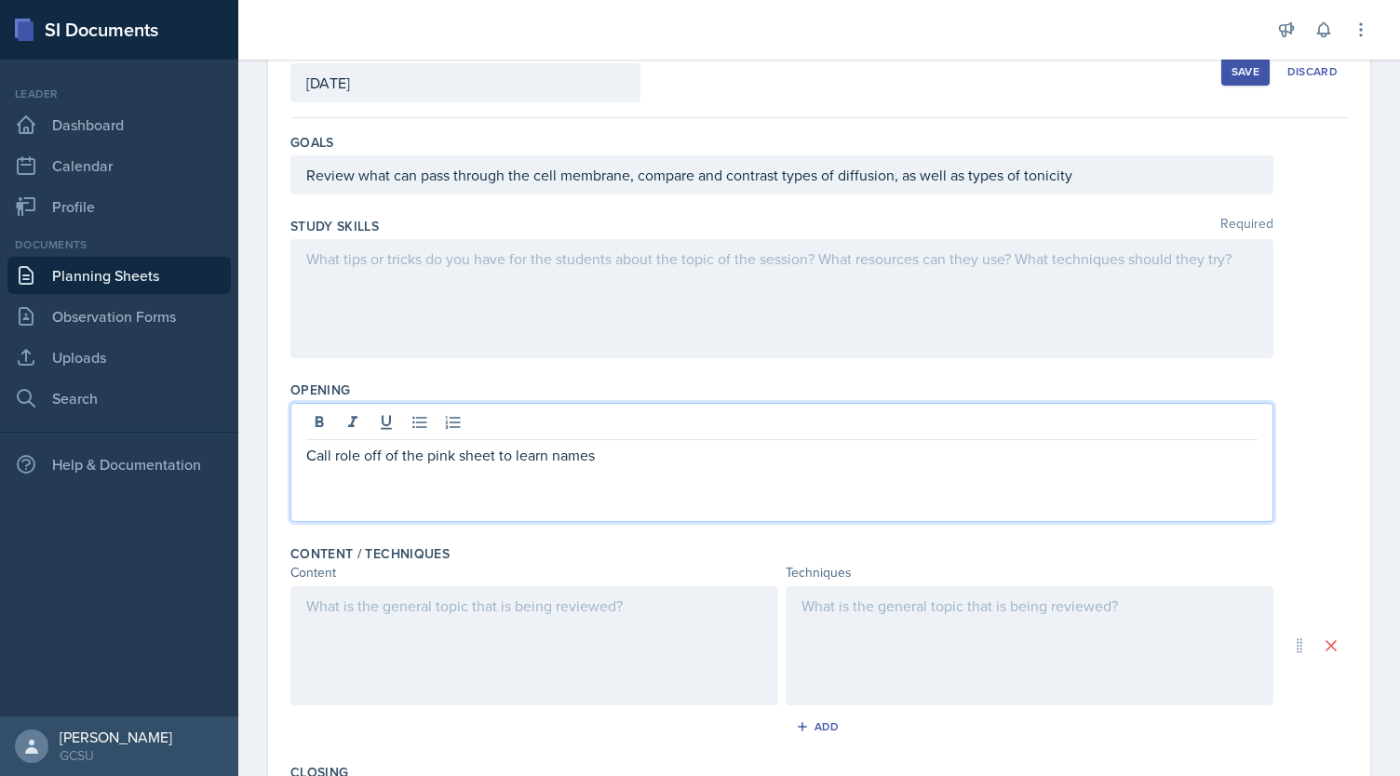
scroll to position [153, 0]
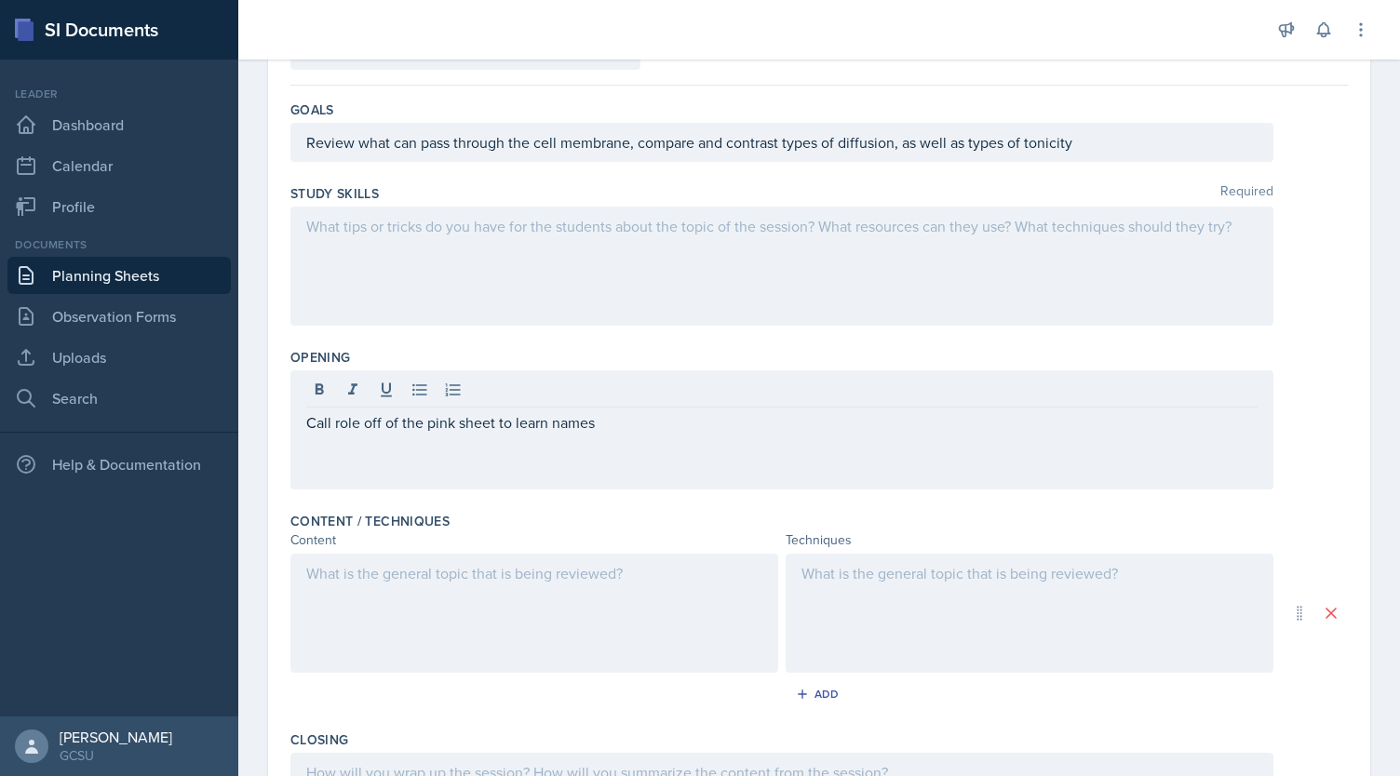
click at [376, 599] on div at bounding box center [534, 613] width 488 height 119
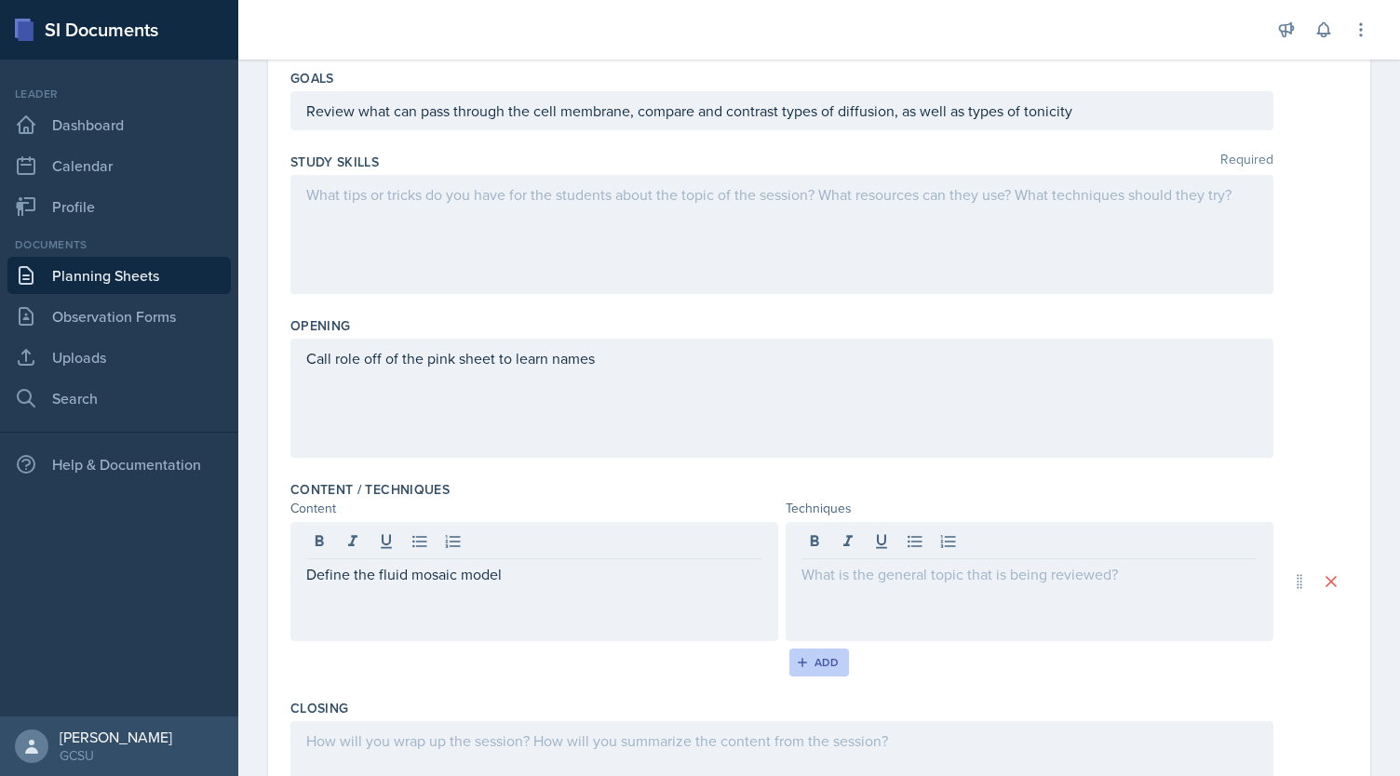
click at [824, 656] on div "Add" at bounding box center [820, 662] width 40 height 15
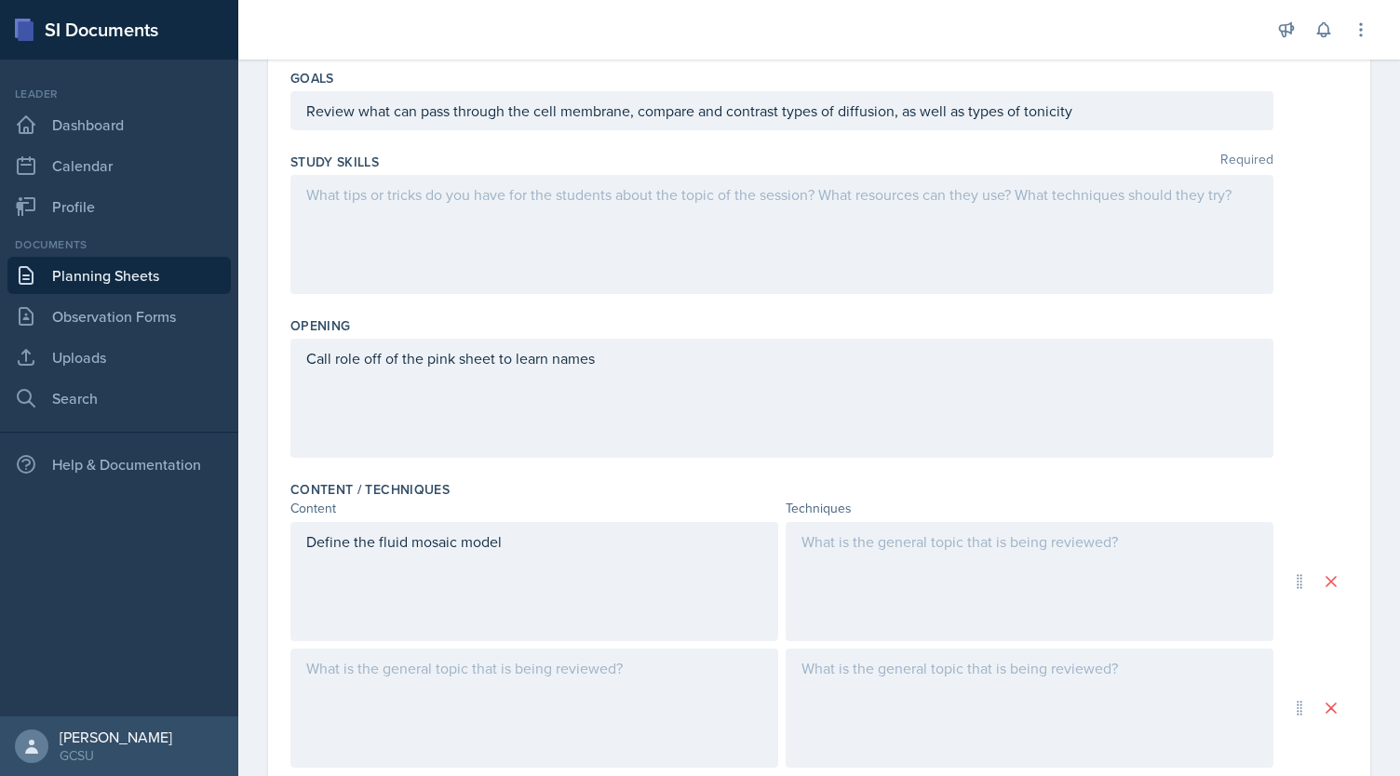
click at [568, 543] on div "Define the fluid mosaic model" at bounding box center [534, 581] width 488 height 119
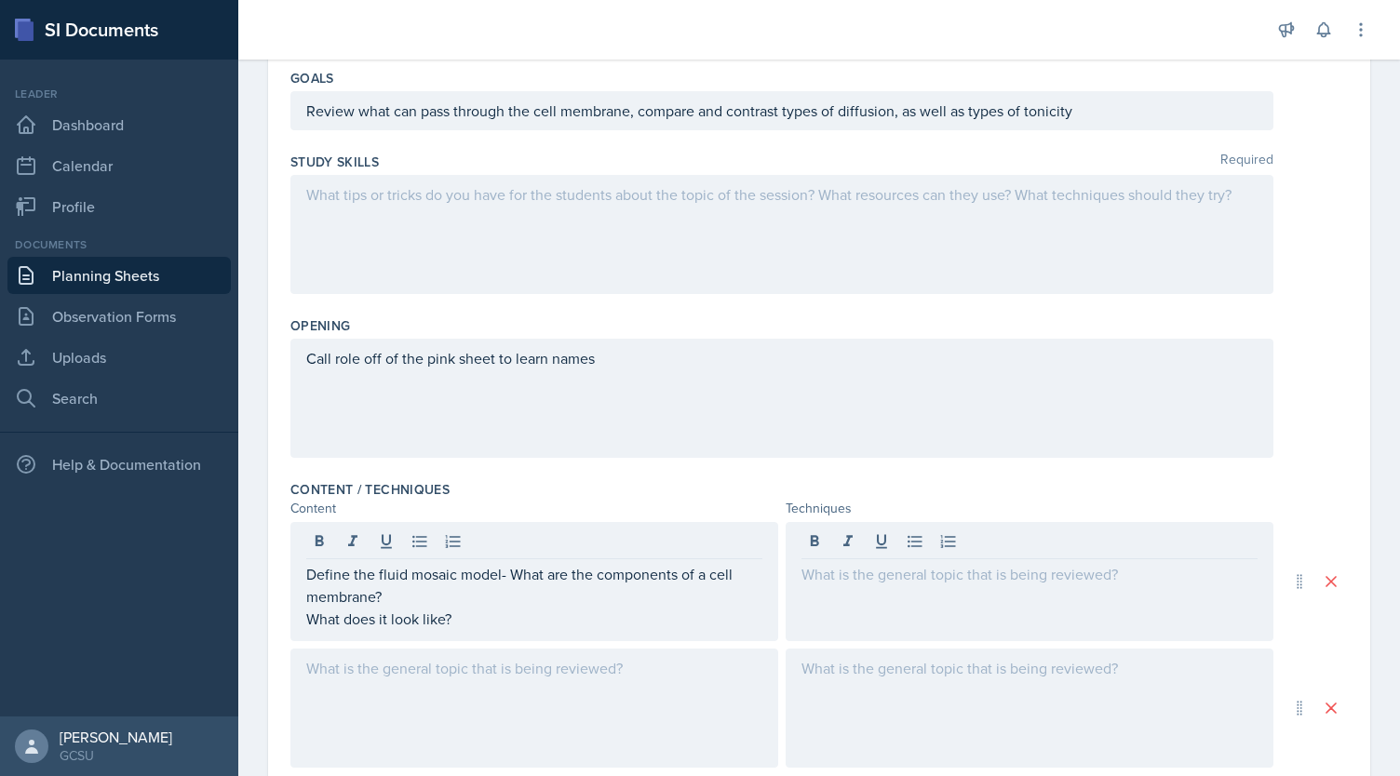
click at [421, 727] on div at bounding box center [534, 708] width 488 height 119
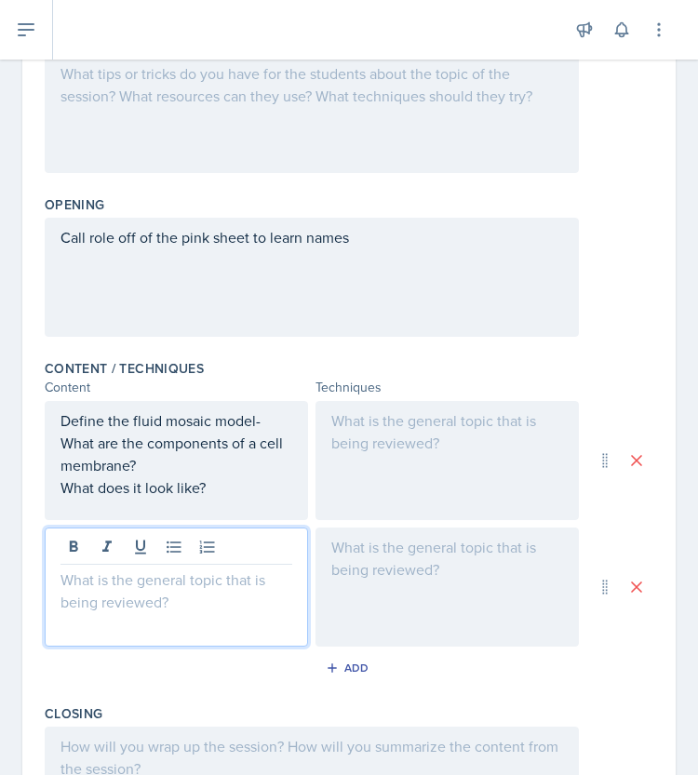
scroll to position [324, 0]
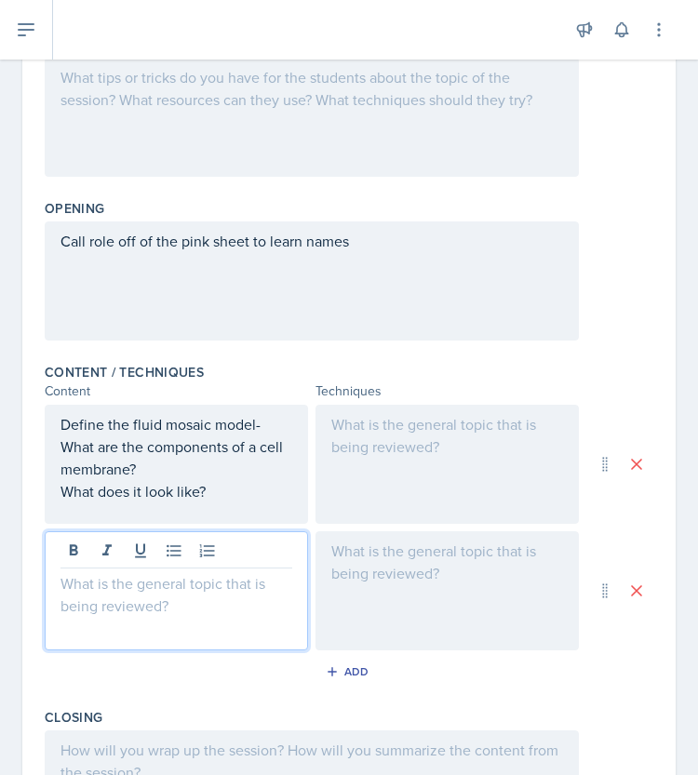
click at [101, 606] on div at bounding box center [176, 591] width 263 height 119
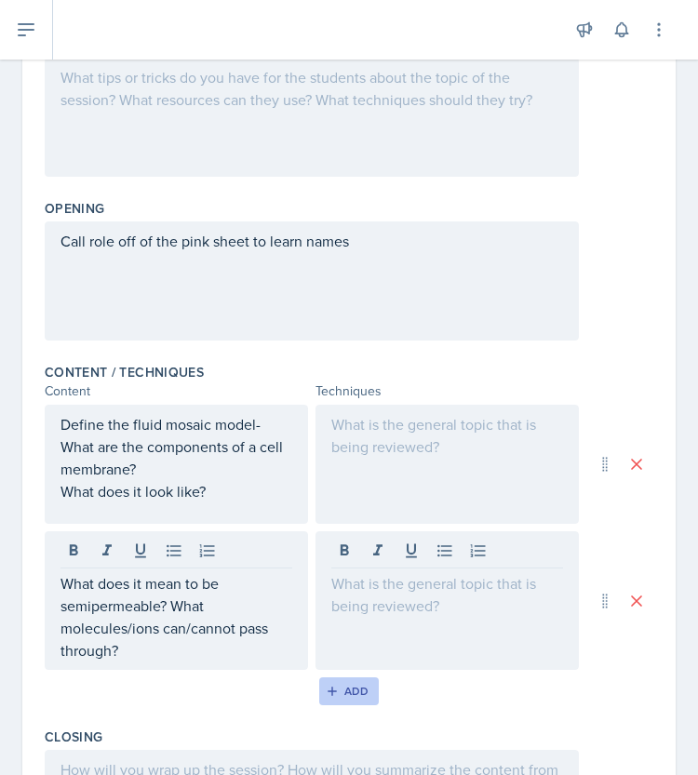
click at [365, 692] on button "Add" at bounding box center [349, 692] width 61 height 28
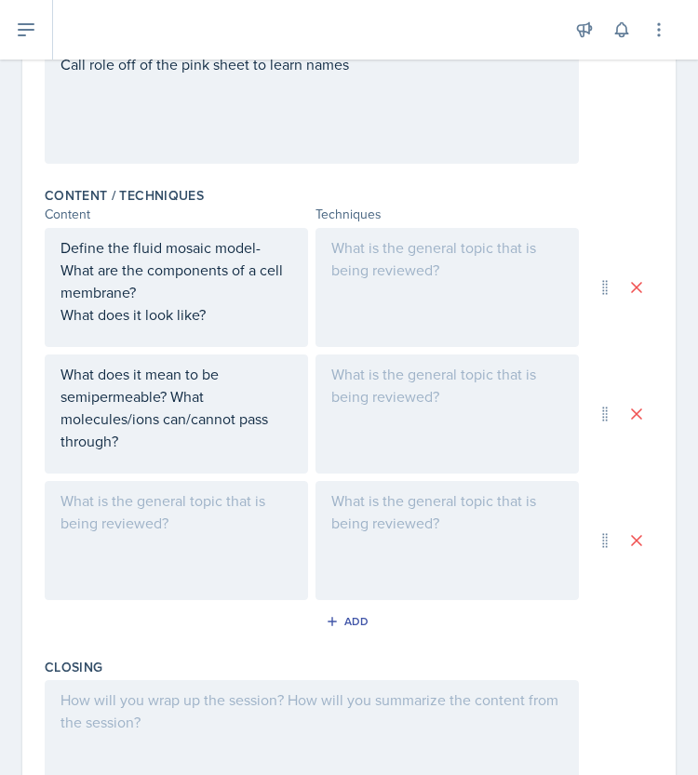
click at [188, 553] on div at bounding box center [176, 540] width 263 height 119
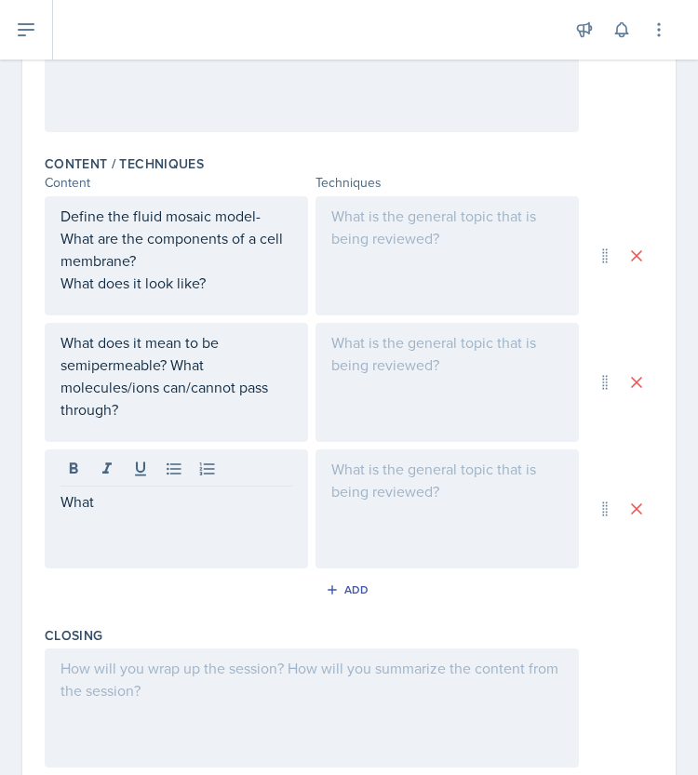
click at [464, 222] on div at bounding box center [447, 255] width 263 height 119
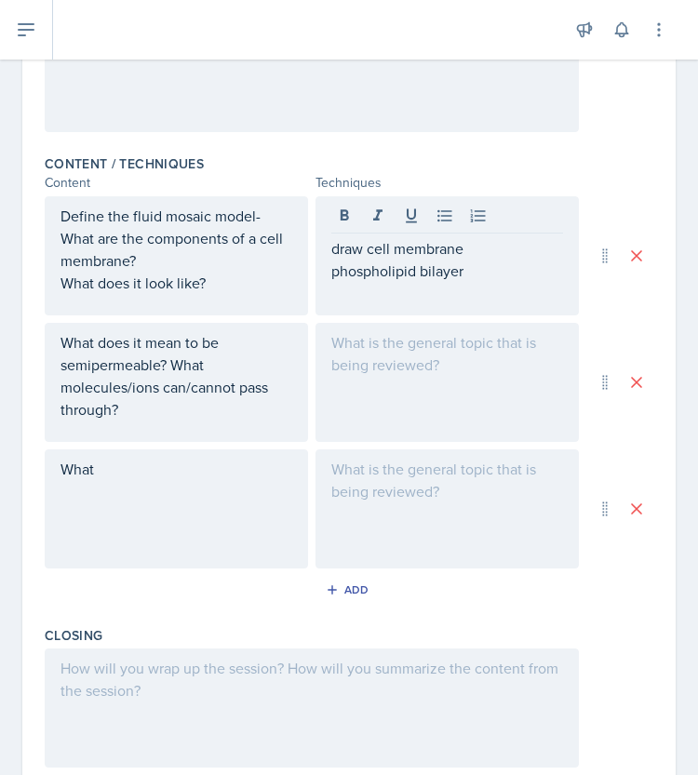
click at [488, 270] on p "phospholipid bilayer" at bounding box center [447, 271] width 232 height 22
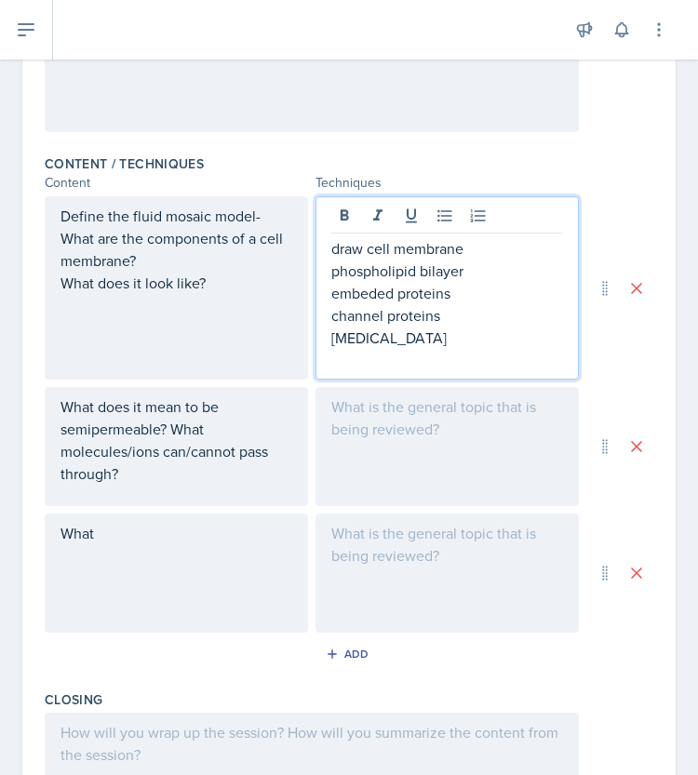
click at [358, 288] on p "embeded proteins" at bounding box center [447, 293] width 232 height 22
copy p "embeded"
click at [361, 297] on p "embeded proteins" at bounding box center [447, 293] width 232 height 22
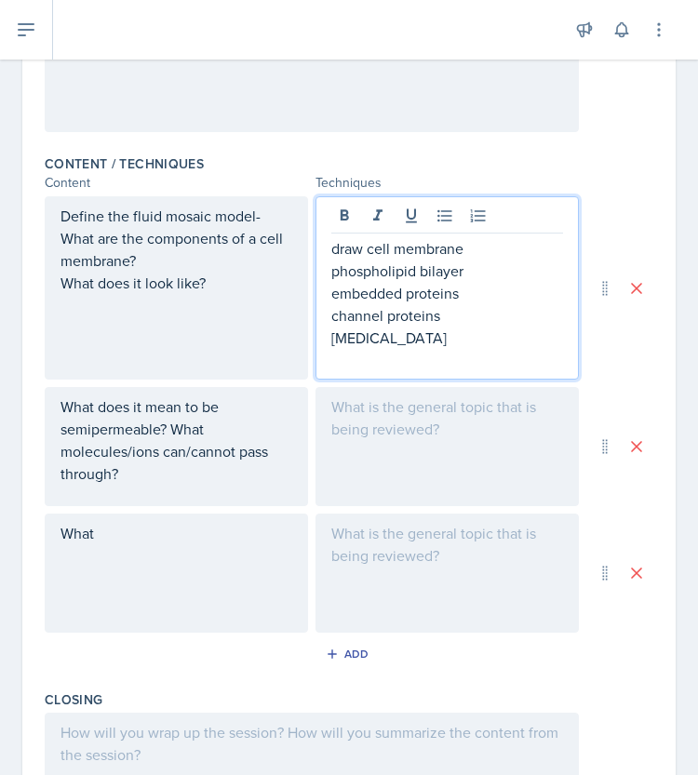
click at [412, 331] on p "[MEDICAL_DATA]" at bounding box center [447, 338] width 232 height 22
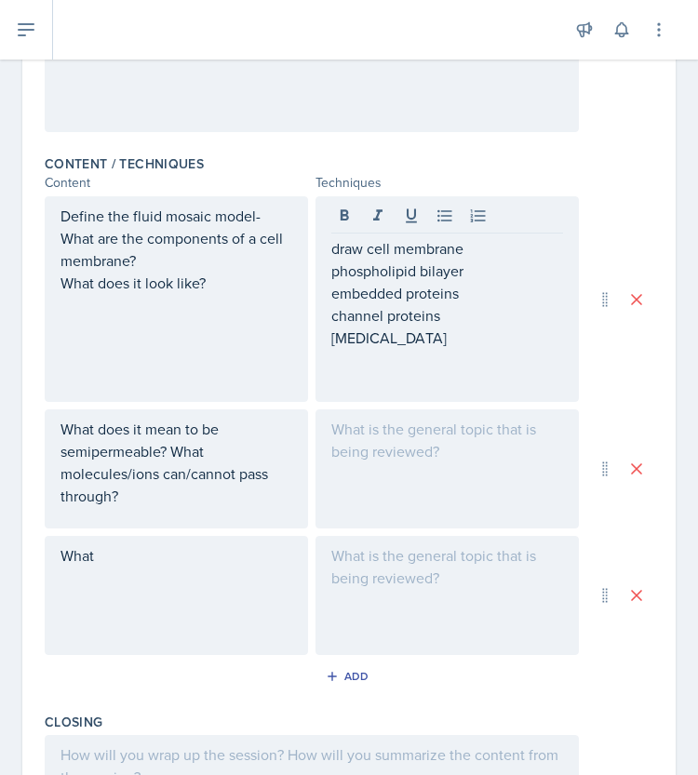
click at [493, 277] on p "phospholipid bilayer" at bounding box center [447, 271] width 232 height 22
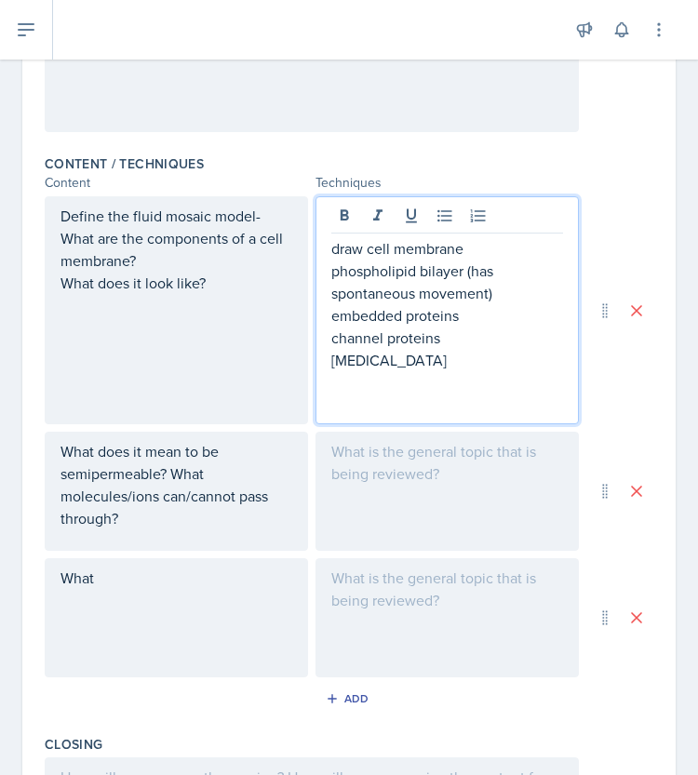
click at [427, 491] on div at bounding box center [447, 491] width 263 height 119
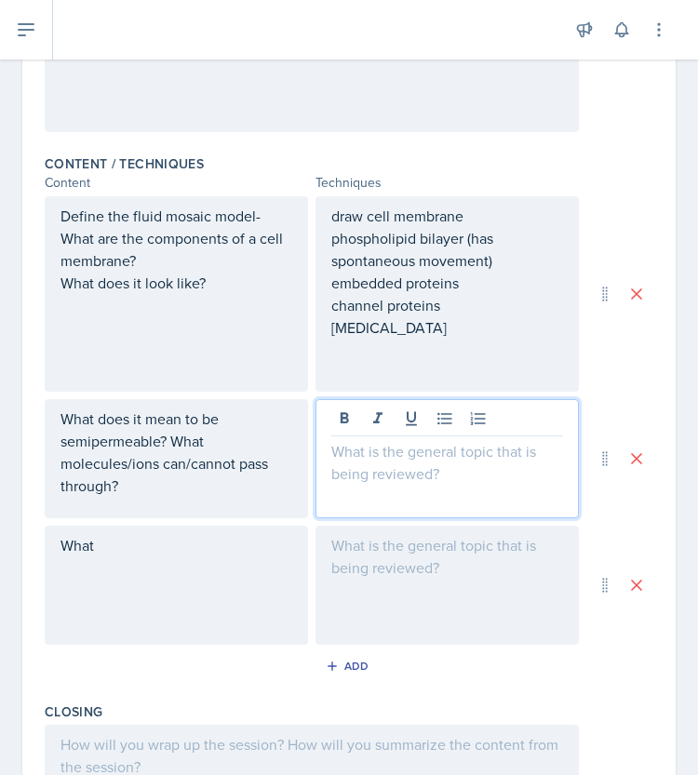
scroll to position [565, 0]
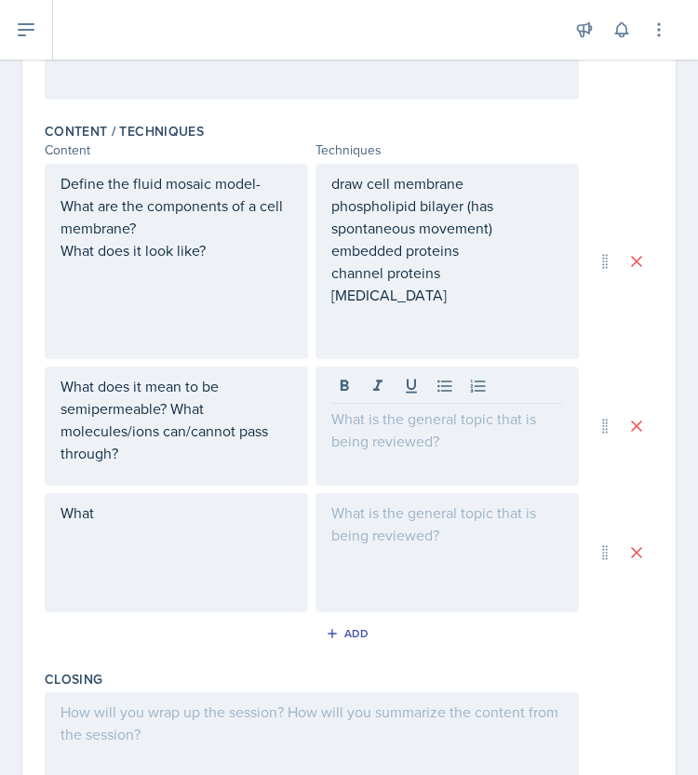
click at [478, 440] on div at bounding box center [447, 426] width 263 height 119
click at [419, 573] on div at bounding box center [447, 552] width 263 height 119
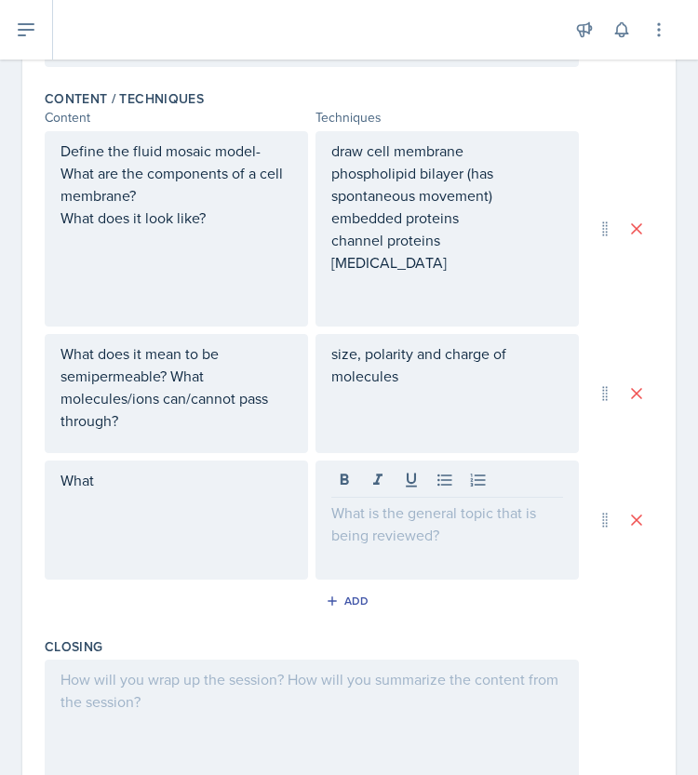
click at [233, 486] on div "What" at bounding box center [176, 520] width 263 height 119
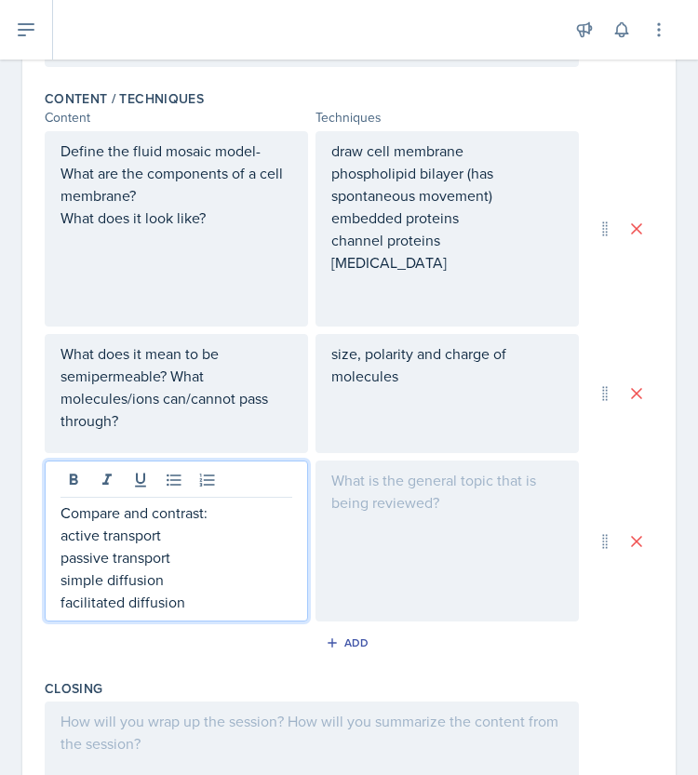
click at [485, 528] on div at bounding box center [447, 541] width 263 height 161
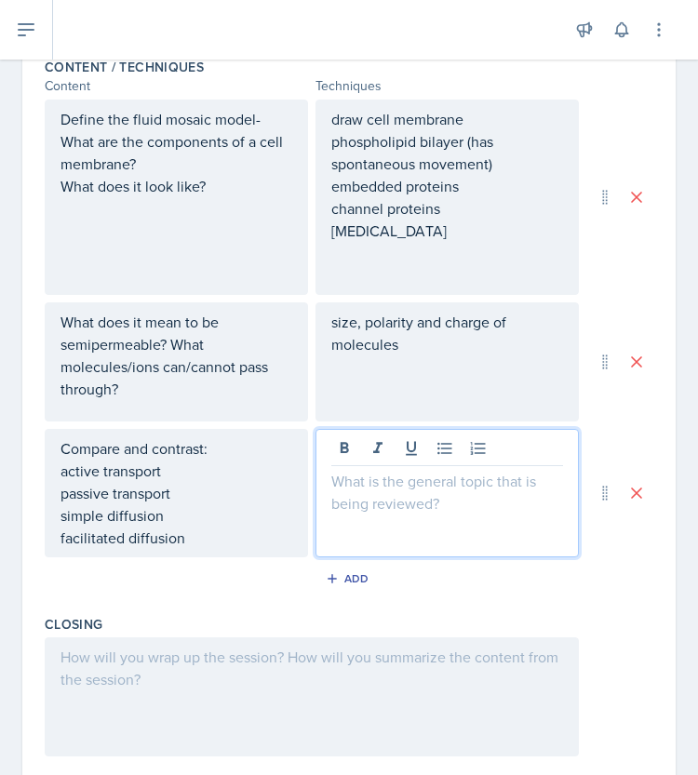
click at [210, 473] on div "Compare and contrast: active transport passive transport simple diffusion facil…" at bounding box center [177, 494] width 232 height 112
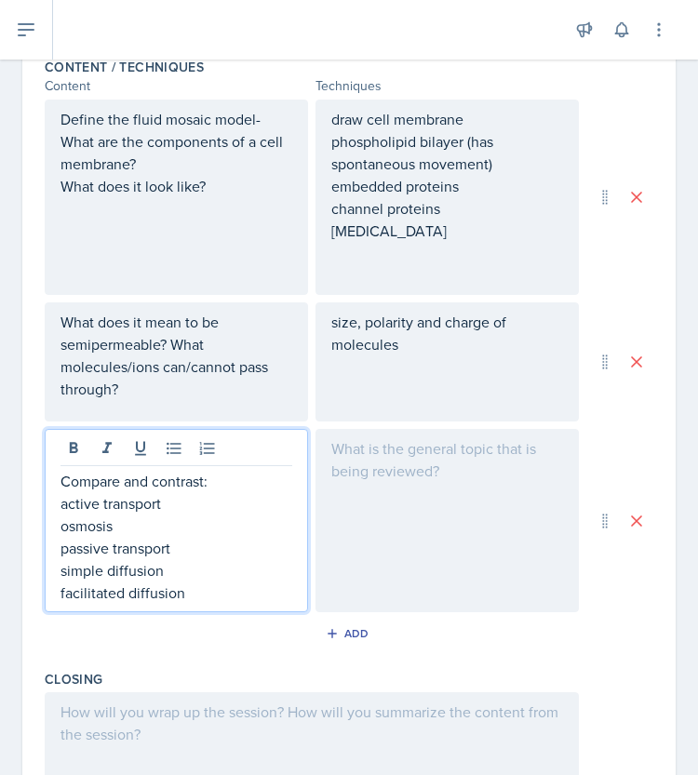
click at [473, 491] on div at bounding box center [447, 520] width 263 height 183
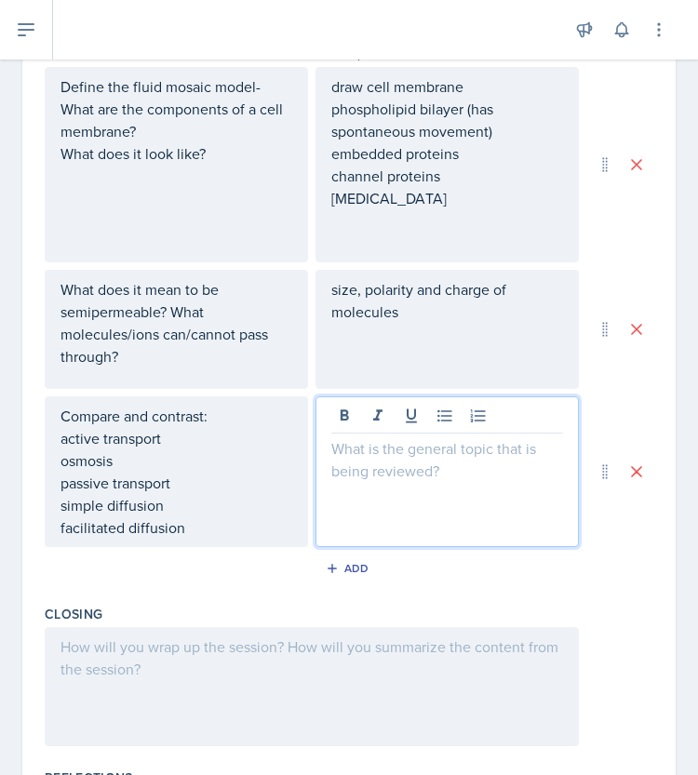
scroll to position [665, 0]
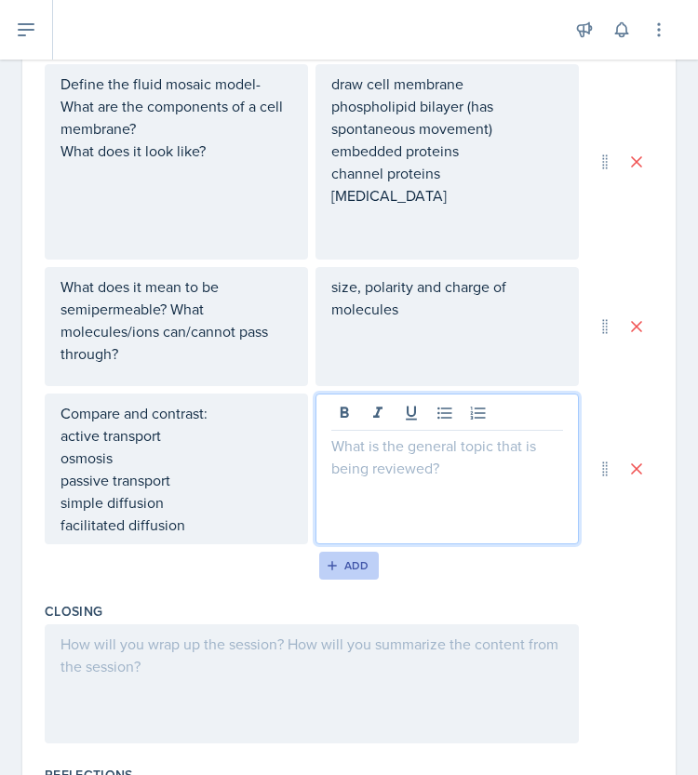
click at [351, 568] on div "Add" at bounding box center [350, 566] width 40 height 15
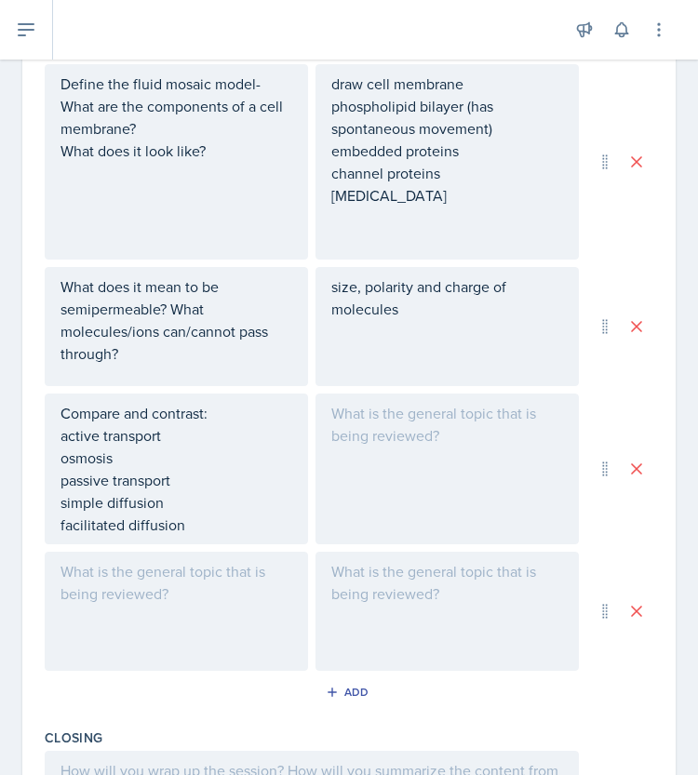
click at [192, 572] on div at bounding box center [176, 611] width 263 height 119
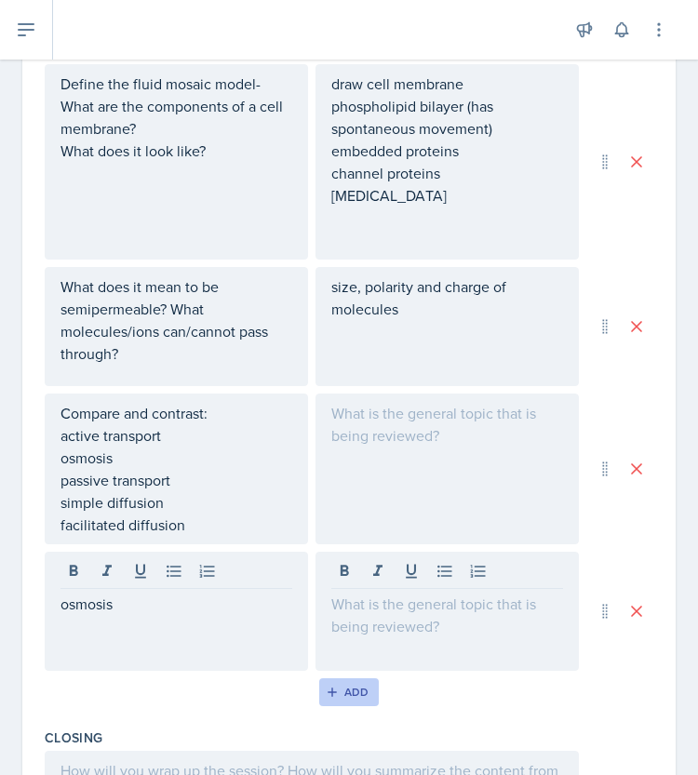
click at [341, 691] on div "Add" at bounding box center [350, 692] width 40 height 15
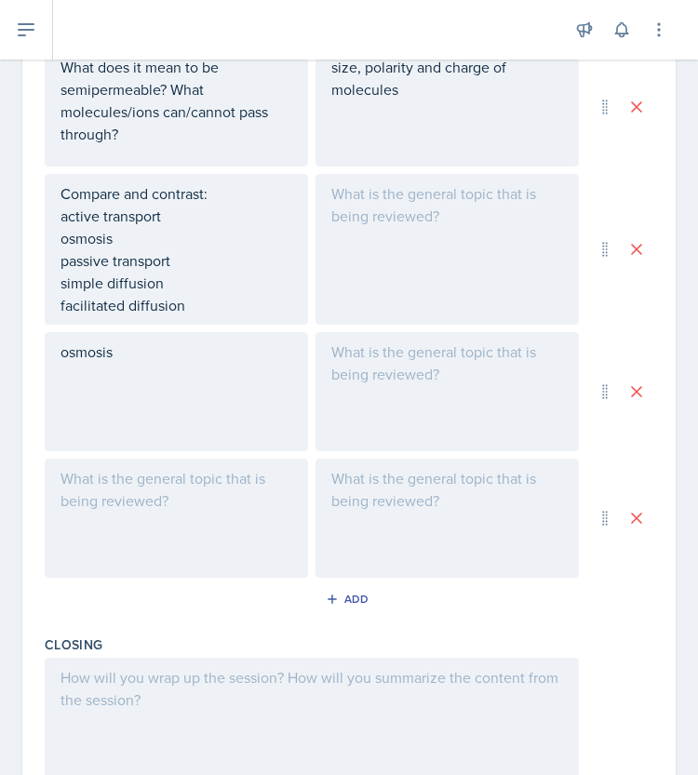
click at [202, 531] on div at bounding box center [176, 518] width 263 height 119
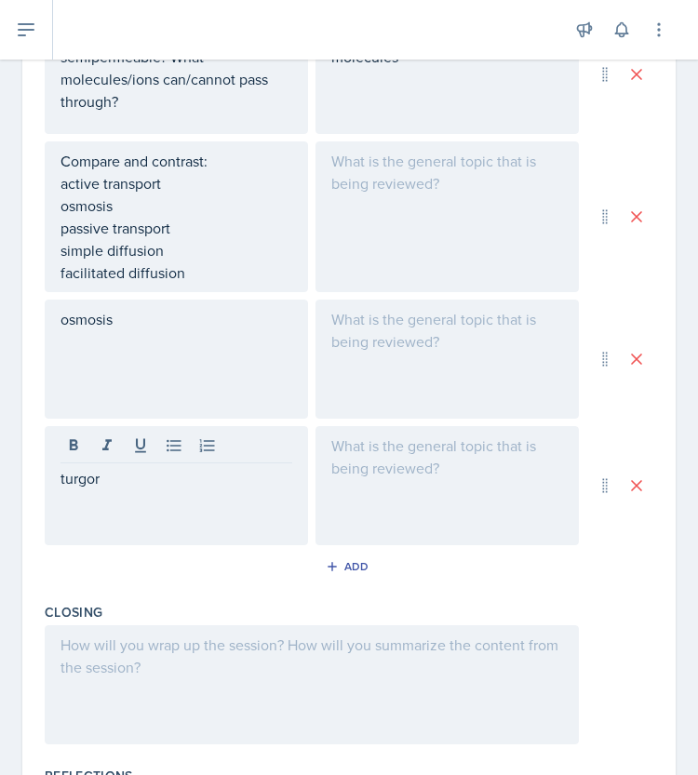
click at [207, 482] on p "turgor" at bounding box center [177, 478] width 232 height 22
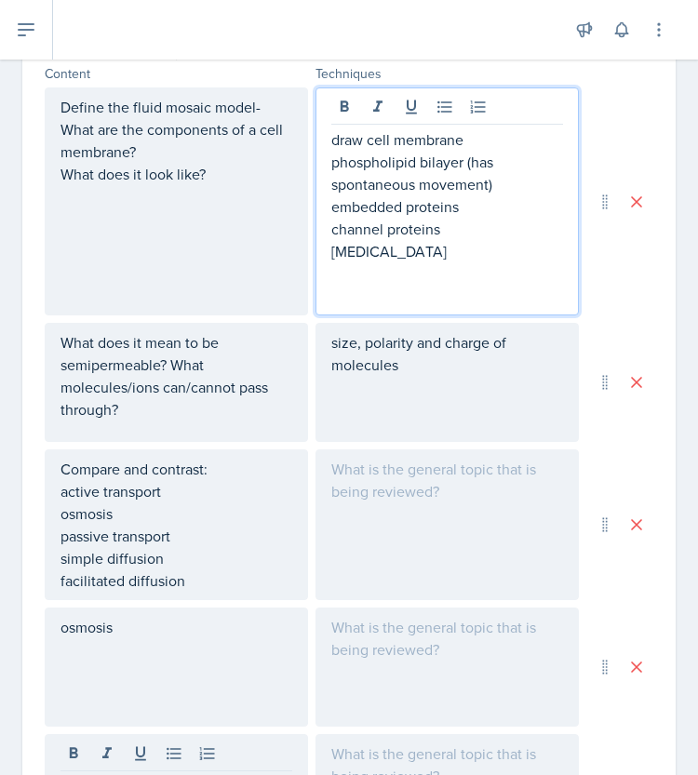
scroll to position [674, 0]
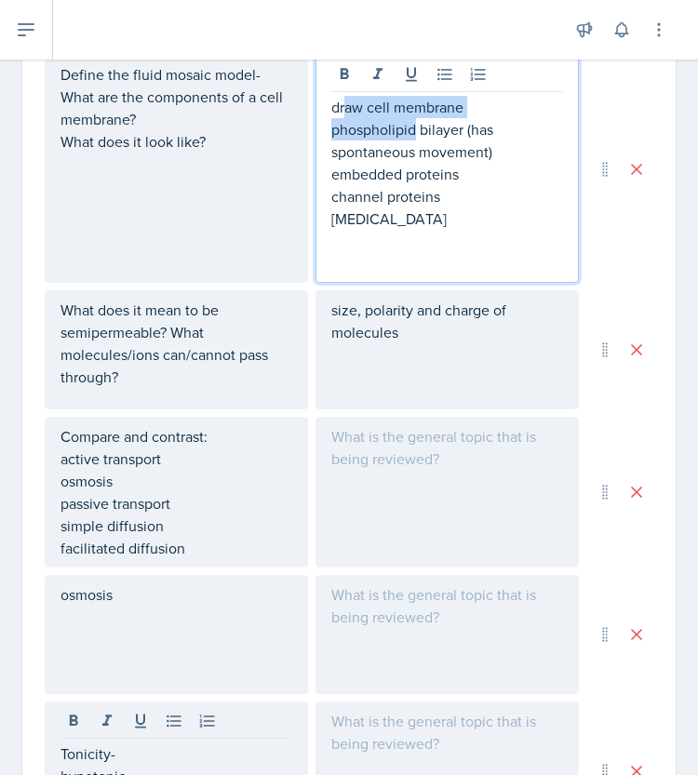
drag, startPoint x: 340, startPoint y: 105, endPoint x: 405, endPoint y: 137, distance: 72.4
click at [405, 137] on div "draw cell membrane phospholipid bilayer (has spontaneous movement) embedded pro…" at bounding box center [447, 185] width 232 height 179
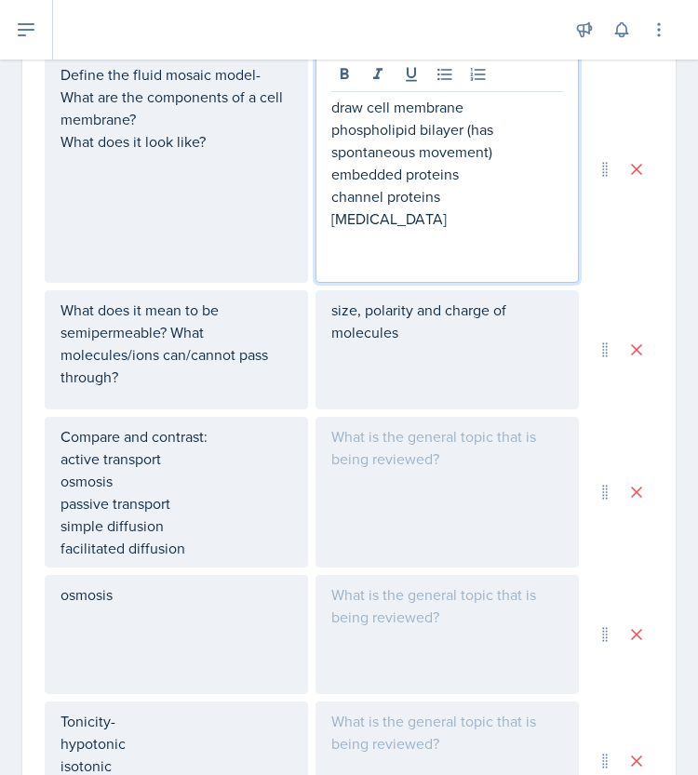
click at [400, 185] on p "channel proteins" at bounding box center [447, 196] width 232 height 22
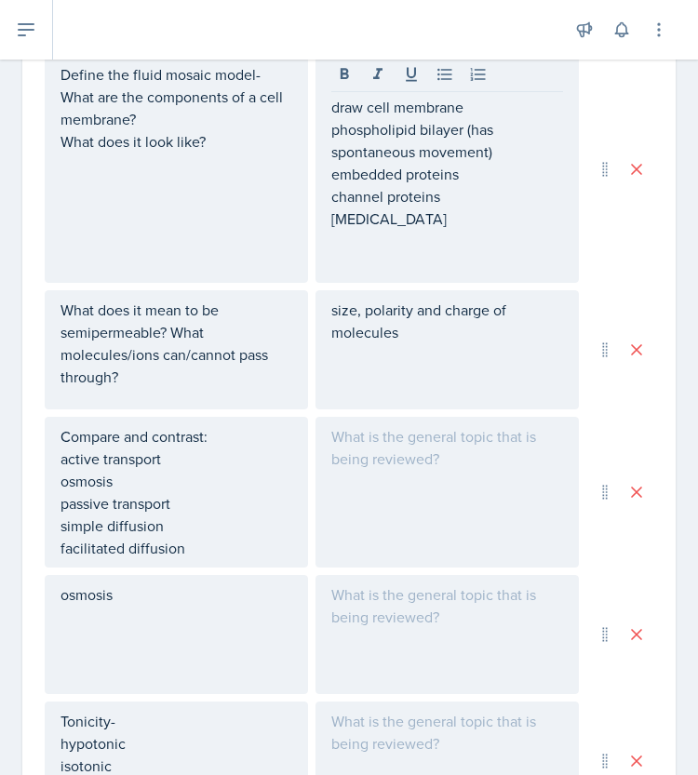
click at [359, 486] on div at bounding box center [447, 492] width 263 height 151
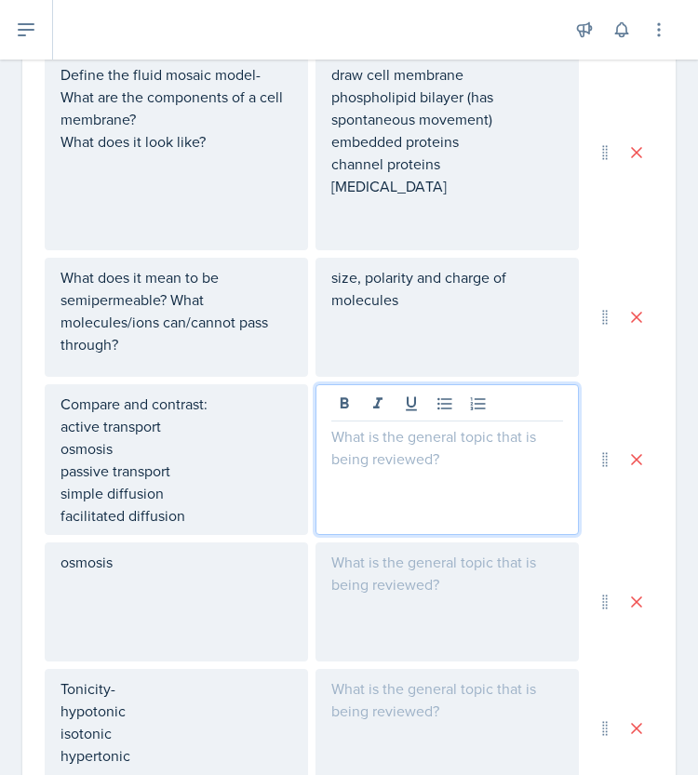
scroll to position [706, 0]
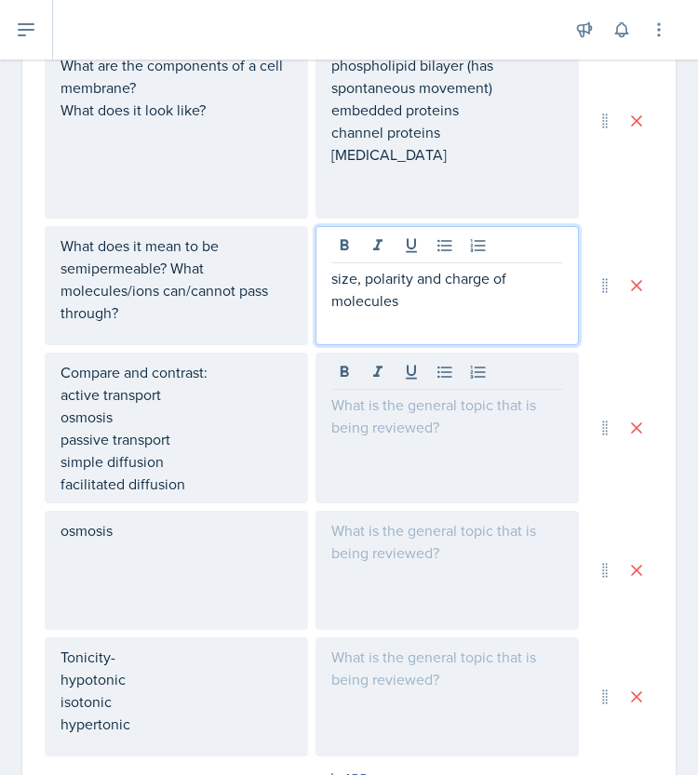
click at [405, 260] on div "size, polarity and charge of molecules" at bounding box center [447, 285] width 263 height 119
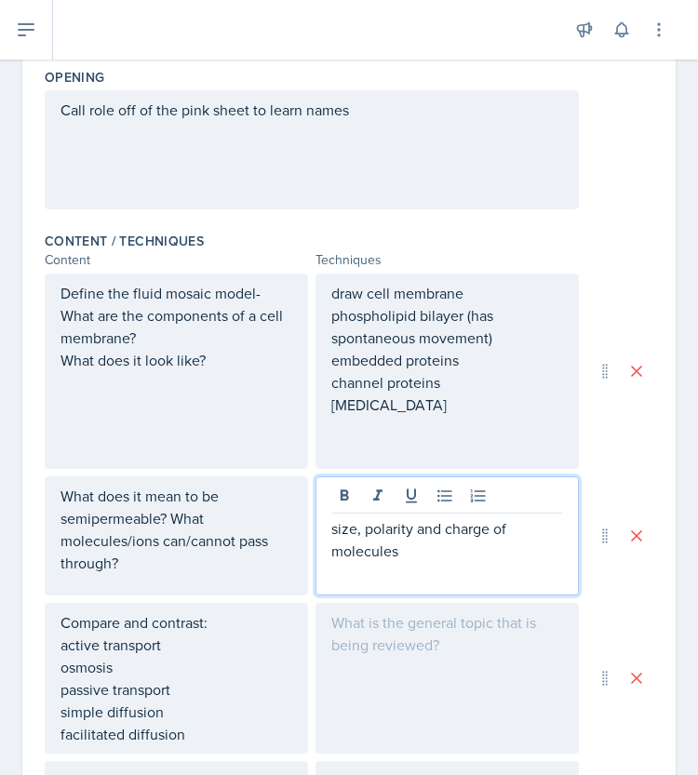
scroll to position [454, 0]
click at [432, 556] on p "size, polarity and charge of molecules" at bounding box center [447, 540] width 232 height 45
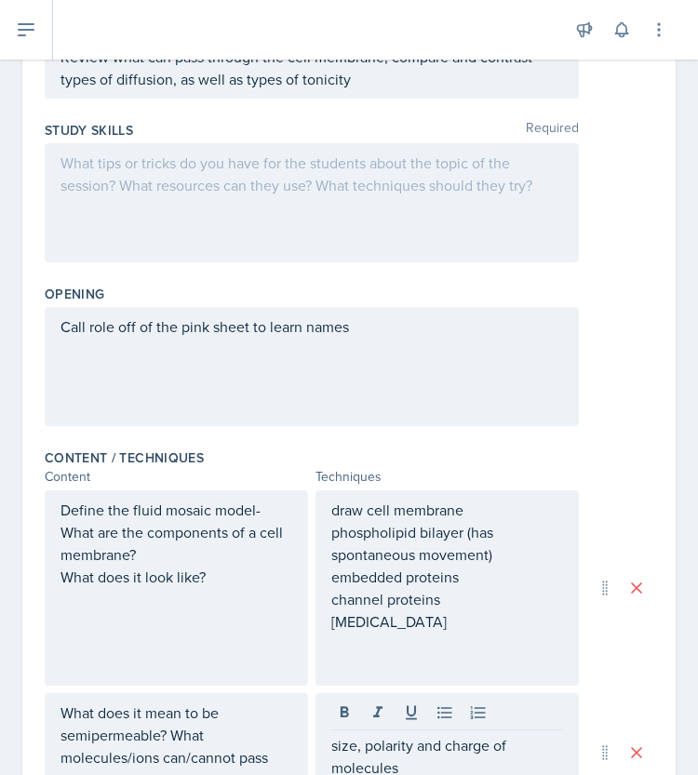
scroll to position [270, 0]
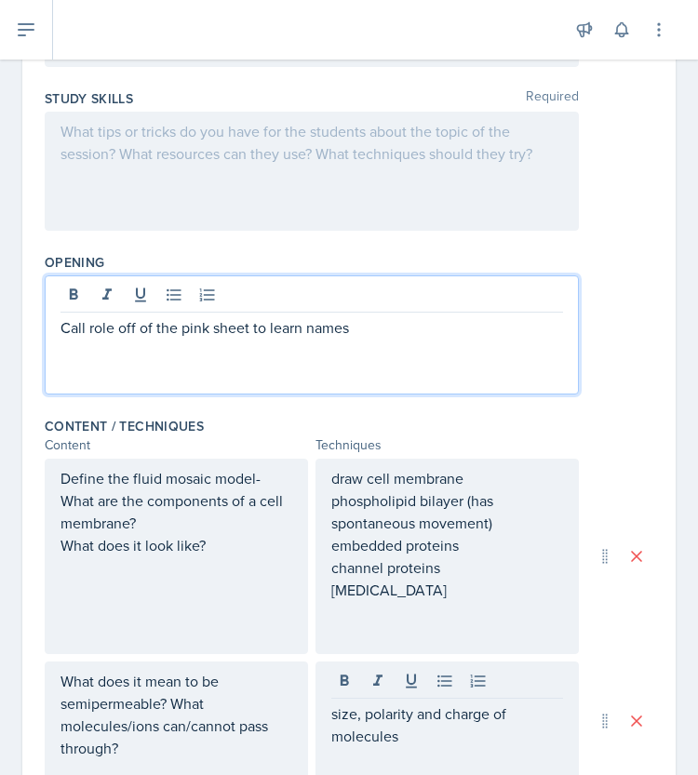
click at [65, 330] on p "Call role off of the pink sheet to learn names" at bounding box center [312, 327] width 503 height 22
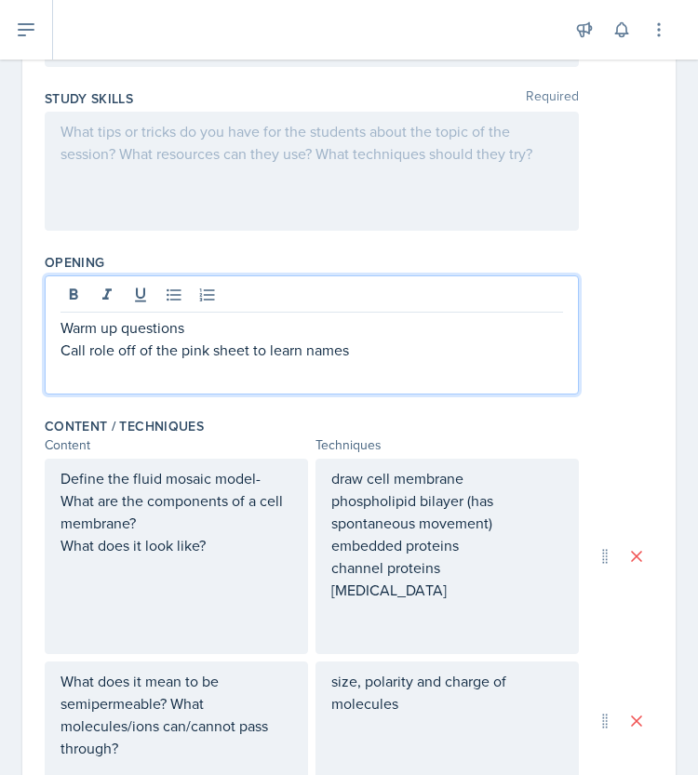
click at [399, 350] on p "Call role off of the pink sheet to learn names" at bounding box center [312, 350] width 503 height 22
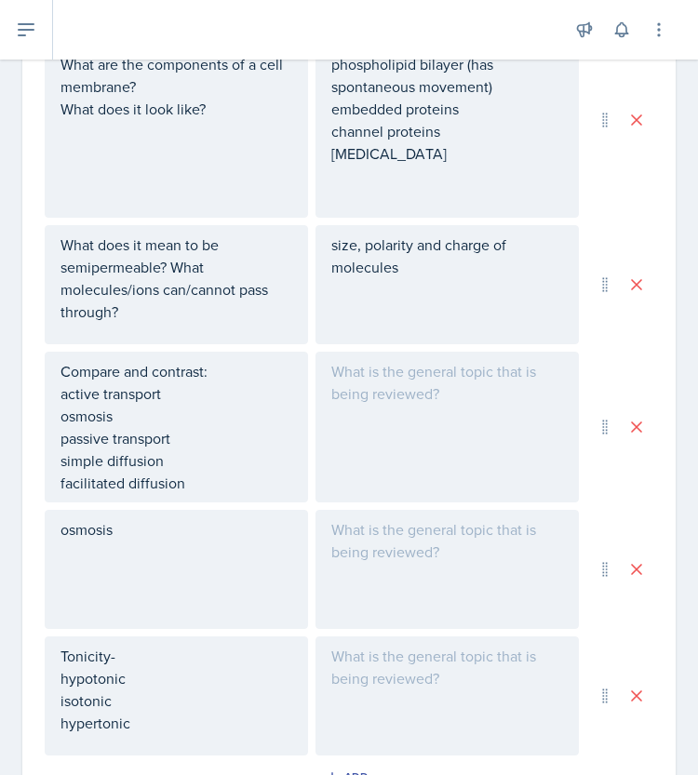
scroll to position [719, 0]
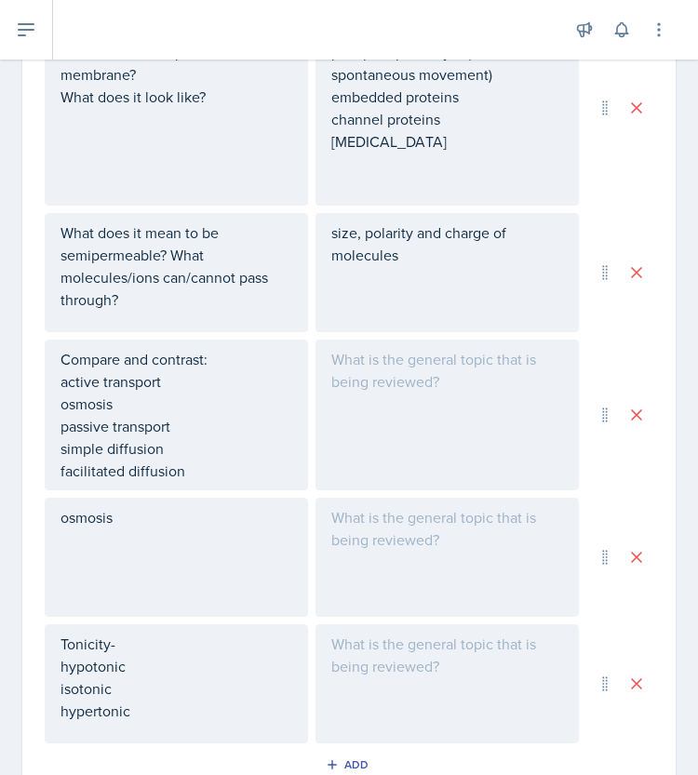
click at [378, 384] on div at bounding box center [447, 415] width 263 height 151
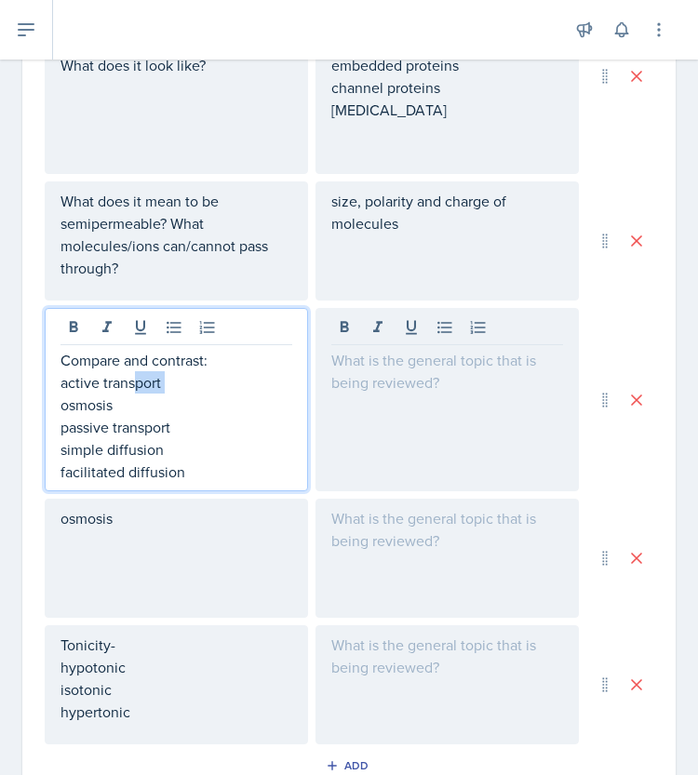
drag, startPoint x: 137, startPoint y: 370, endPoint x: 49, endPoint y: 406, distance: 94.7
click at [49, 406] on div "Compare and contrast: active transport osmosis passive transport simple diffusi…" at bounding box center [176, 399] width 263 height 183
click at [117, 405] on p "osmosis" at bounding box center [177, 405] width 232 height 22
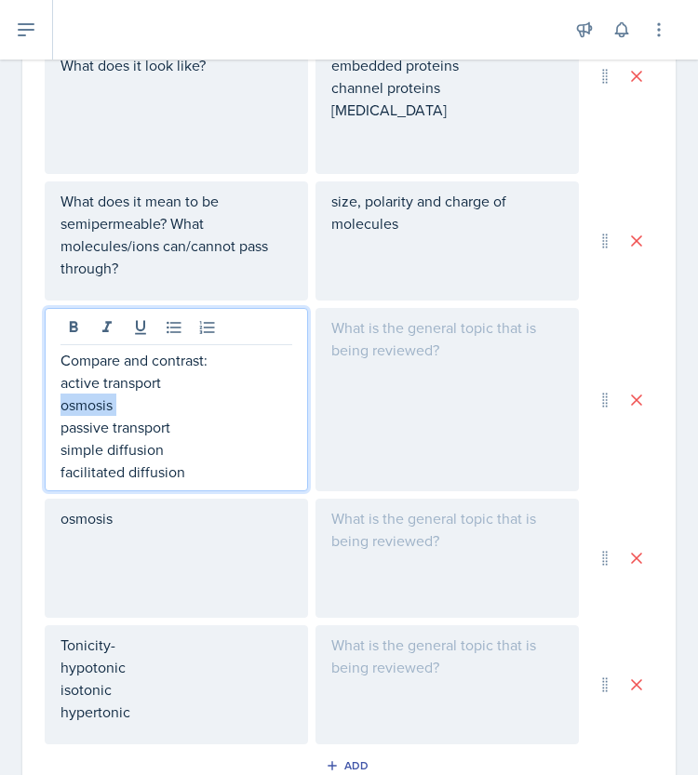
drag, startPoint x: 117, startPoint y: 405, endPoint x: 20, endPoint y: 412, distance: 98.0
click at [20, 412] on div "Date [DATE] [DATE] 31 1 2 3 4 5 6 7 8 9 10 11 12 13 14 15 16 17 18 19 20 21 22 …" at bounding box center [349, 289] width 698 height 1786
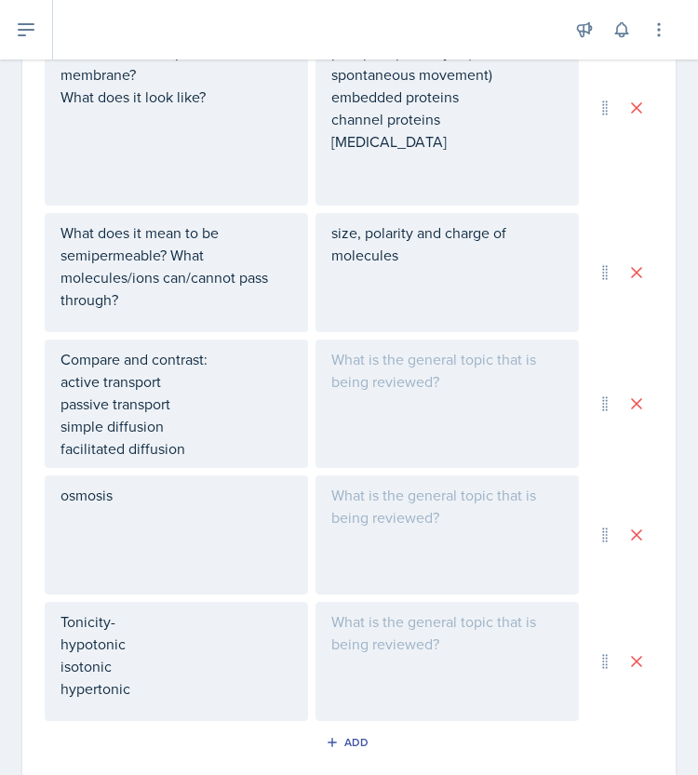
click at [415, 383] on div at bounding box center [447, 404] width 263 height 128
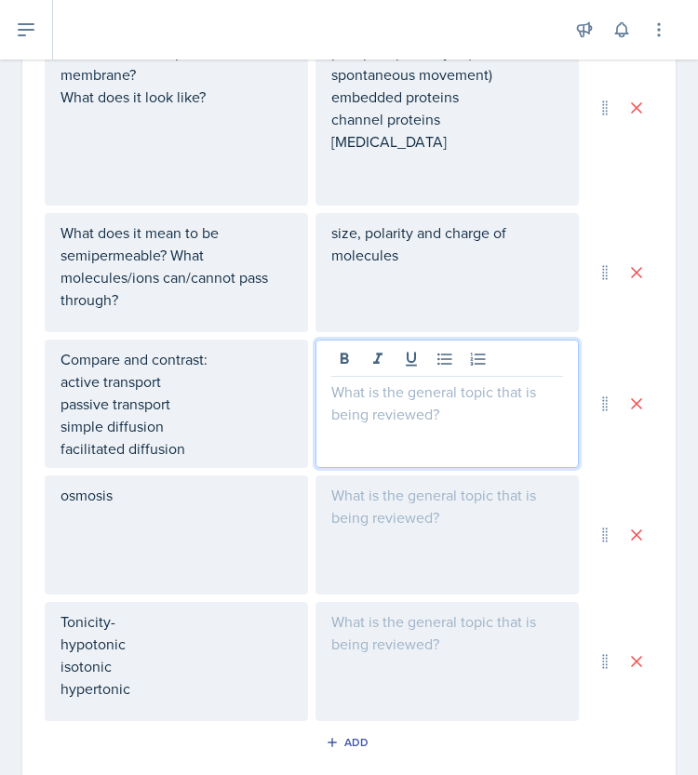
scroll to position [750, 0]
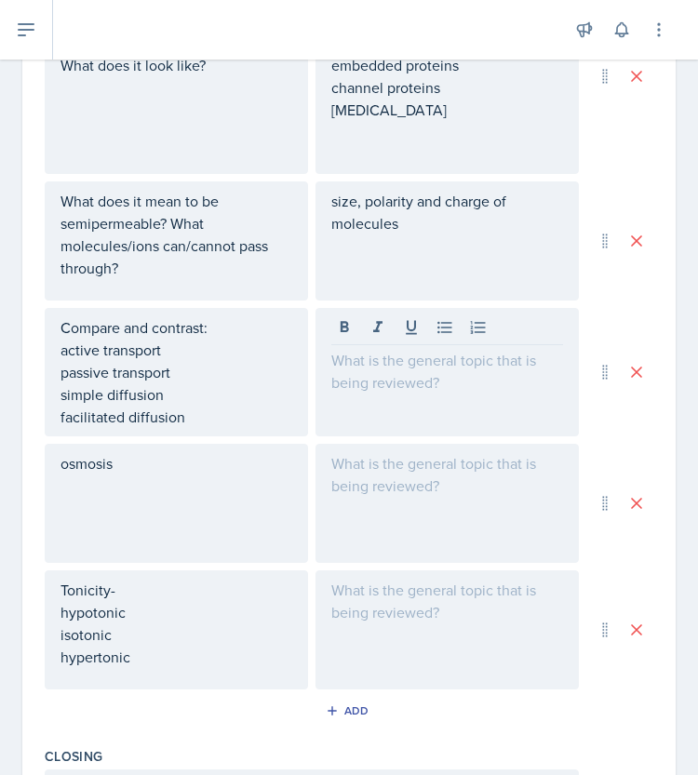
click at [448, 412] on div at bounding box center [447, 372] width 263 height 128
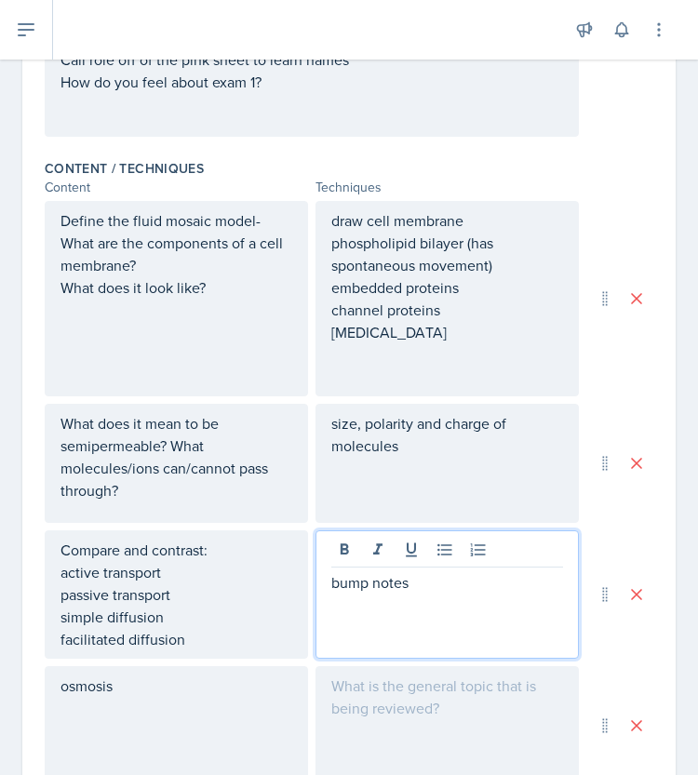
scroll to position [527, 0]
click at [463, 586] on p "bump notes" at bounding box center [447, 583] width 232 height 22
click at [468, 598] on p at bounding box center [447, 606] width 232 height 22
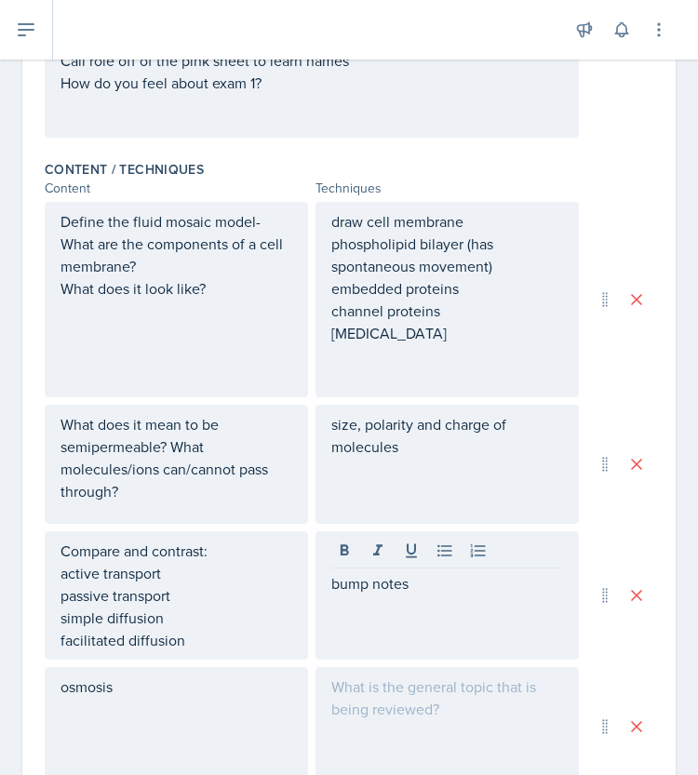
click at [365, 566] on div "bump notes" at bounding box center [447, 596] width 263 height 128
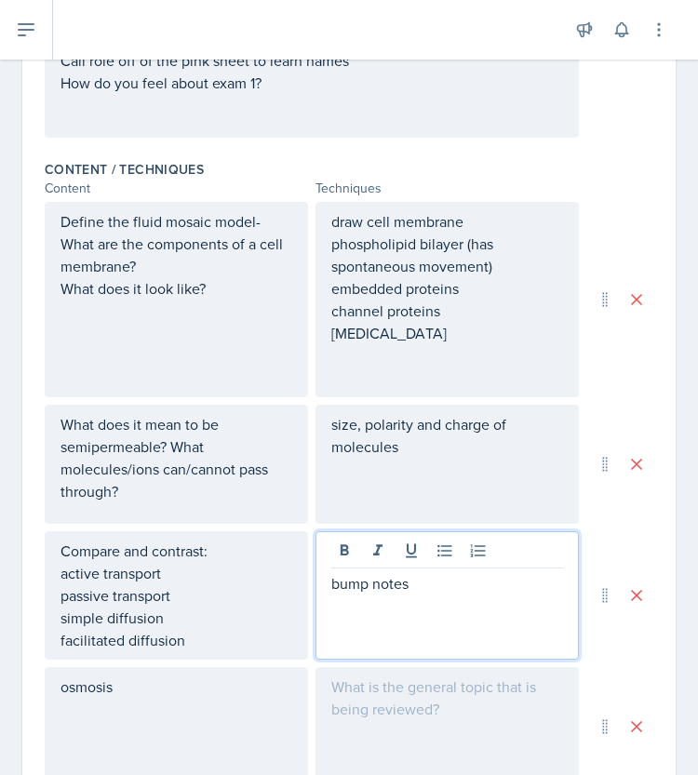
click at [435, 580] on p "bump notes" at bounding box center [447, 583] width 232 height 22
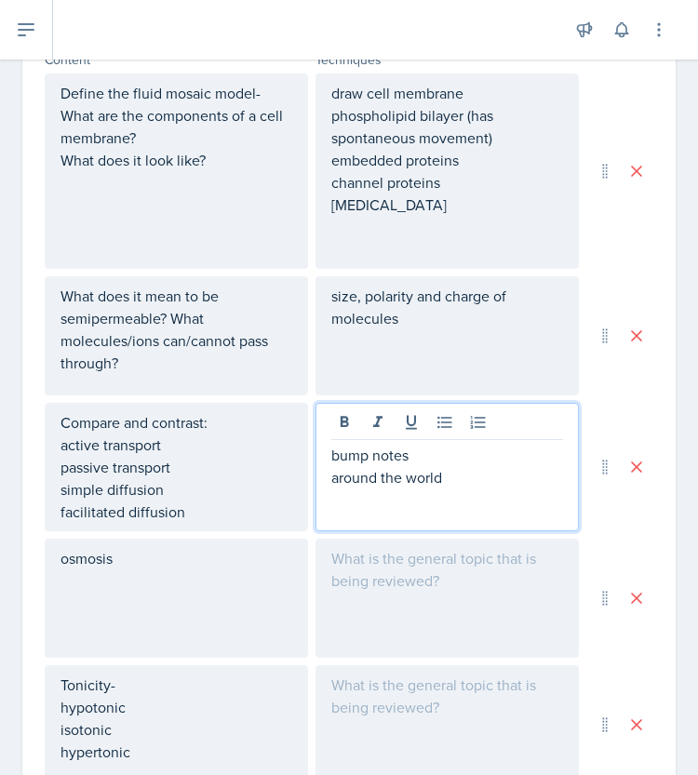
scroll to position [701, 0]
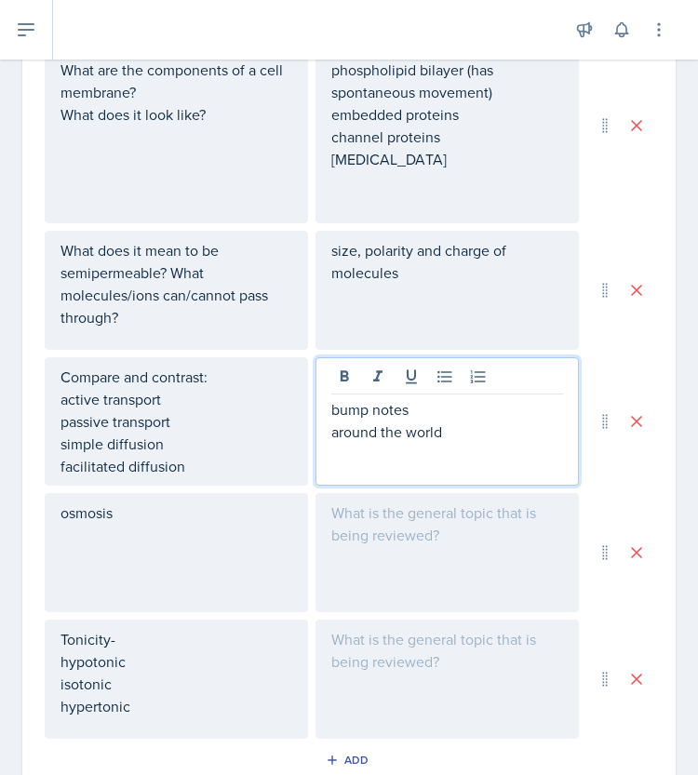
click at [421, 544] on div at bounding box center [447, 552] width 263 height 119
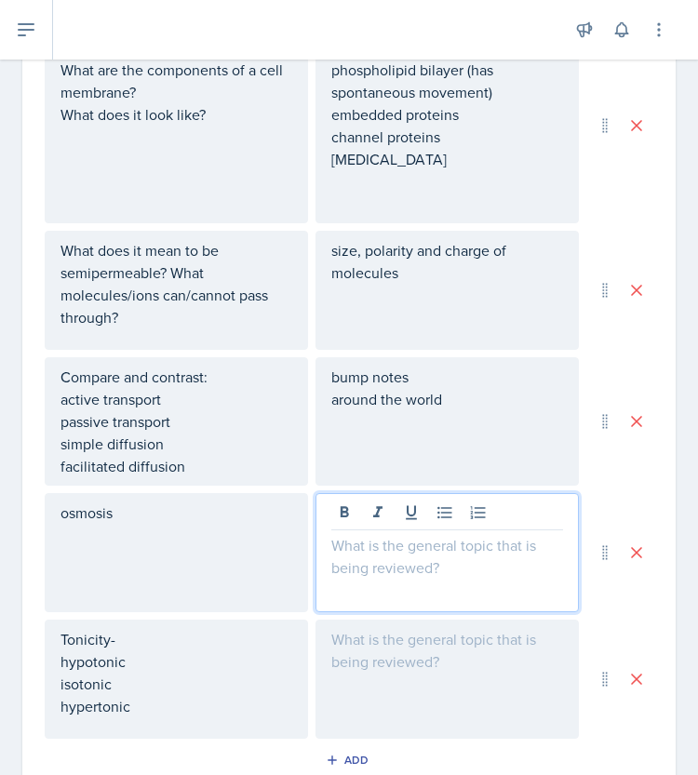
scroll to position [734, 0]
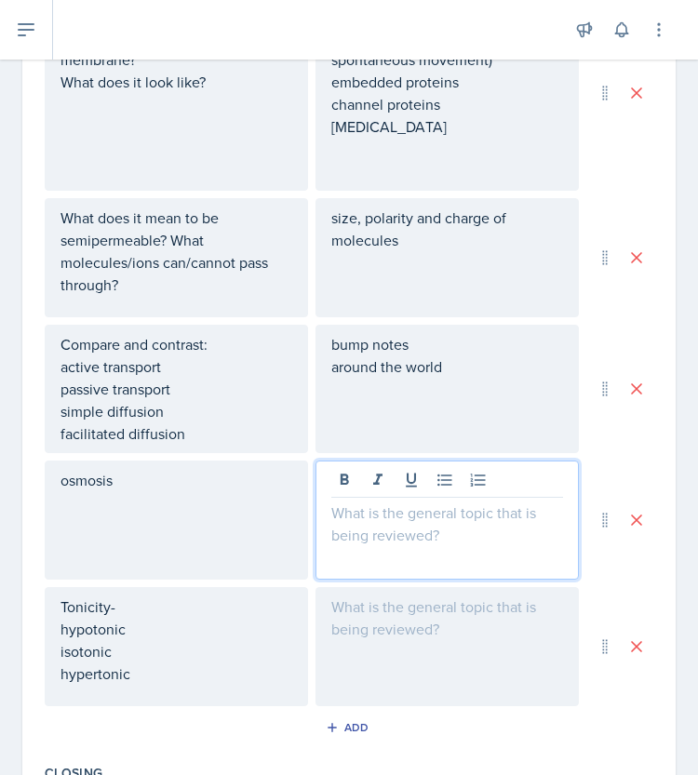
click at [498, 369] on div "bump notes around the world" at bounding box center [447, 366] width 232 height 67
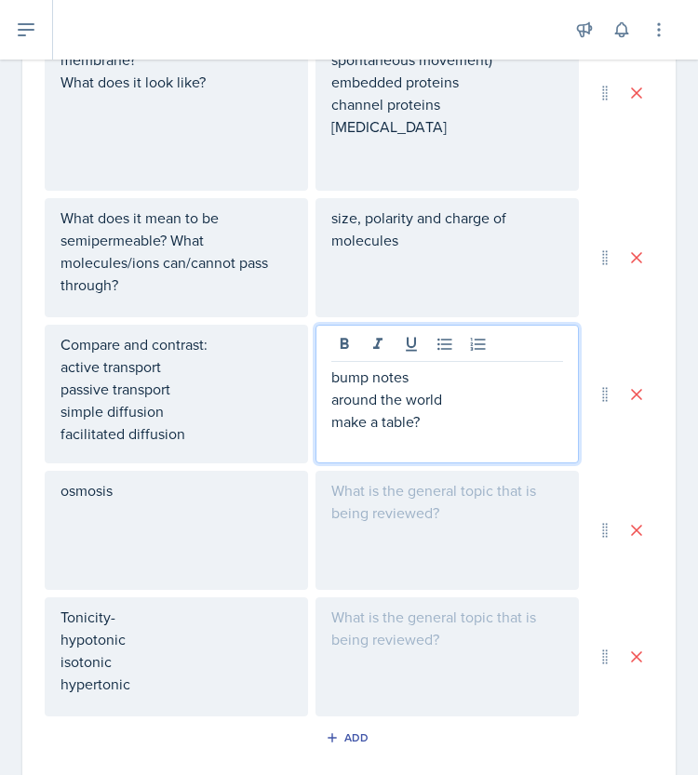
click at [423, 514] on div at bounding box center [447, 530] width 263 height 119
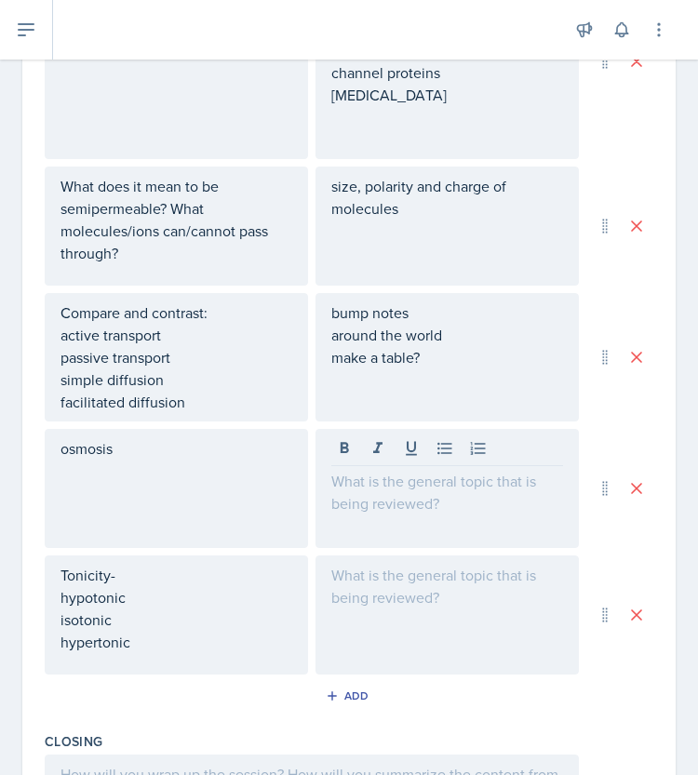
click at [424, 509] on div at bounding box center [447, 488] width 263 height 119
click at [428, 484] on p at bounding box center [447, 481] width 232 height 22
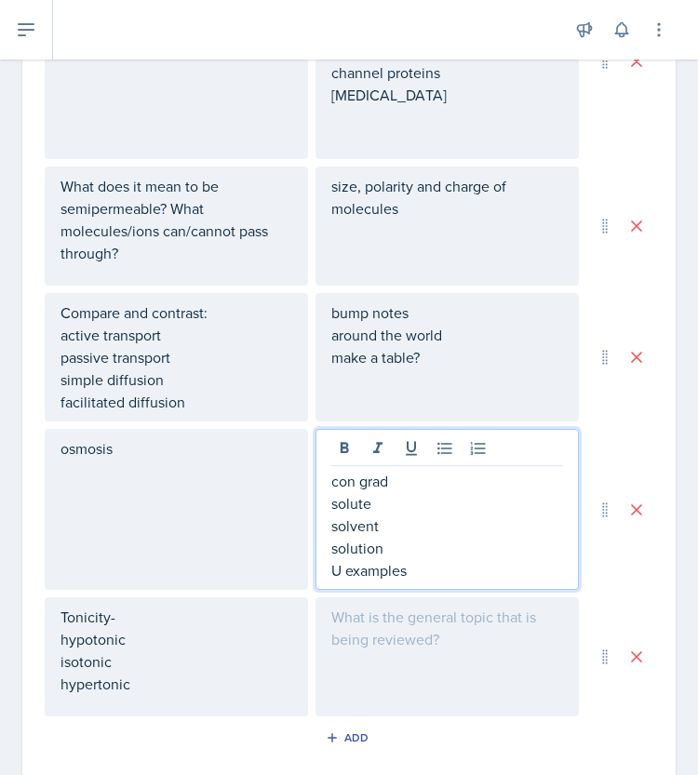
click at [398, 635] on div at bounding box center [447, 657] width 263 height 119
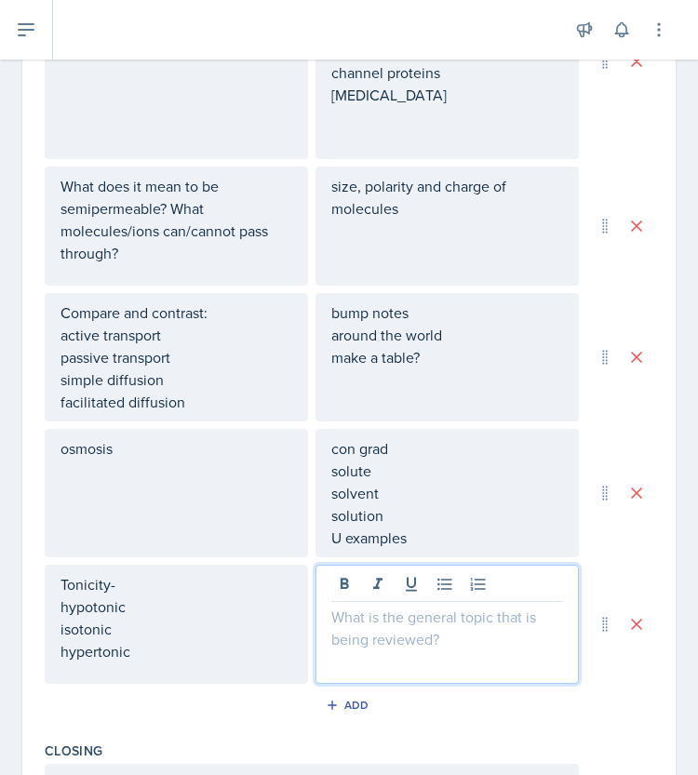
scroll to position [798, 0]
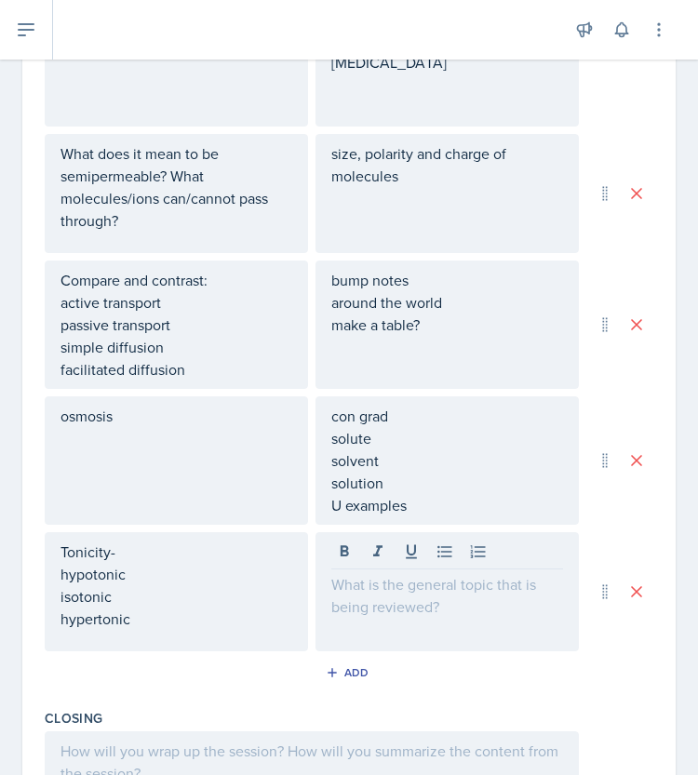
click at [415, 614] on div at bounding box center [447, 591] width 263 height 119
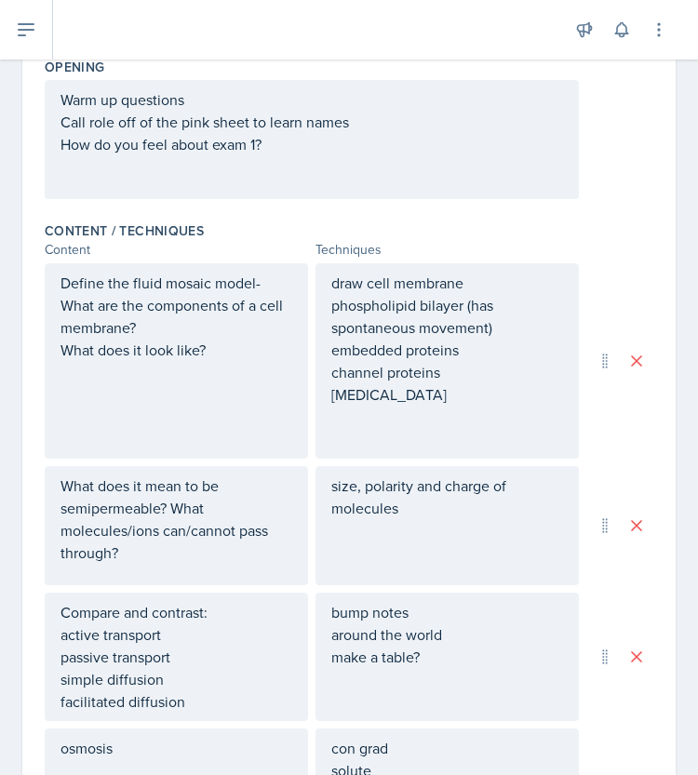
scroll to position [498, 0]
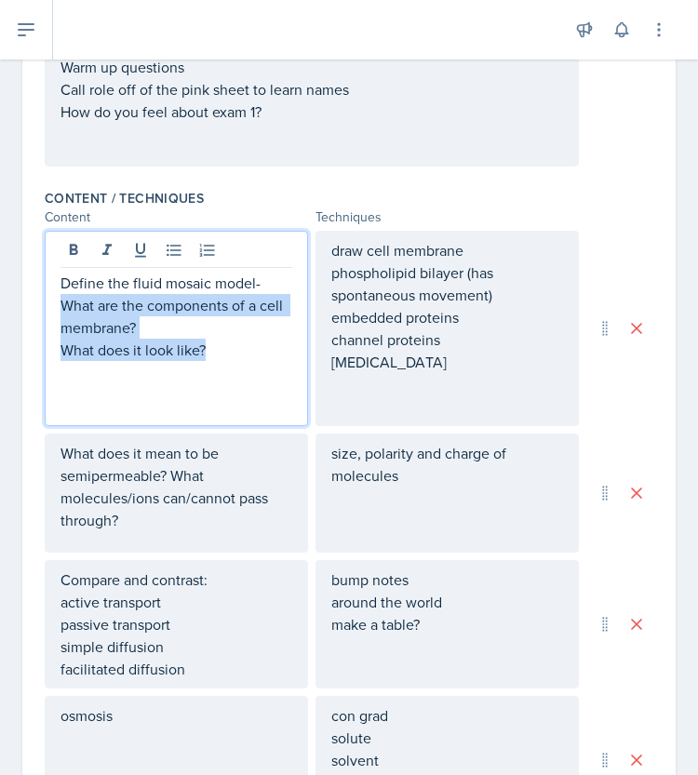
drag, startPoint x: 62, startPoint y: 301, endPoint x: 226, endPoint y: 351, distance: 171.4
click at [226, 351] on div "Define the fluid mosaic model- What are the components of a cell membrane? What…" at bounding box center [177, 316] width 232 height 89
copy div "What are the components of a cell membrane? What does it look like?"
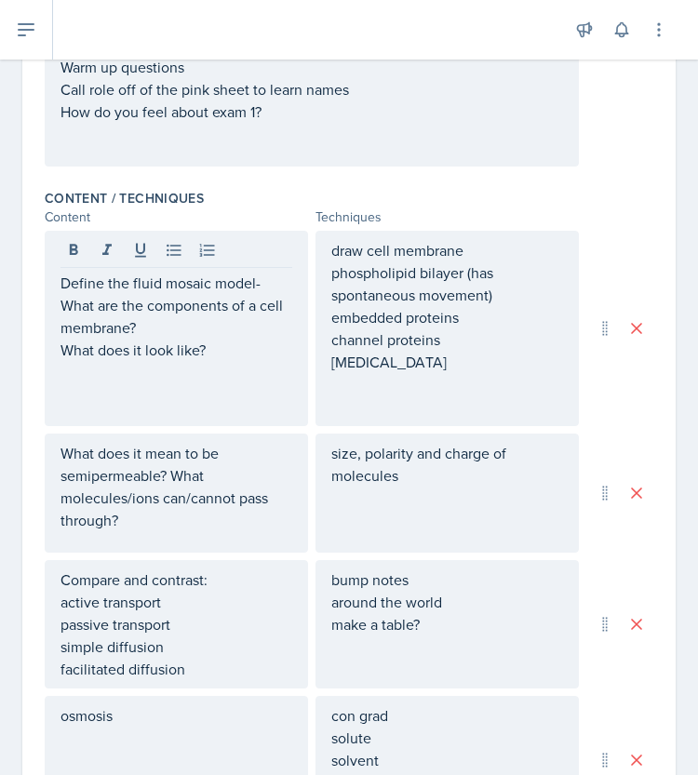
click at [356, 337] on div "draw cell membrane phospholipid bilayer (has spontaneous movement) embedded pro…" at bounding box center [447, 328] width 232 height 179
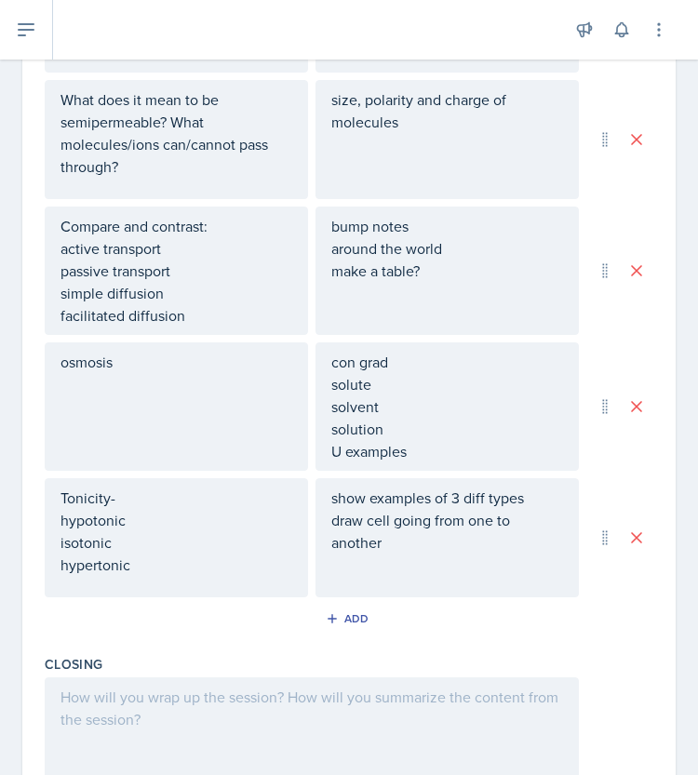
scroll to position [882, 0]
